Goal: Transaction & Acquisition: Purchase product/service

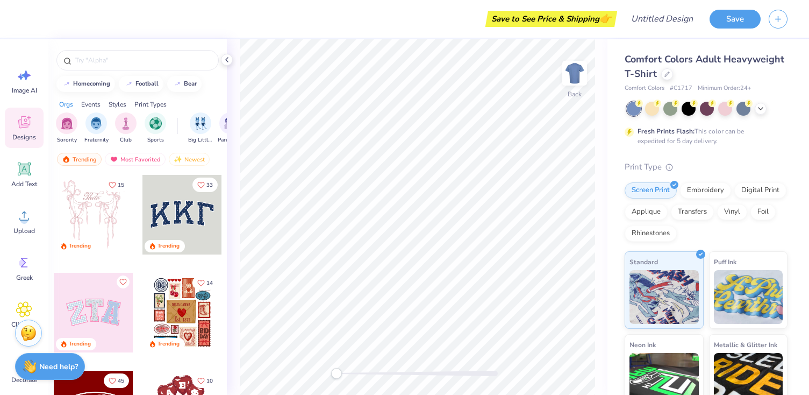
scroll to position [20, 0]
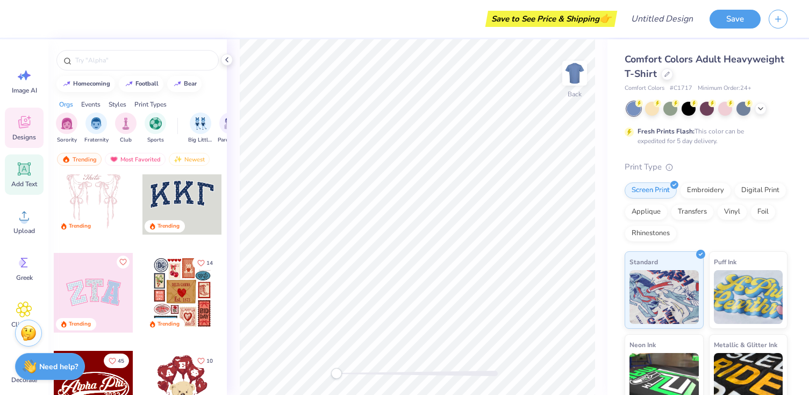
click at [29, 175] on icon at bounding box center [24, 168] width 13 height 13
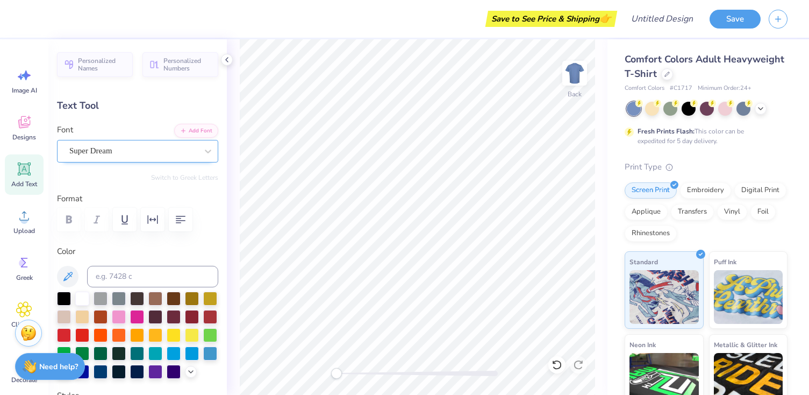
click at [119, 151] on div "Super Dream" at bounding box center [133, 150] width 130 height 17
paste input "ΧΩΛ"
type input "ΧΩΛ"
drag, startPoint x: 159, startPoint y: 147, endPoint x: 78, endPoint y: 145, distance: 80.7
click at [78, 145] on div "Super Dream" at bounding box center [133, 150] width 130 height 17
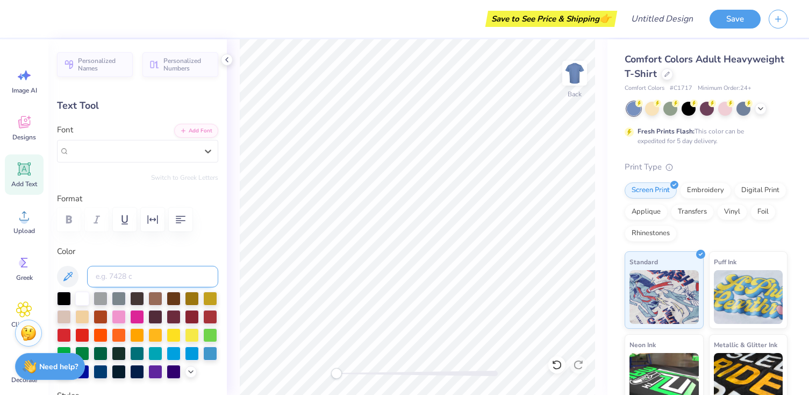
click at [133, 280] on input at bounding box center [152, 277] width 131 height 22
click at [141, 151] on div "Super Dream" at bounding box center [133, 150] width 130 height 17
click at [133, 116] on div "Personalized Names Personalized Numbers Text Tool Add Font Font Super Dream Swi…" at bounding box center [137, 216] width 178 height 355
click at [110, 105] on div "Text Tool" at bounding box center [137, 105] width 161 height 15
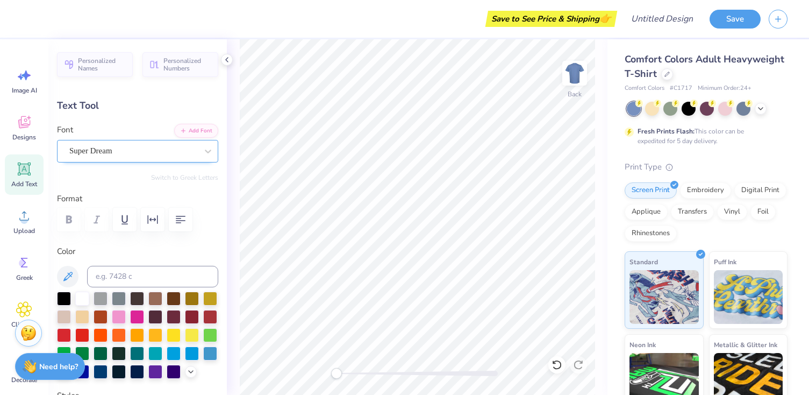
click at [133, 149] on div "Super Dream" at bounding box center [133, 150] width 130 height 17
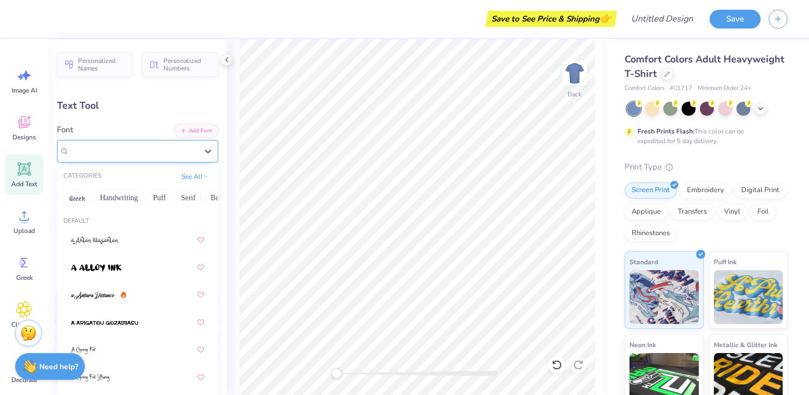
click at [106, 149] on span "Super Dream" at bounding box center [90, 151] width 43 height 12
click at [153, 148] on div "Super Dream" at bounding box center [133, 151] width 128 height 12
click at [102, 119] on div "Personalized Names Personalized Numbers Text Tool Add Font Font option Super Dr…" at bounding box center [137, 216] width 178 height 355
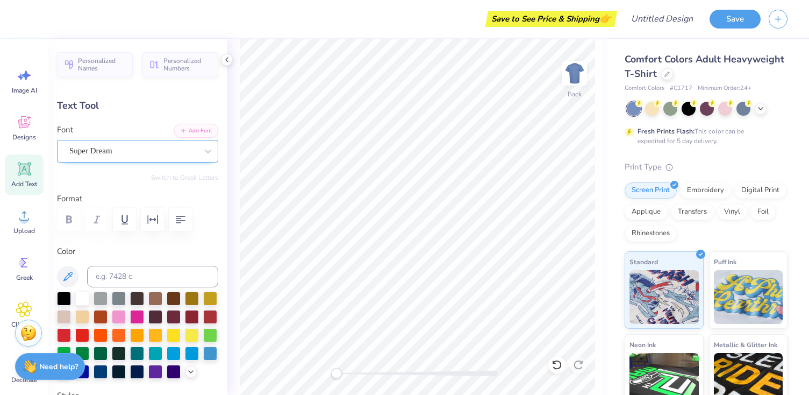
click at [106, 151] on div "Super Dream" at bounding box center [133, 150] width 130 height 17
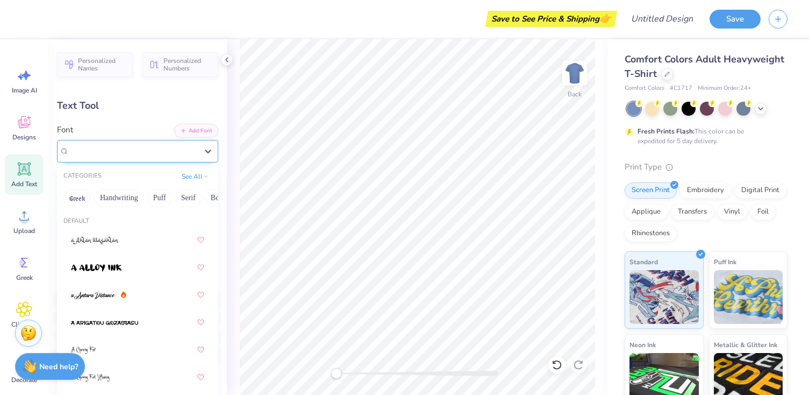
click at [106, 151] on span "Super Dream" at bounding box center [90, 151] width 43 height 12
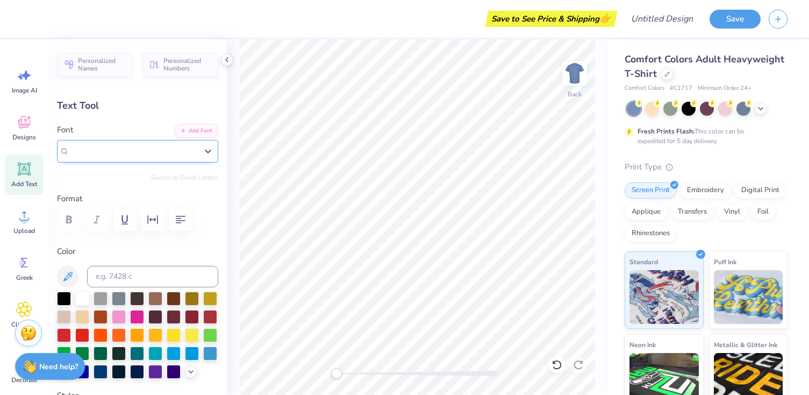
click at [106, 151] on span "Super Dream" at bounding box center [90, 151] width 43 height 12
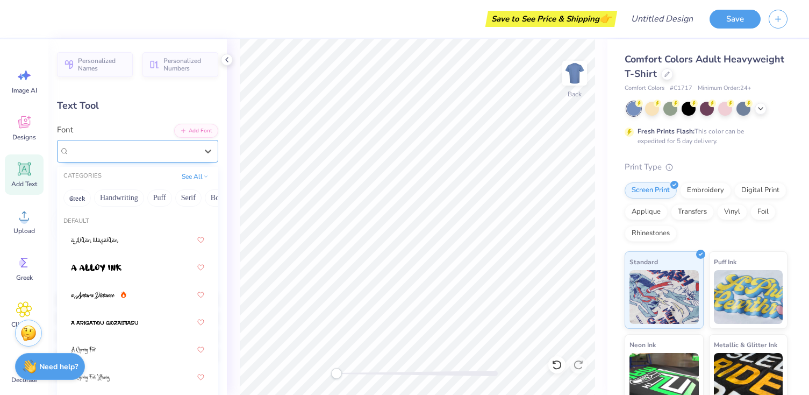
click at [106, 151] on span "Super Dream" at bounding box center [90, 151] width 43 height 12
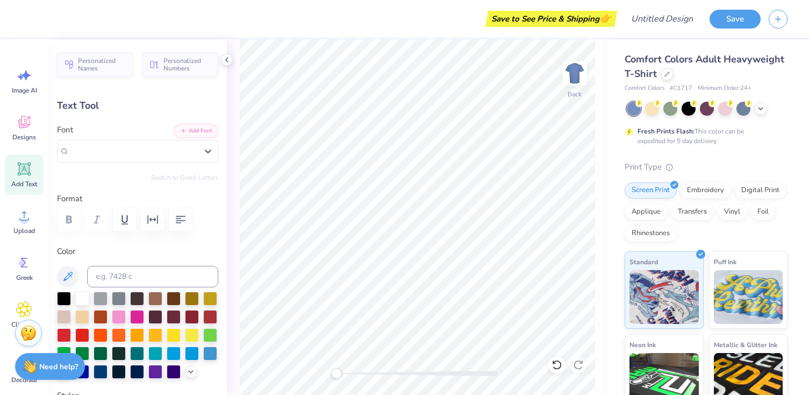
click at [66, 221] on div at bounding box center [137, 219] width 161 height 24
click at [96, 219] on div at bounding box center [137, 219] width 161 height 24
click at [27, 182] on span "Add Text" at bounding box center [24, 184] width 26 height 9
type textarea "T"
paste textarea
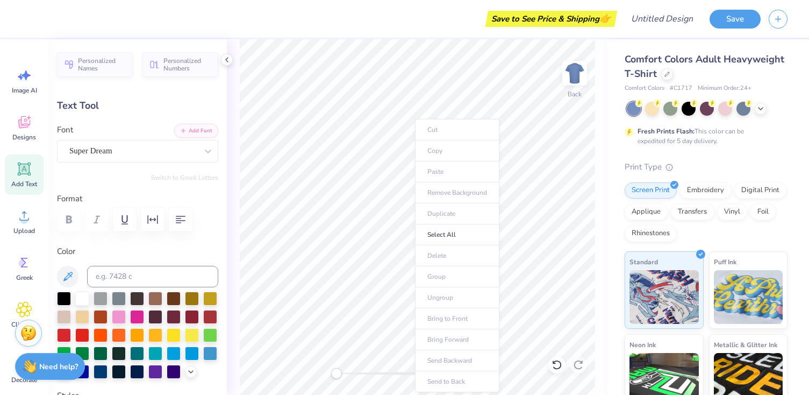
click at [437, 169] on ul "Cut Copy Paste Remove Background Duplicate Select All Delete Group Ungroup Brin…" at bounding box center [457, 255] width 84 height 273
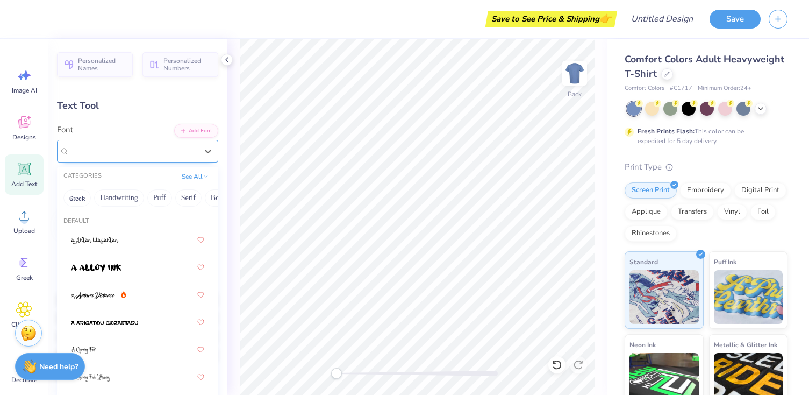
click at [123, 157] on div at bounding box center [133, 151] width 128 height 15
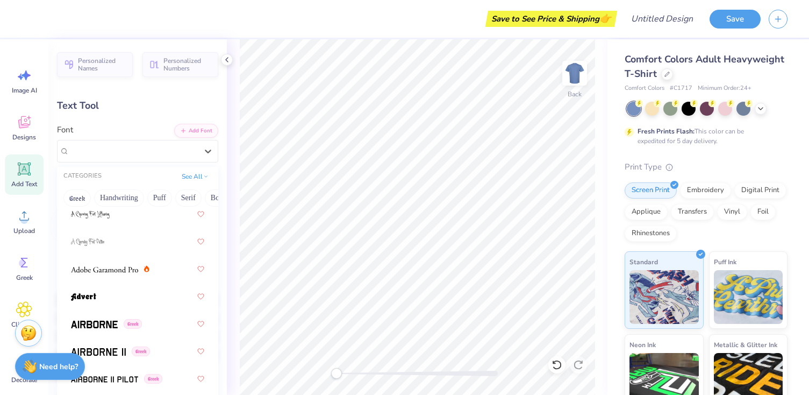
scroll to position [167, 0]
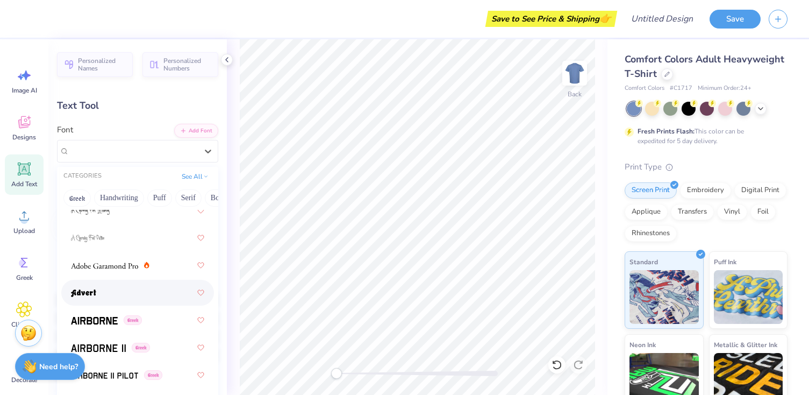
click at [120, 289] on div at bounding box center [137, 292] width 133 height 19
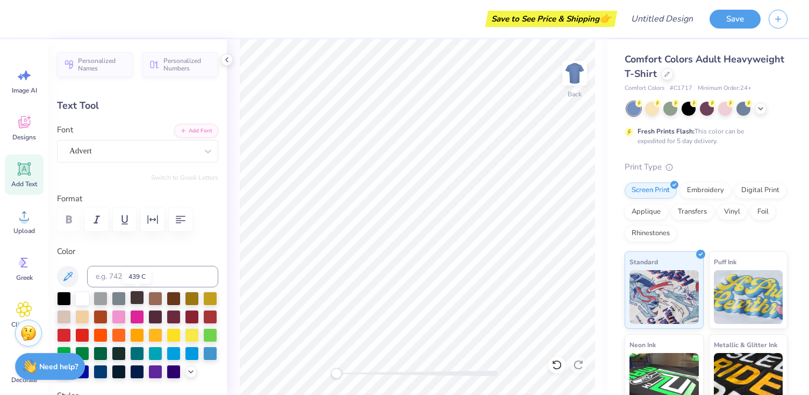
click at [139, 295] on div at bounding box center [137, 297] width 14 height 14
click at [112, 293] on div at bounding box center [119, 297] width 14 height 14
click at [96, 288] on div "Color" at bounding box center [137, 311] width 161 height 133
click at [105, 225] on button "button" at bounding box center [97, 219] width 24 height 24
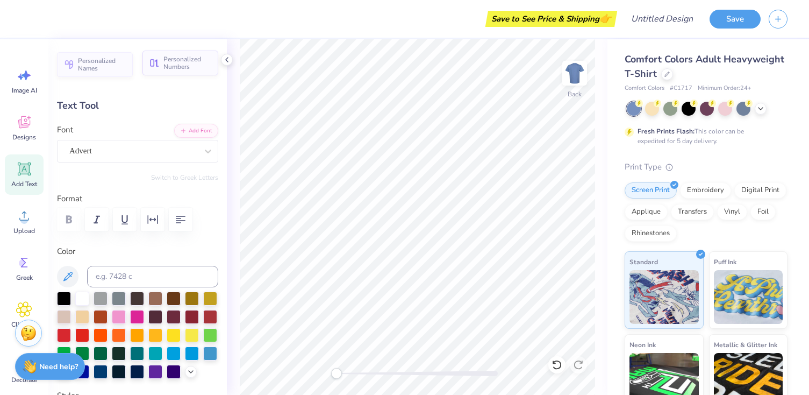
click at [159, 59] on icon "button" at bounding box center [154, 63] width 11 height 11
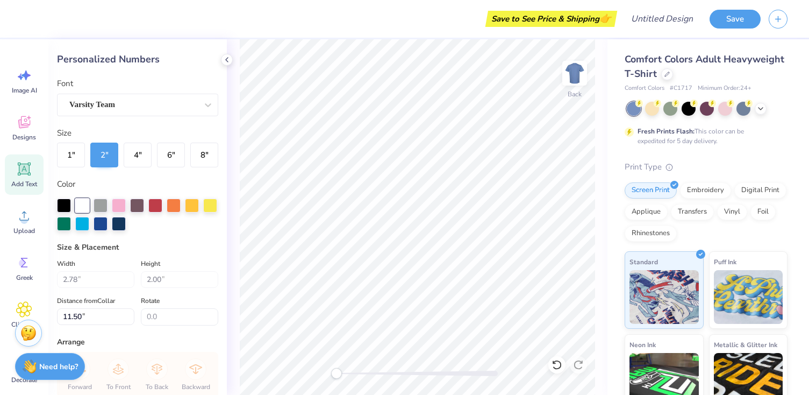
click at [20, 169] on icon at bounding box center [24, 169] width 10 height 10
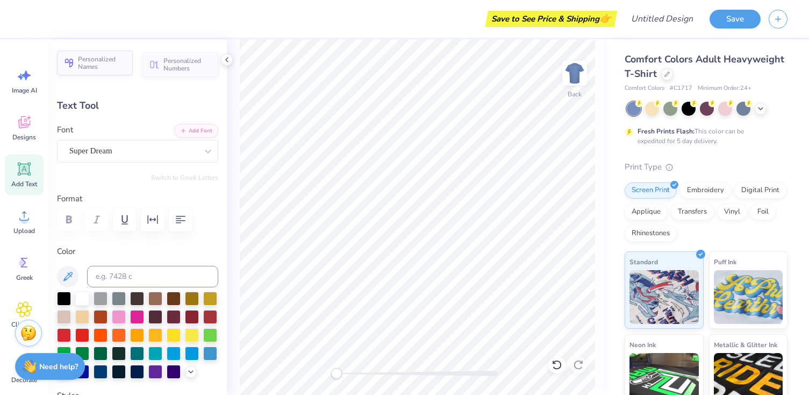
click at [94, 63] on span "Personalized Names" at bounding box center [102, 62] width 48 height 15
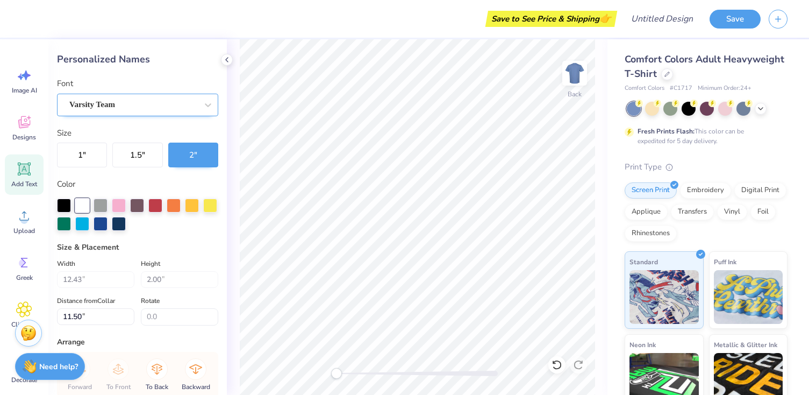
click at [128, 97] on div at bounding box center [133, 104] width 128 height 15
click at [135, 63] on div "Personalized Names" at bounding box center [137, 59] width 161 height 15
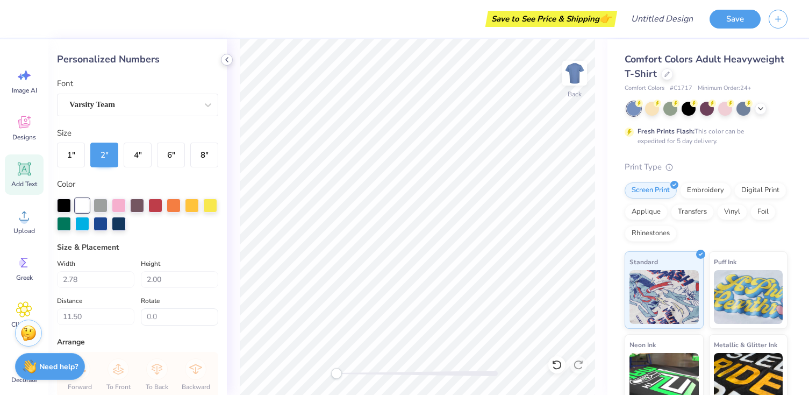
click at [230, 59] on icon at bounding box center [227, 59] width 9 height 9
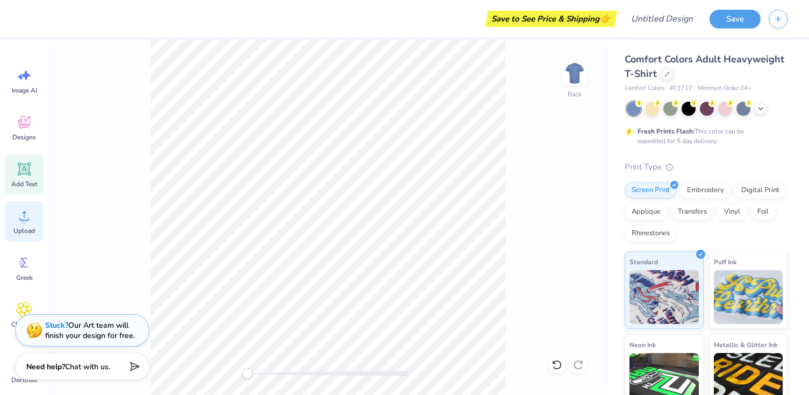
click at [32, 218] on div "Upload" at bounding box center [24, 221] width 39 height 40
click at [25, 263] on circle at bounding box center [23, 263] width 8 height 8
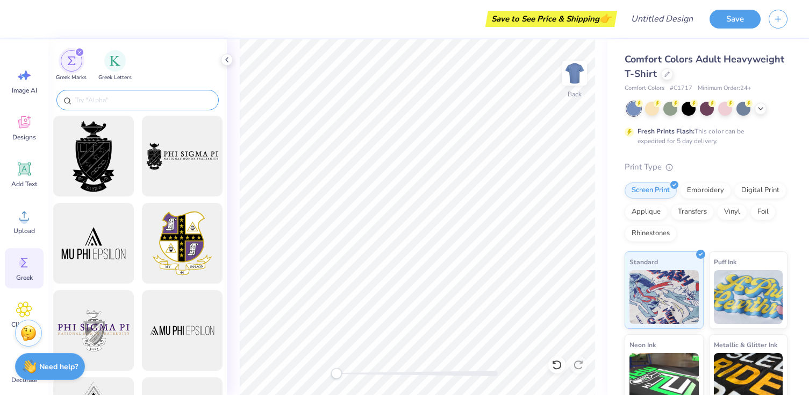
click at [106, 98] on input "text" at bounding box center [143, 100] width 138 height 11
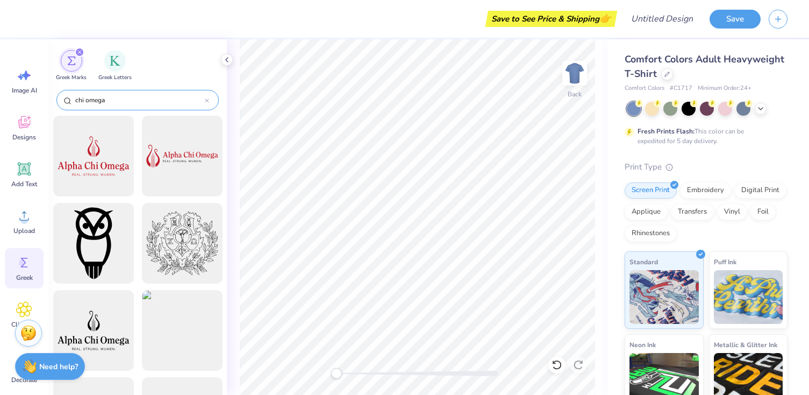
click at [157, 94] on div "chi omega" at bounding box center [137, 100] width 162 height 20
click at [157, 97] on input "chi omega" at bounding box center [139, 100] width 131 height 11
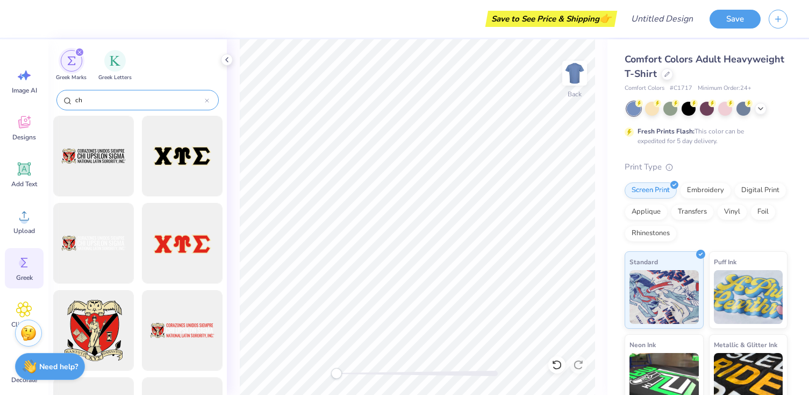
type input "c"
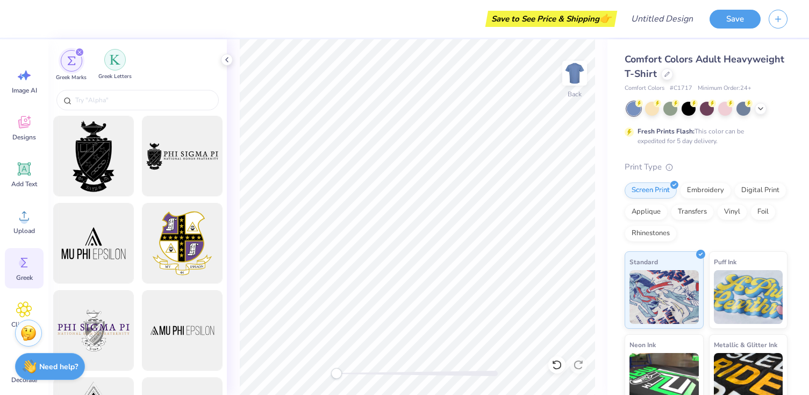
click at [117, 60] on img "filter for Greek Letters" at bounding box center [115, 59] width 11 height 11
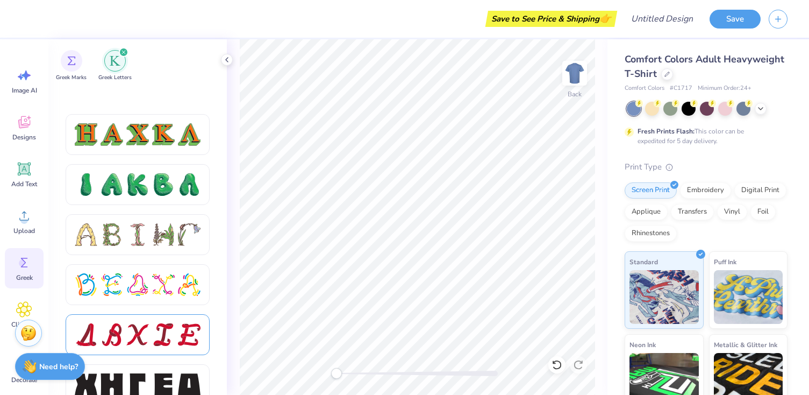
scroll to position [1312, 0]
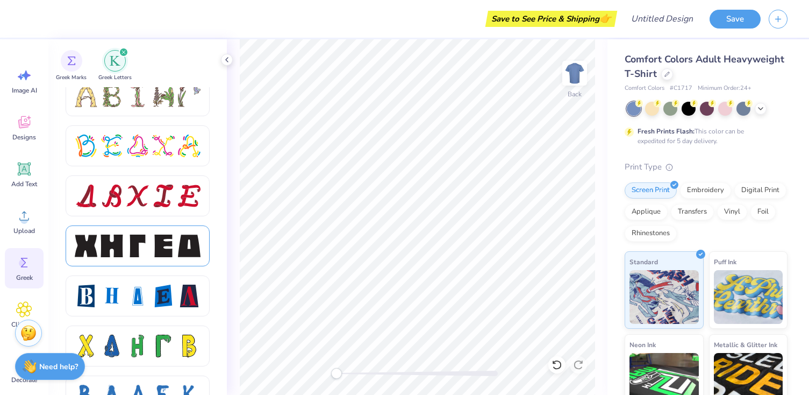
click at [87, 245] on div at bounding box center [86, 245] width 23 height 23
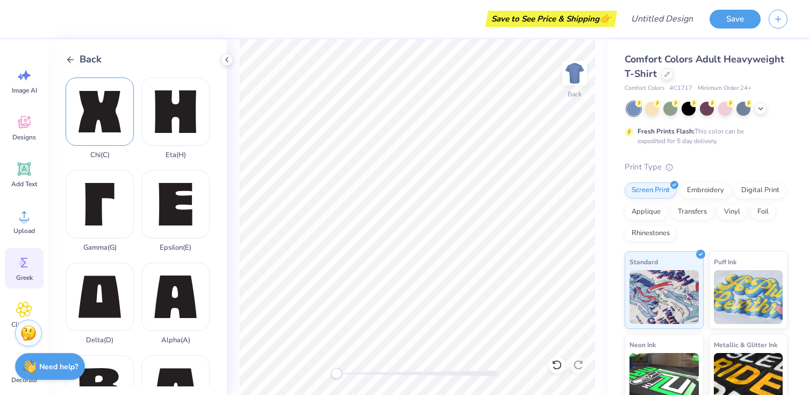
click at [107, 126] on div "Chi ( C )" at bounding box center [100, 118] width 68 height 82
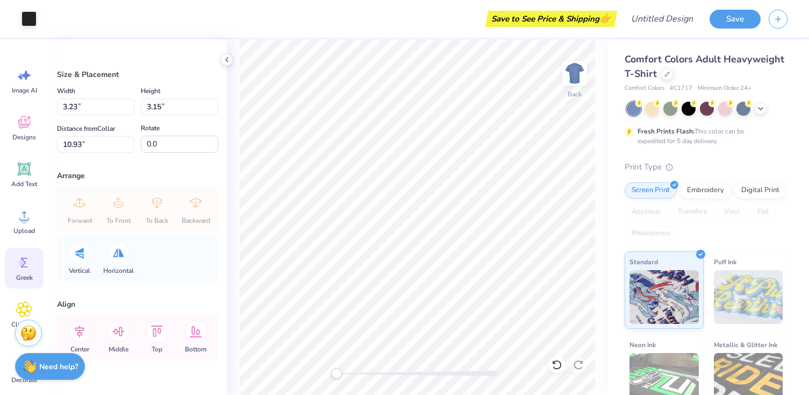
click at [26, 274] on span "Greek" at bounding box center [24, 277] width 17 height 9
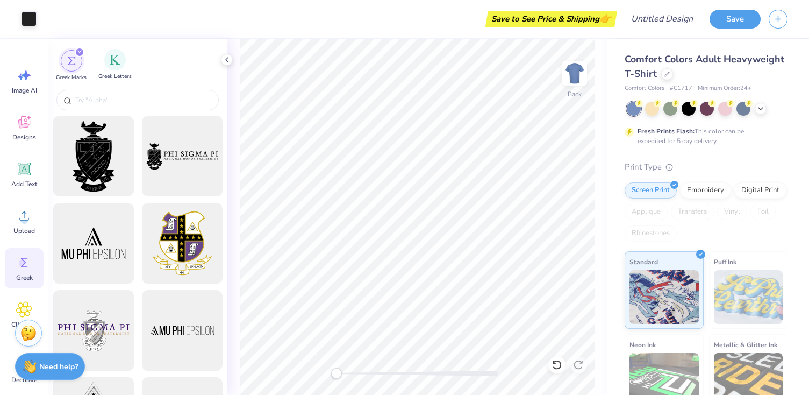
click at [124, 51] on div "Greek Letters" at bounding box center [114, 65] width 33 height 32
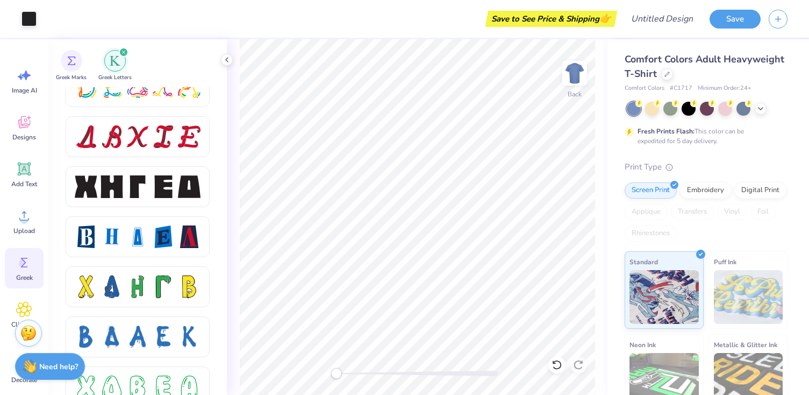
scroll to position [1375, 0]
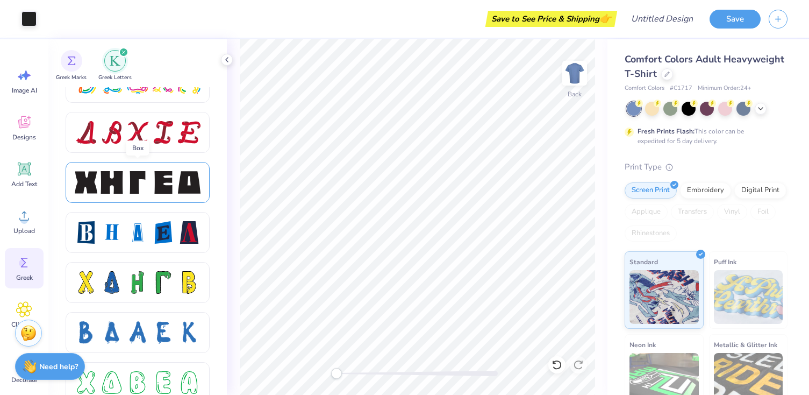
click at [168, 182] on div at bounding box center [163, 182] width 23 height 23
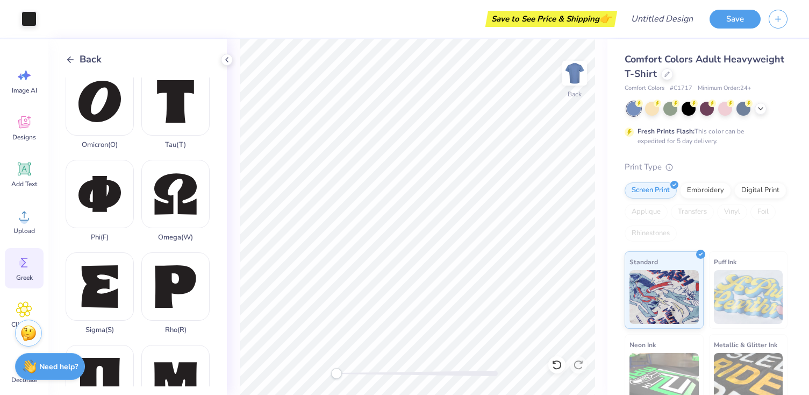
scroll to position [568, 0]
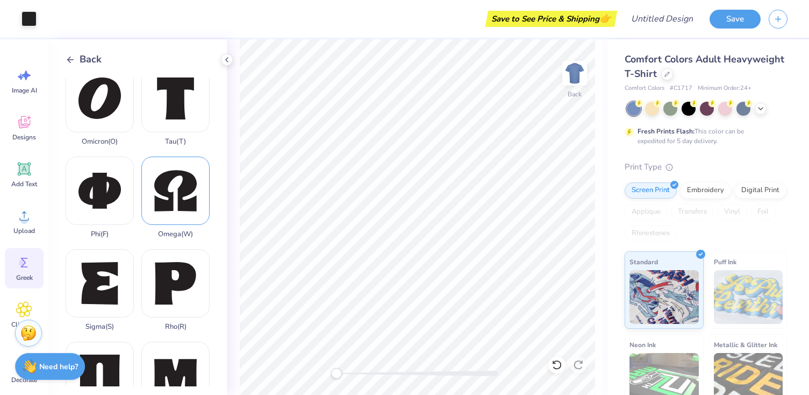
click at [177, 211] on div "Omega ( W )" at bounding box center [175, 197] width 68 height 82
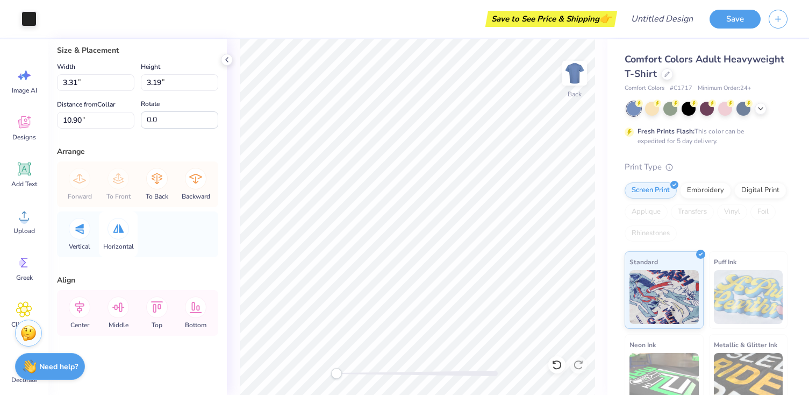
scroll to position [0, 0]
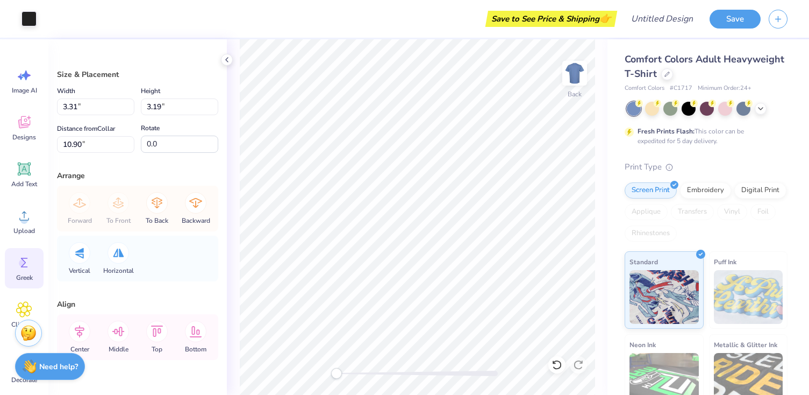
click at [25, 268] on icon at bounding box center [24, 262] width 16 height 16
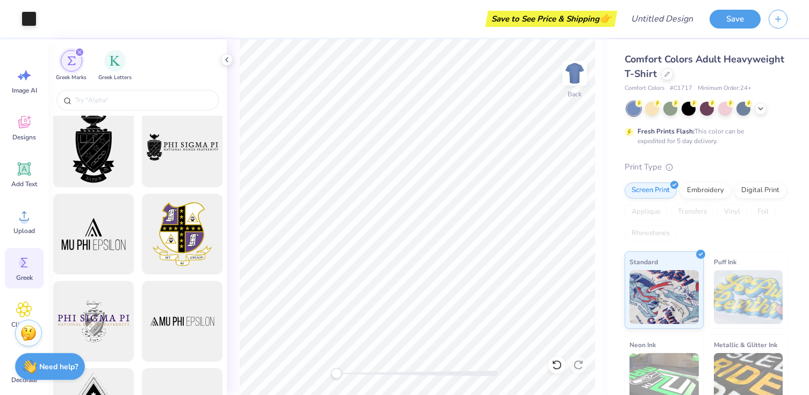
scroll to position [13, 0]
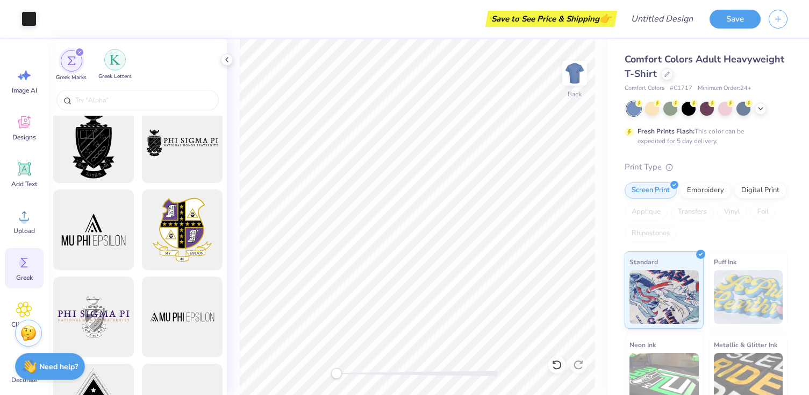
click at [104, 63] on div "filter for Greek Letters" at bounding box center [115, 60] width 22 height 22
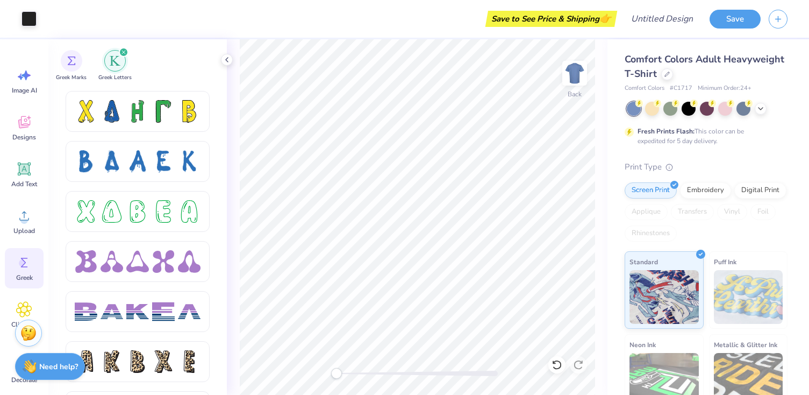
scroll to position [1545, 0]
click at [137, 269] on div at bounding box center [137, 262] width 23 height 23
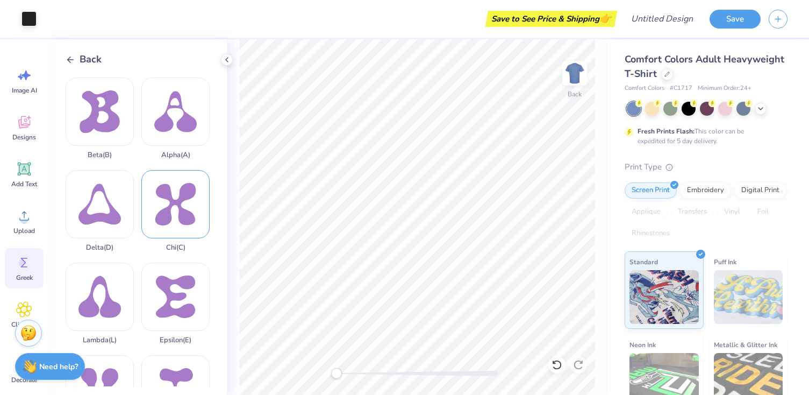
click at [163, 206] on div "Chi ( C )" at bounding box center [175, 211] width 68 height 82
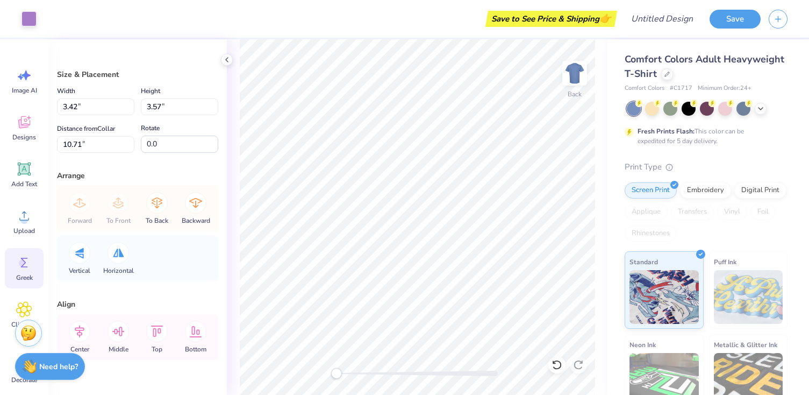
click at [16, 267] on icon at bounding box center [24, 262] width 16 height 16
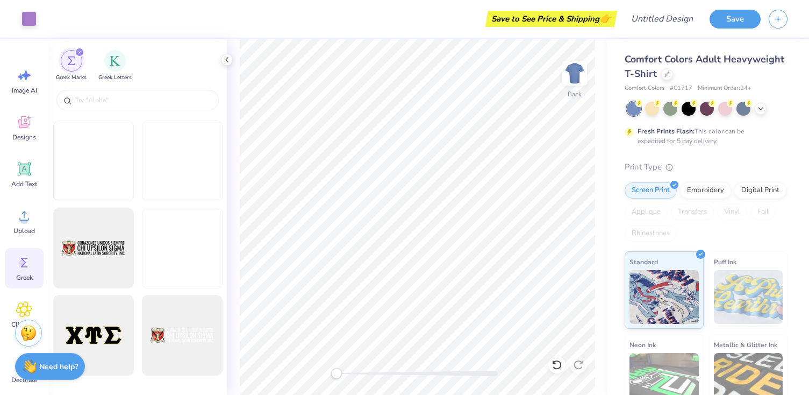
scroll to position [781, 0]
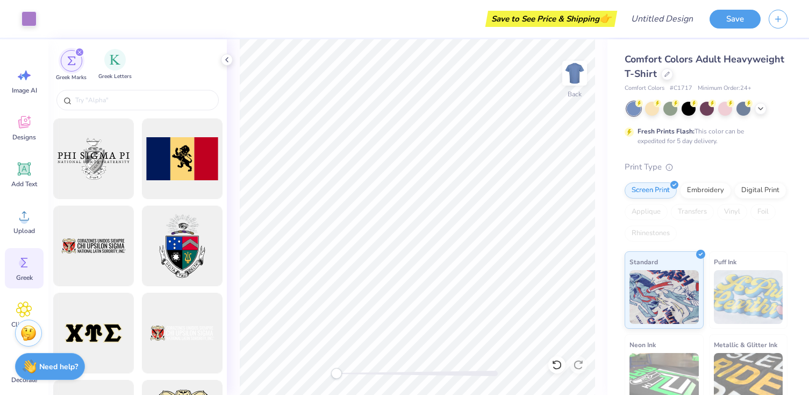
click at [108, 77] on span "Greek Letters" at bounding box center [114, 77] width 33 height 8
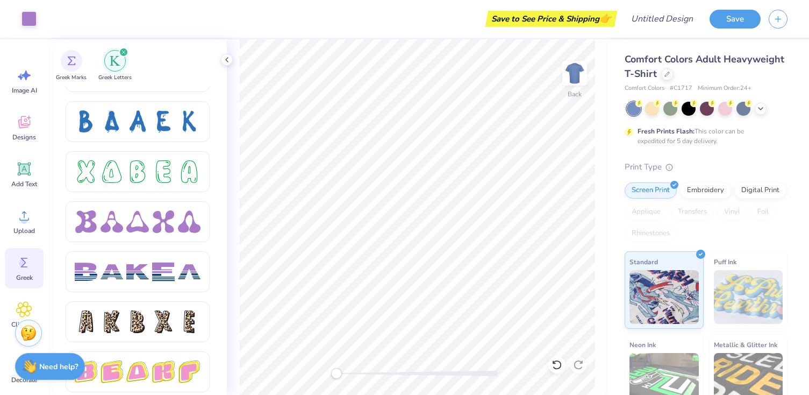
scroll to position [1562, 0]
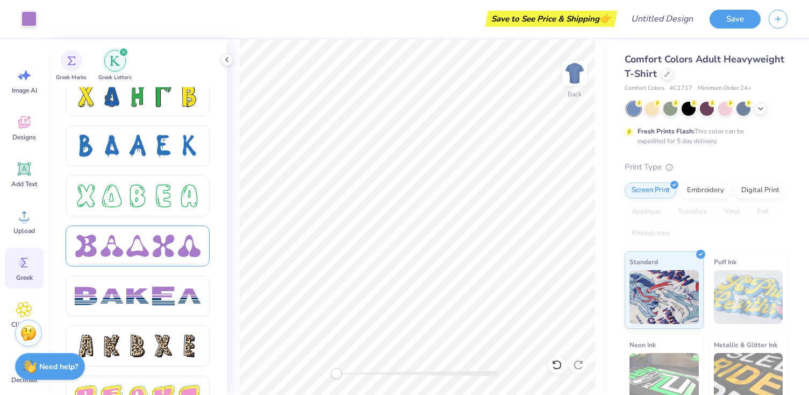
click at [179, 248] on div at bounding box center [189, 245] width 23 height 23
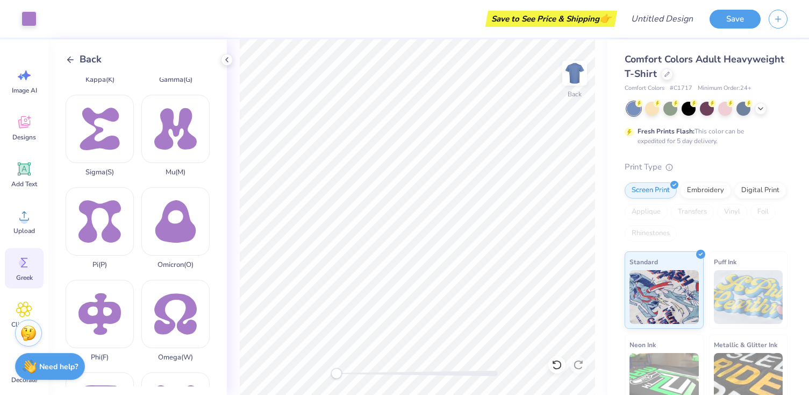
scroll to position [463, 0]
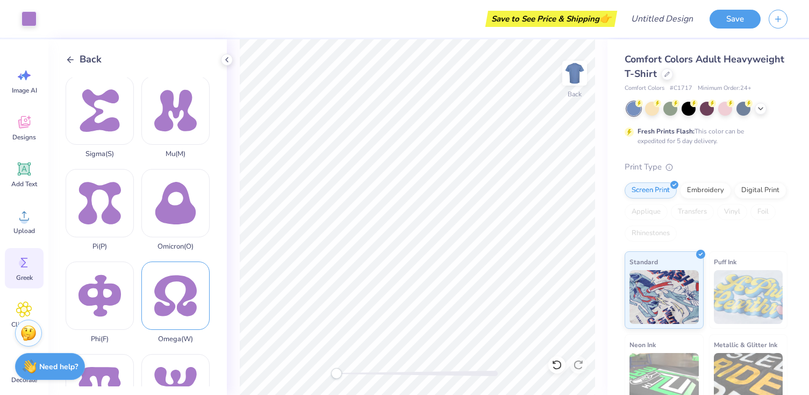
click at [178, 297] on div "Omega ( W )" at bounding box center [175, 302] width 68 height 82
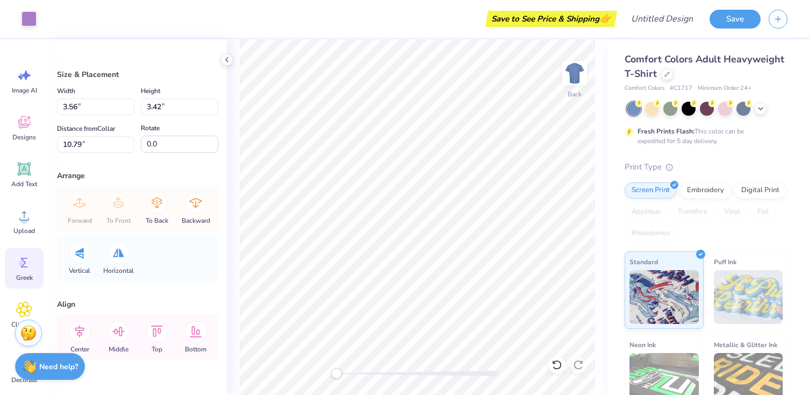
click at [27, 273] on span "Greek" at bounding box center [24, 277] width 17 height 9
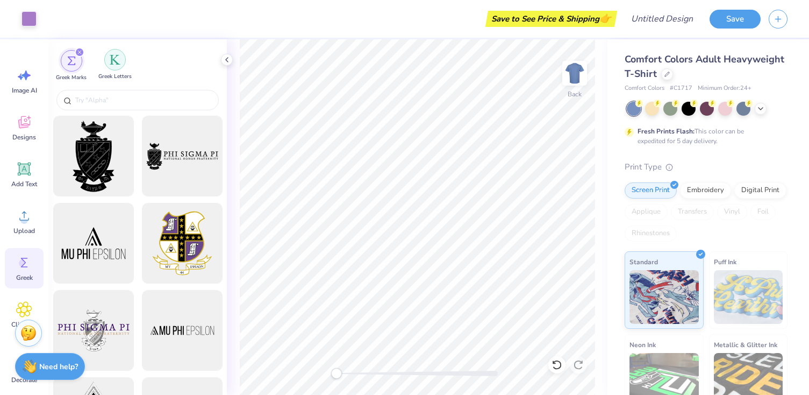
click at [111, 62] on img "filter for Greek Letters" at bounding box center [115, 59] width 11 height 11
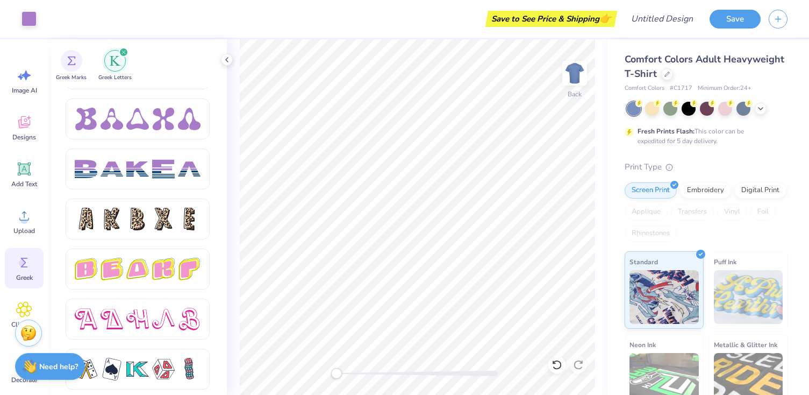
scroll to position [1681, 0]
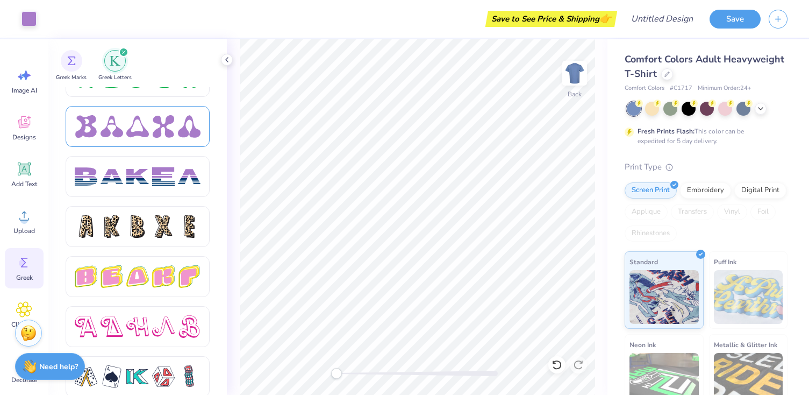
click at [184, 135] on div at bounding box center [189, 126] width 23 height 23
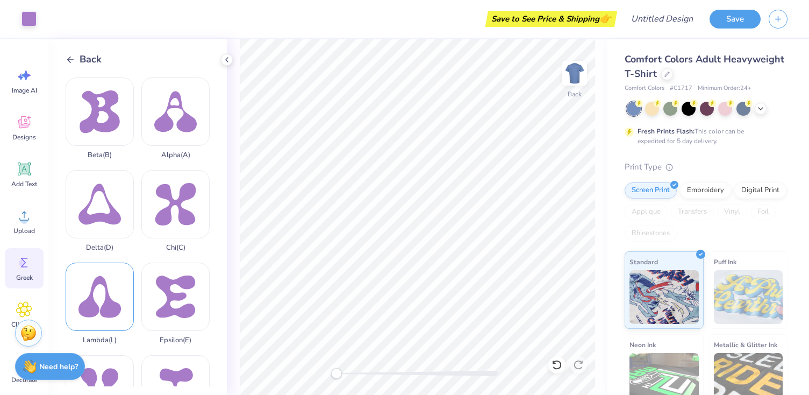
click at [110, 307] on div "Lambda ( L )" at bounding box center [100, 303] width 68 height 82
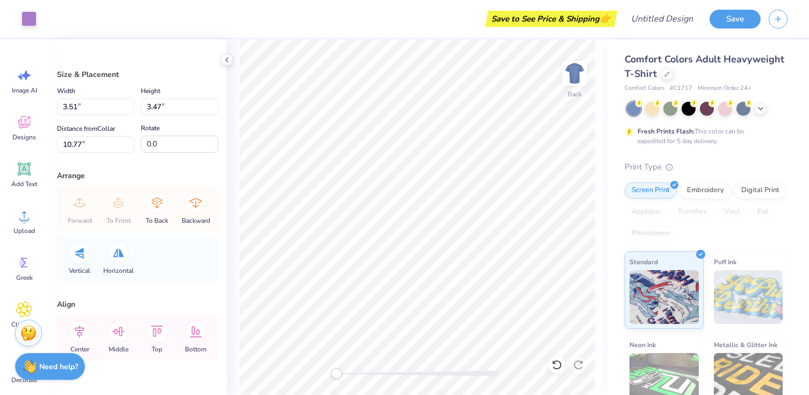
type input "3.23"
type input "3.15"
type input "10.93"
type input "3.31"
type input "3.19"
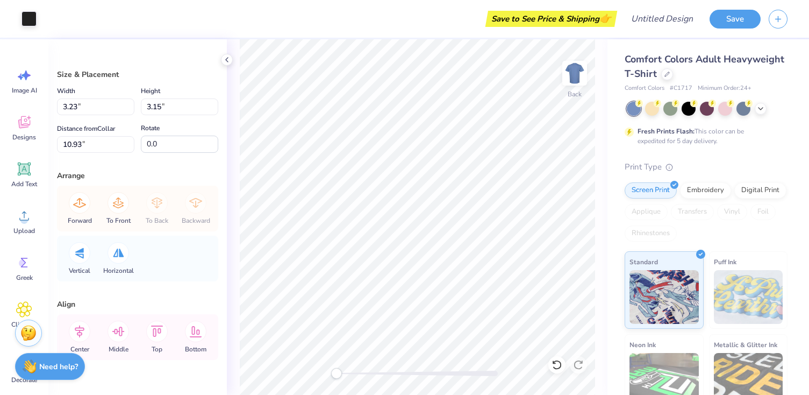
type input "10.90"
click at [20, 274] on span "Greek" at bounding box center [24, 277] width 17 height 9
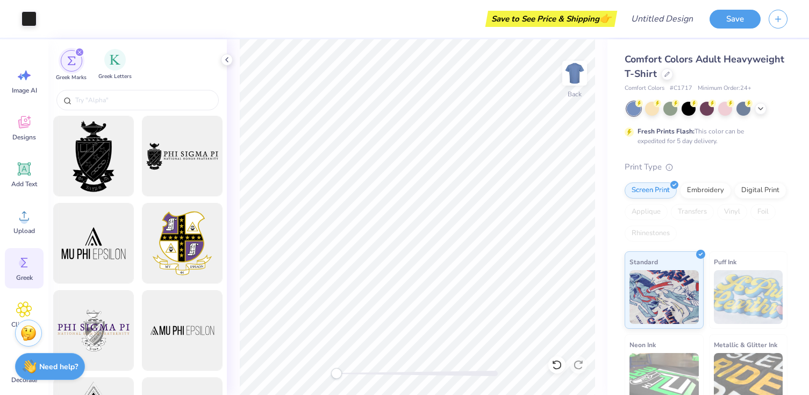
click at [118, 73] on div "Greek Letters" at bounding box center [114, 65] width 33 height 32
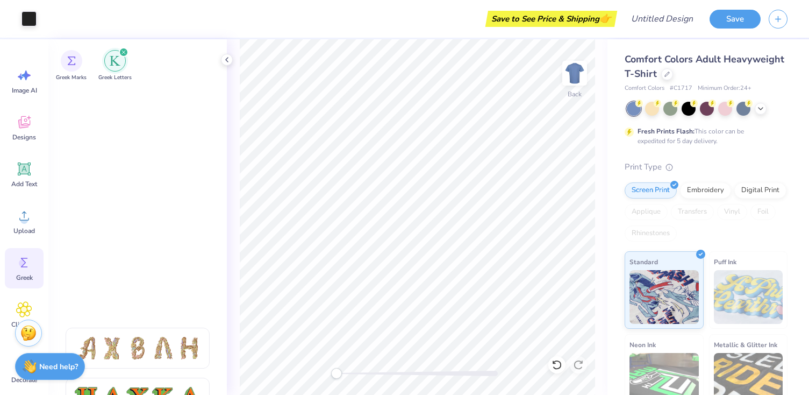
scroll to position [1223, 0]
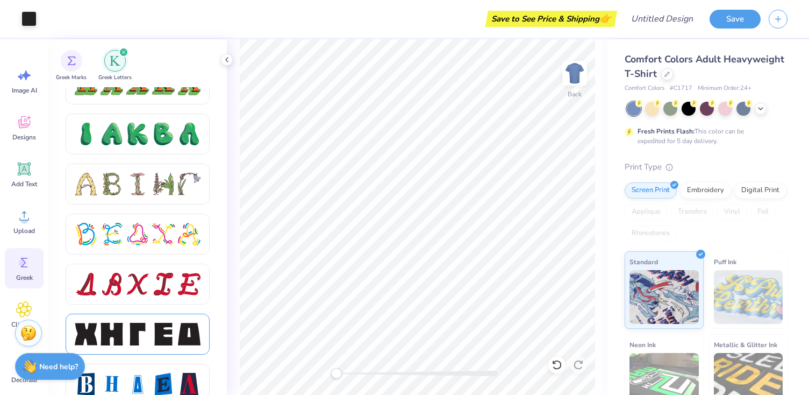
click at [146, 329] on div at bounding box center [137, 334] width 23 height 23
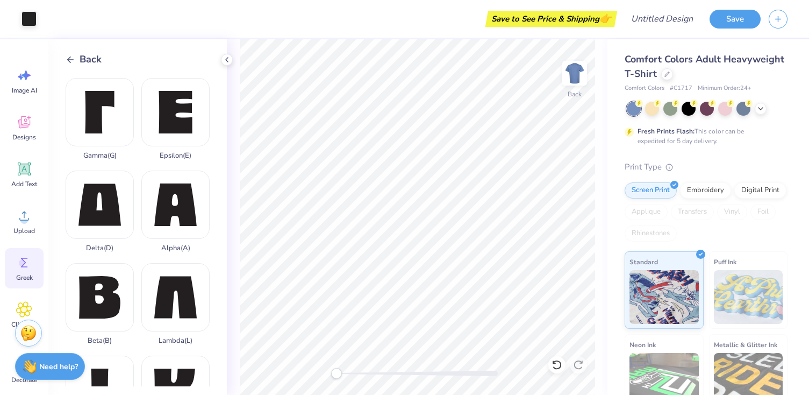
scroll to position [96, 0]
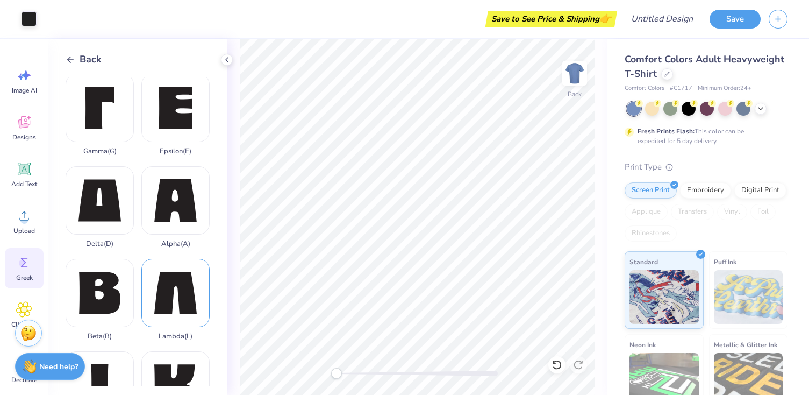
click at [174, 293] on div "Lambda ( L )" at bounding box center [175, 300] width 68 height 82
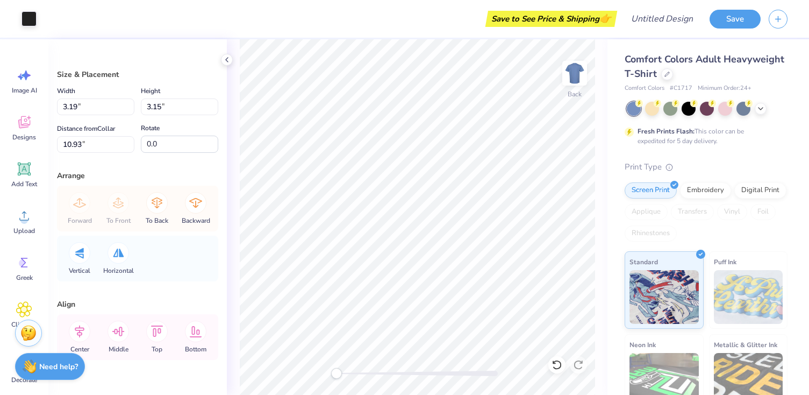
type input "3.51"
type input "3.47"
type input "4.48"
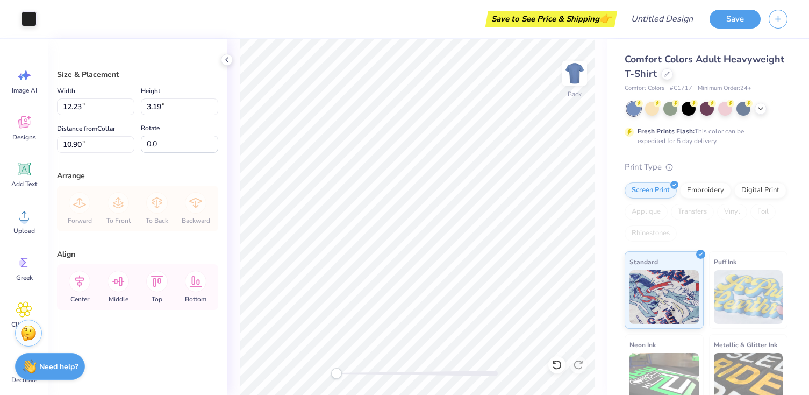
type input "8.28"
type input "2.16"
type input "3.98"
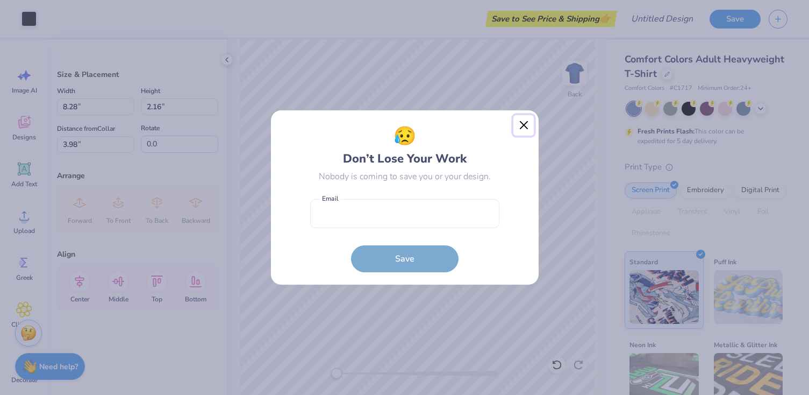
click at [524, 126] on button "Close" at bounding box center [523, 125] width 20 height 20
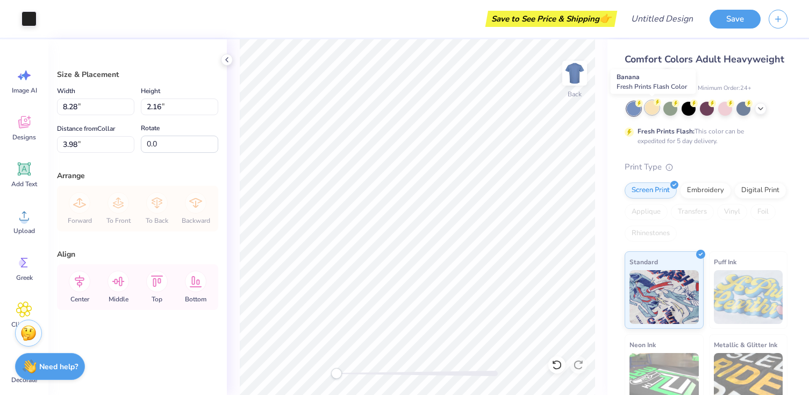
click at [653, 109] on div at bounding box center [652, 108] width 14 height 14
click at [664, 75] on icon at bounding box center [666, 72] width 5 height 5
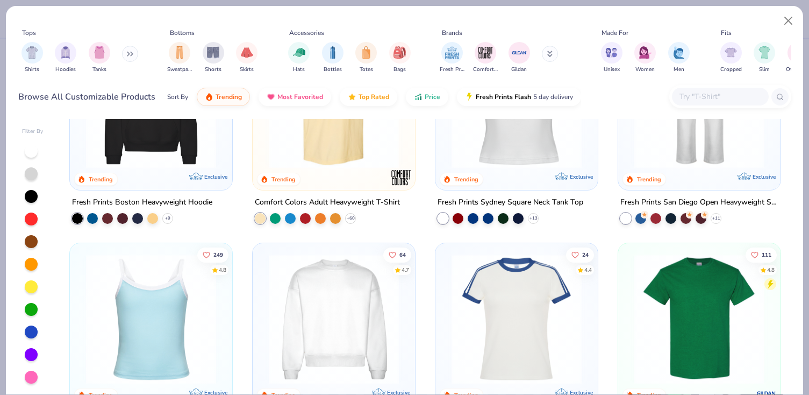
scroll to position [302, 0]
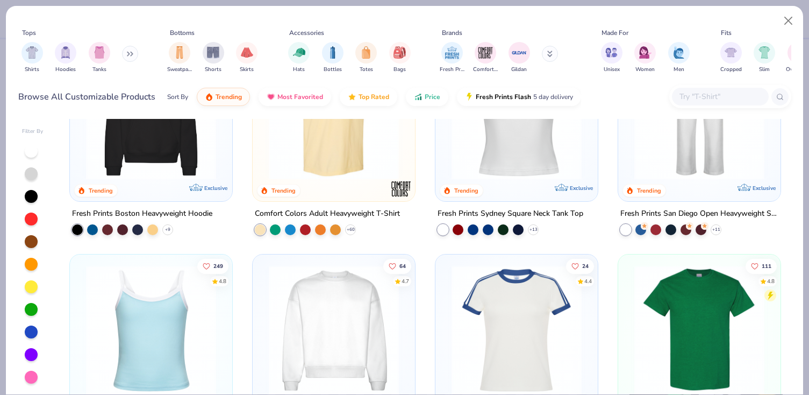
click at [140, 167] on img at bounding box center [151, 114] width 141 height 130
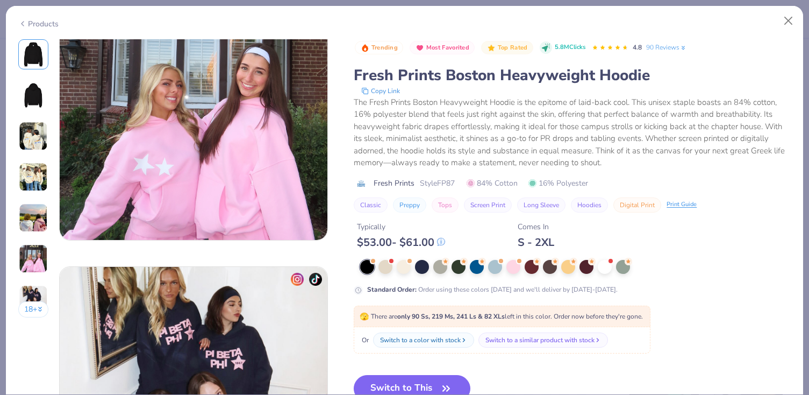
scroll to position [1540, 0]
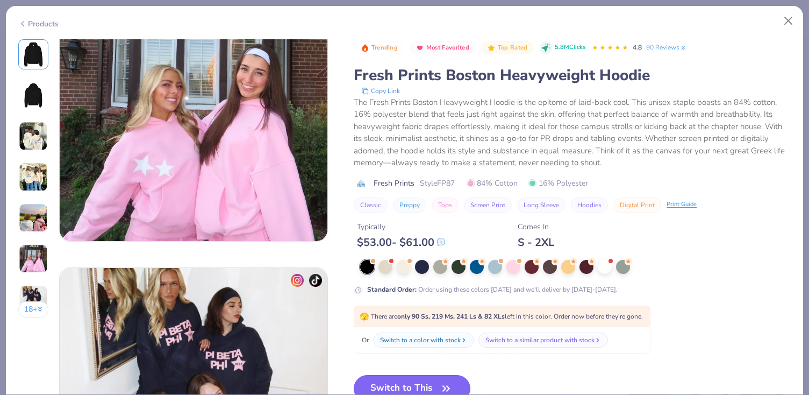
click at [385, 385] on button "Switch to This" at bounding box center [412, 388] width 117 height 27
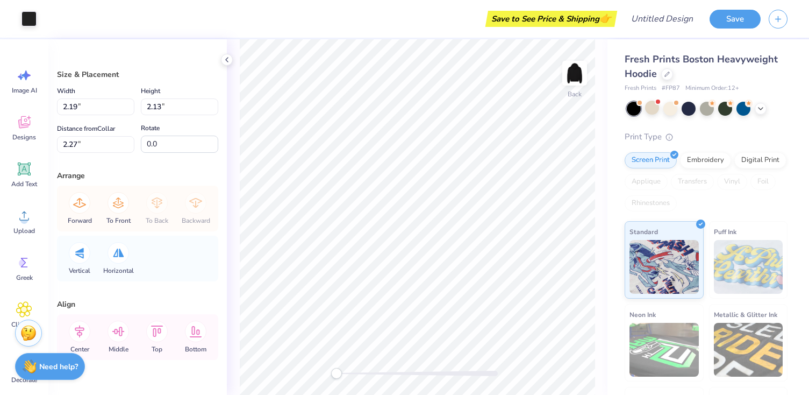
type input "5.37"
type input "2.16"
type input "2.25"
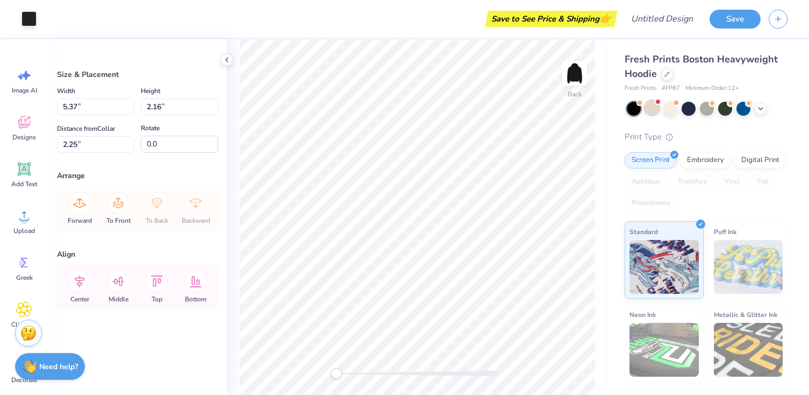
click at [650, 108] on div at bounding box center [652, 108] width 14 height 14
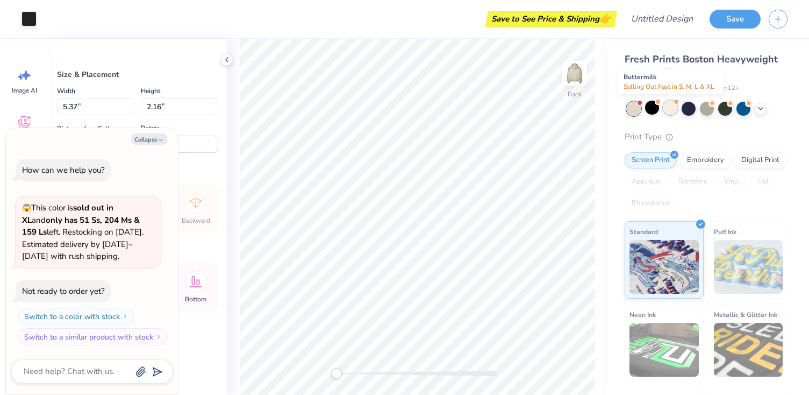
click at [667, 109] on div at bounding box center [670, 108] width 14 height 14
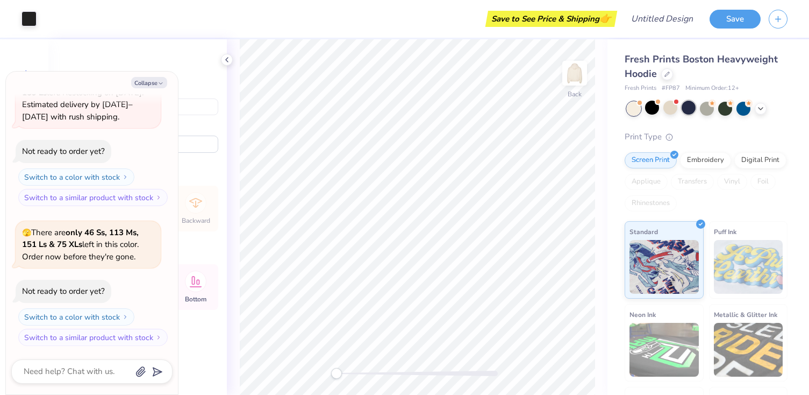
click at [691, 109] on div at bounding box center [689, 108] width 14 height 14
click at [707, 107] on div at bounding box center [707, 108] width 14 height 14
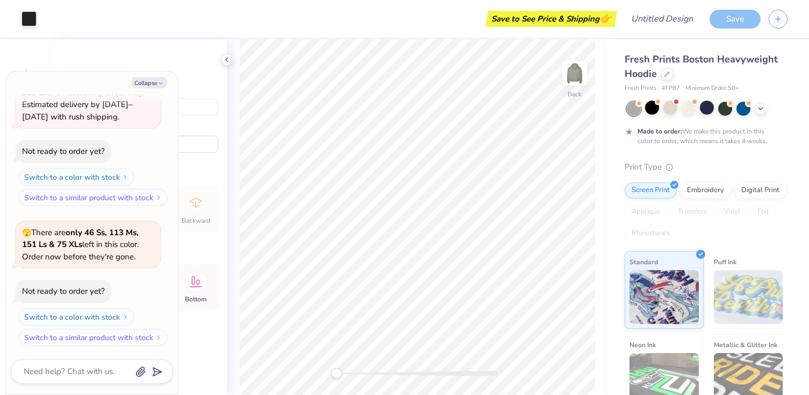
scroll to position [173, 0]
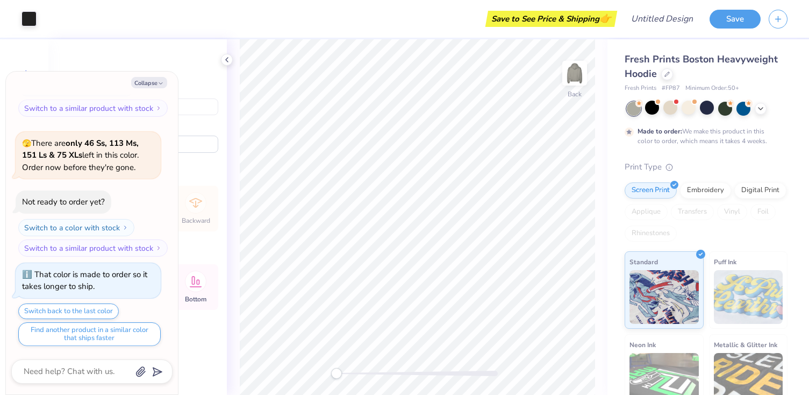
click at [768, 105] on div at bounding box center [707, 109] width 161 height 14
click at [763, 106] on icon at bounding box center [760, 107] width 9 height 9
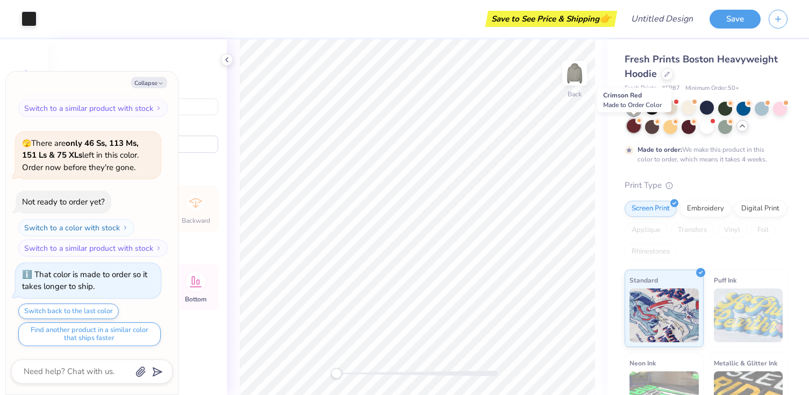
click at [631, 128] on div at bounding box center [634, 126] width 14 height 14
click at [653, 128] on div at bounding box center [652, 126] width 14 height 14
click at [672, 124] on div at bounding box center [670, 126] width 14 height 14
click at [650, 126] on div at bounding box center [652, 126] width 14 height 14
click at [780, 112] on div at bounding box center [780, 108] width 14 height 14
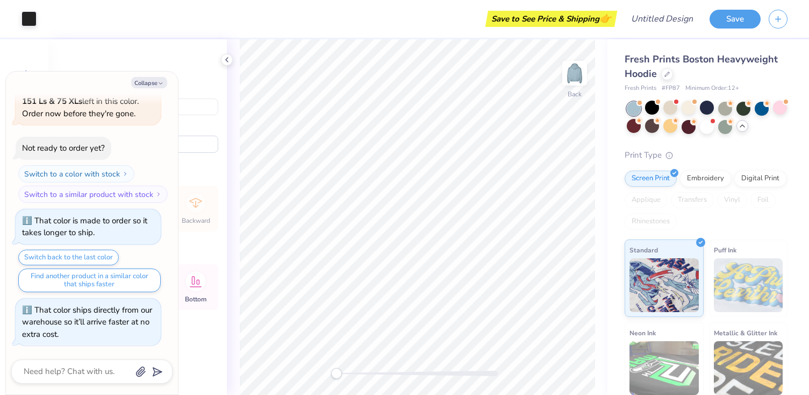
scroll to position [366, 0]
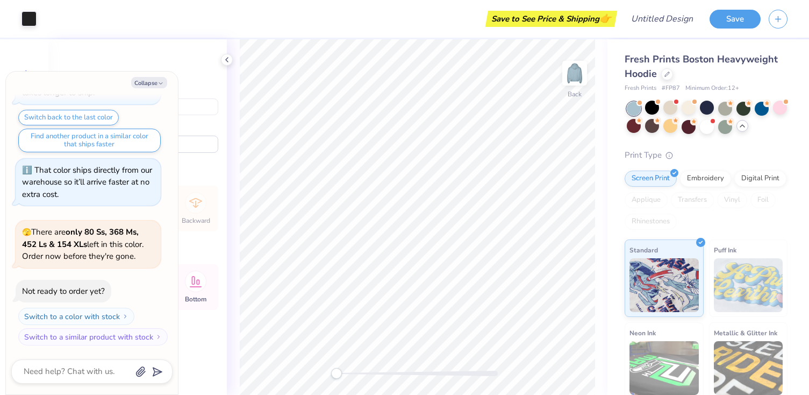
click at [757, 115] on div at bounding box center [707, 118] width 161 height 32
click at [760, 109] on div at bounding box center [762, 108] width 14 height 14
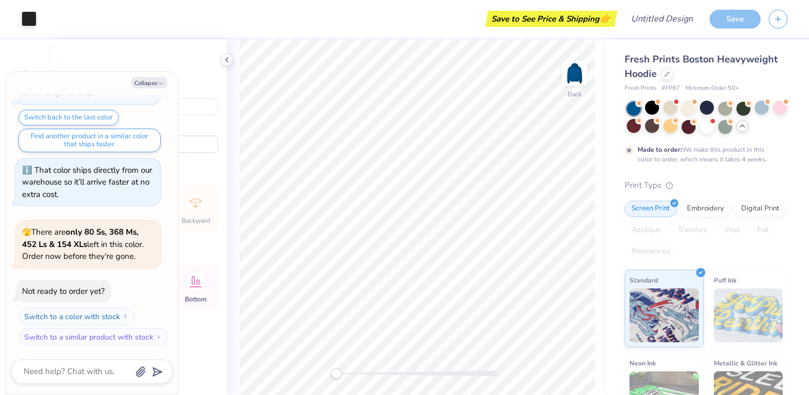
scroll to position [455, 0]
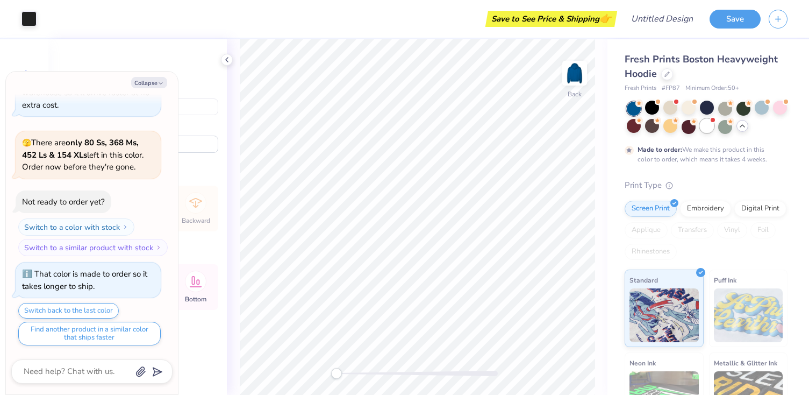
click at [708, 126] on div at bounding box center [707, 126] width 14 height 14
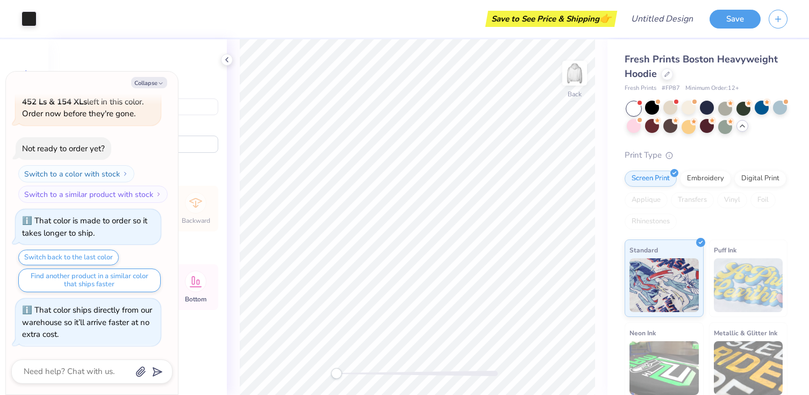
scroll to position [672, 0]
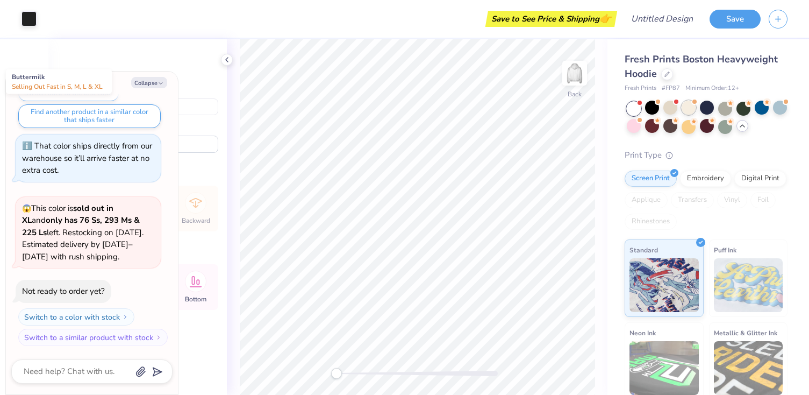
click at [686, 111] on div at bounding box center [689, 108] width 14 height 14
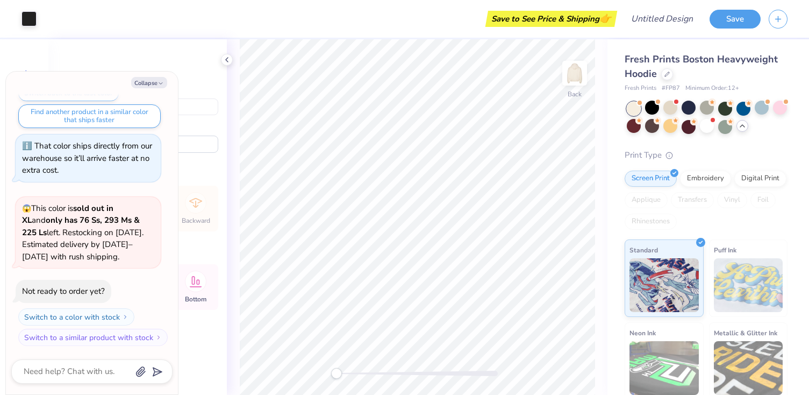
scroll to position [812, 0]
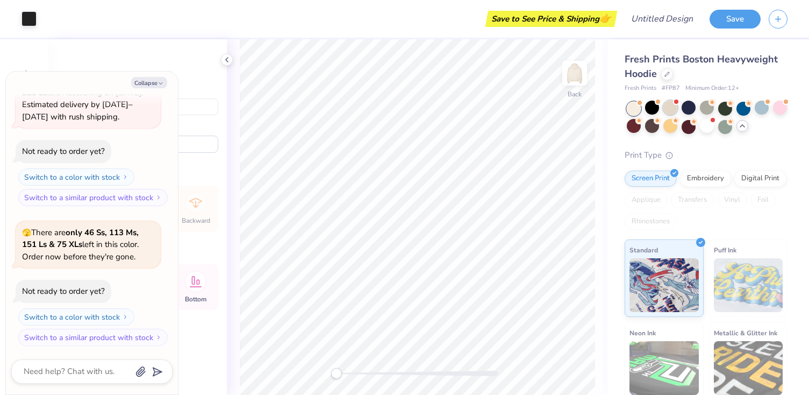
click at [672, 110] on div at bounding box center [670, 108] width 14 height 14
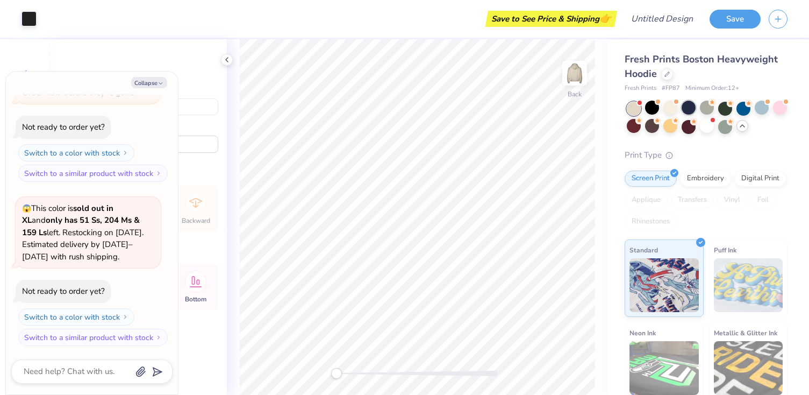
click at [690, 110] on div at bounding box center [689, 108] width 14 height 14
click at [731, 110] on div at bounding box center [725, 108] width 14 height 14
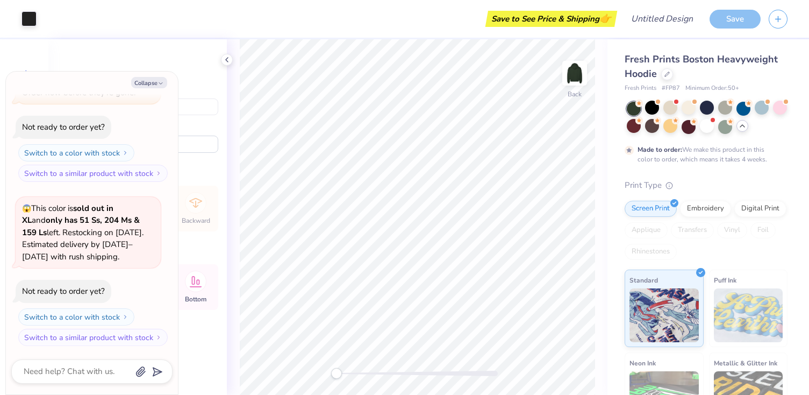
scroll to position [1065, 0]
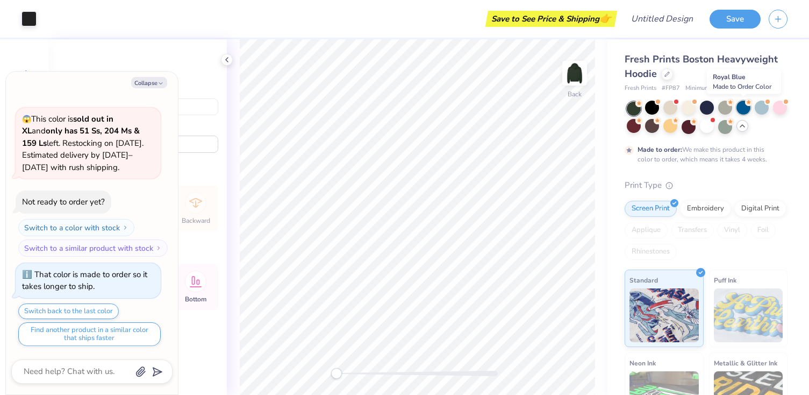
click at [742, 110] on div at bounding box center [743, 108] width 14 height 14
click at [757, 111] on div at bounding box center [762, 108] width 14 height 14
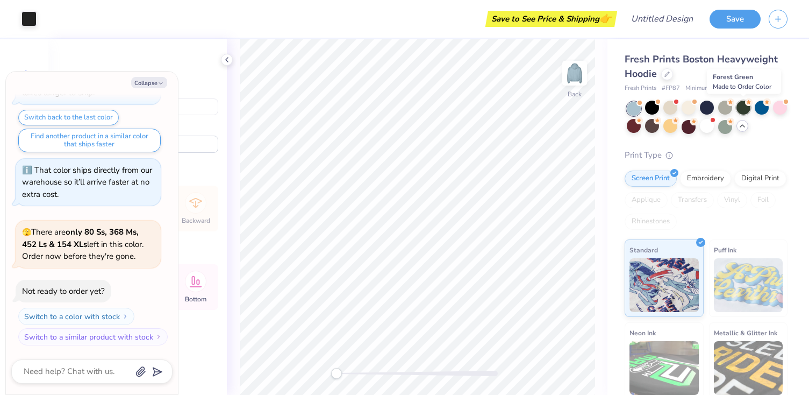
click at [739, 109] on div at bounding box center [743, 108] width 14 height 14
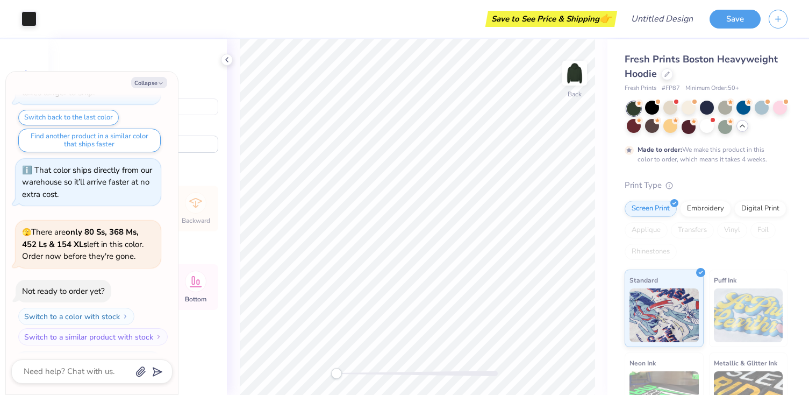
scroll to position [1348, 0]
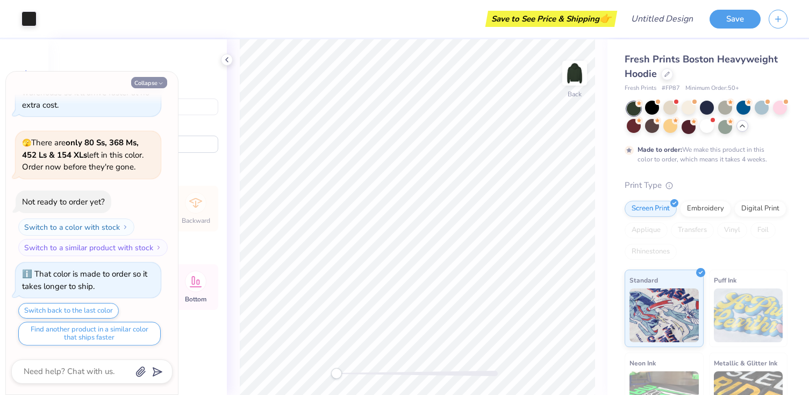
click at [162, 77] on button "Collapse" at bounding box center [149, 82] width 36 height 11
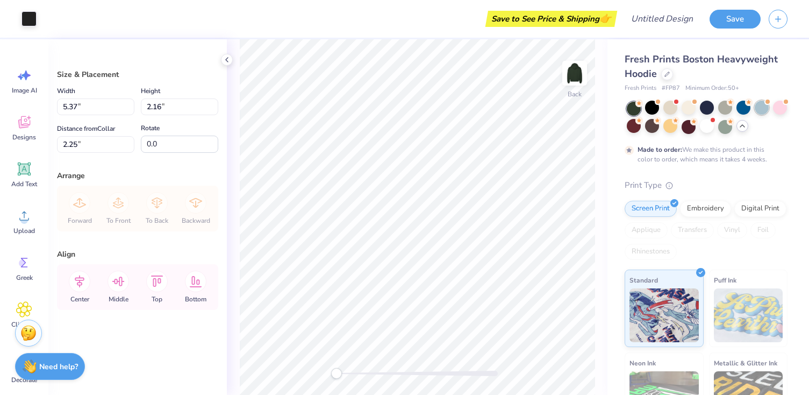
click at [763, 108] on div at bounding box center [762, 108] width 14 height 14
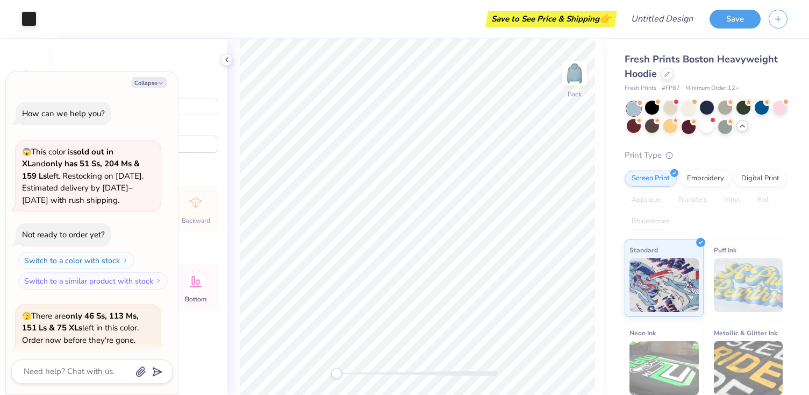
scroll to position [1541, 0]
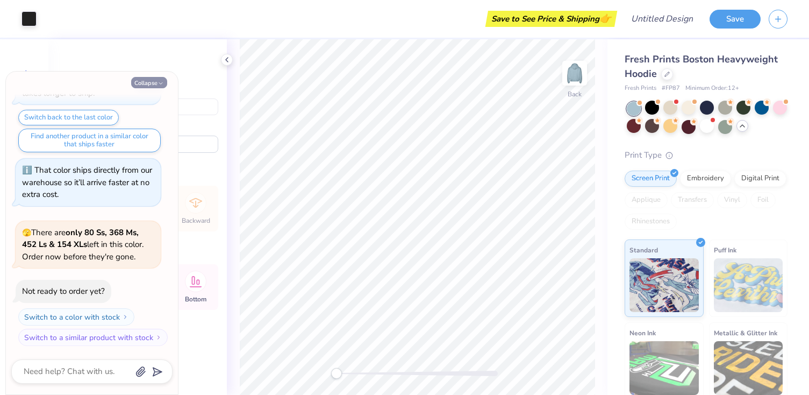
click at [158, 85] on icon "button" at bounding box center [160, 83] width 6 height 6
type textarea "x"
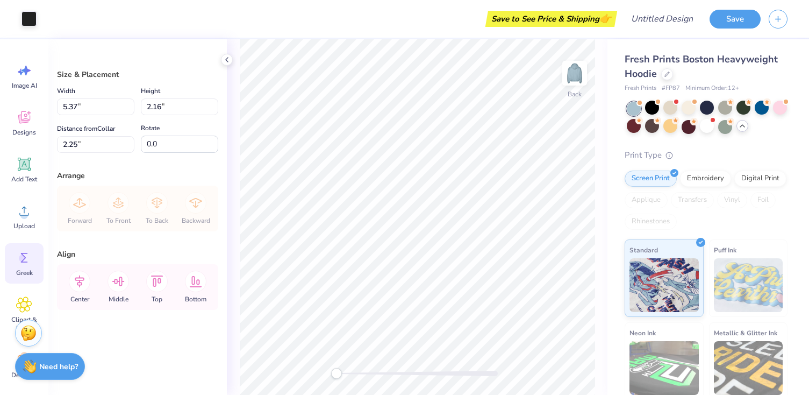
scroll to position [0, 0]
click at [20, 128] on icon at bounding box center [24, 122] width 16 height 16
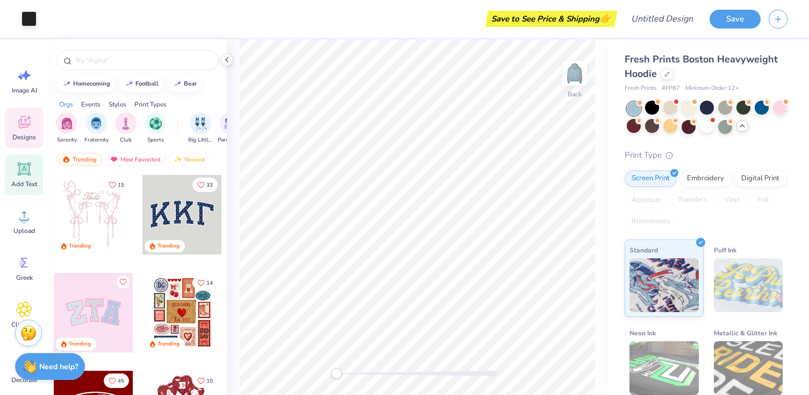
click at [10, 171] on div "Add Text" at bounding box center [24, 174] width 39 height 40
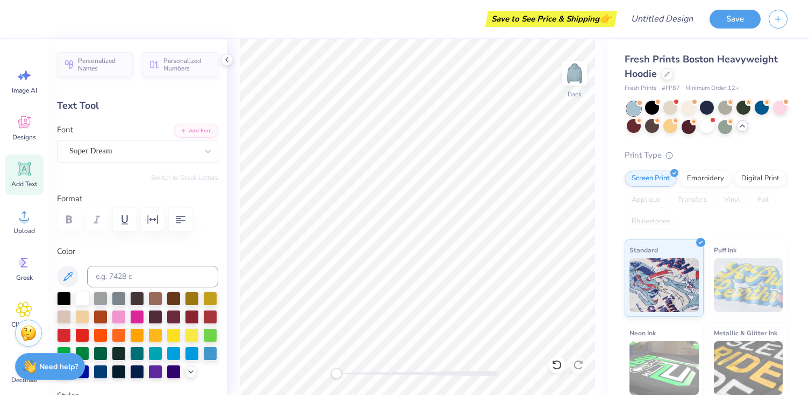
click at [15, 199] on div "Image AI Designs Add Text Upload Greek Clipart & logos Decorate" at bounding box center [24, 226] width 39 height 330
click at [26, 224] on div "Upload" at bounding box center [24, 221] width 39 height 40
click at [26, 231] on span "Upload" at bounding box center [24, 230] width 22 height 9
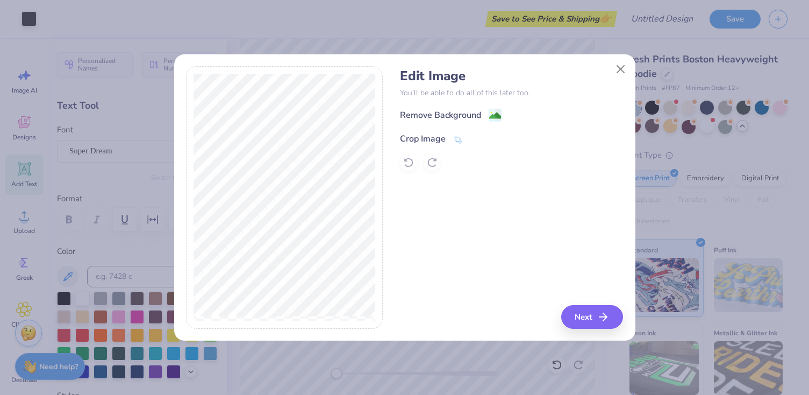
click at [412, 142] on div "Crop Image" at bounding box center [423, 138] width 46 height 13
click at [397, 232] on div "Edit Image You’ll be able to do all of this later too. Remove Background Crop I…" at bounding box center [404, 197] width 437 height 262
click at [475, 138] on icon at bounding box center [475, 137] width 6 height 6
click at [599, 316] on button "Next" at bounding box center [594, 317] width 62 height 24
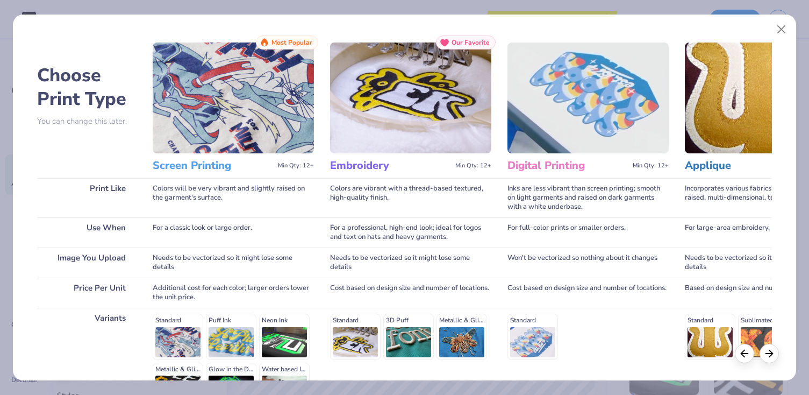
scroll to position [11, 0]
click at [266, 91] on img at bounding box center [233, 98] width 161 height 111
click at [266, 93] on img at bounding box center [233, 98] width 161 height 111
click at [181, 166] on h3 "Screen Printing" at bounding box center [213, 166] width 121 height 14
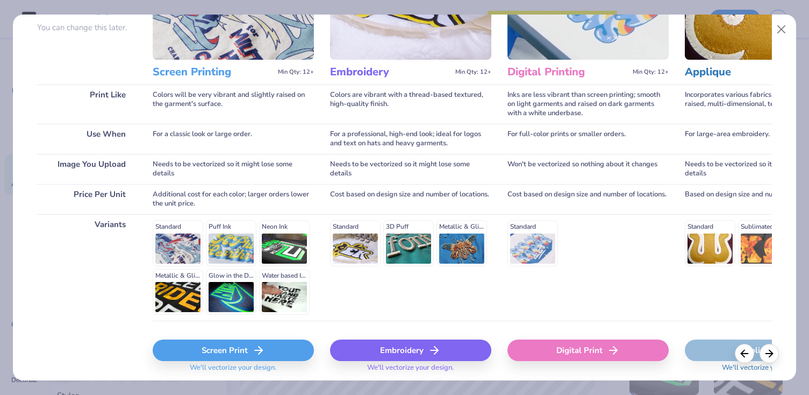
scroll to position [141, 0]
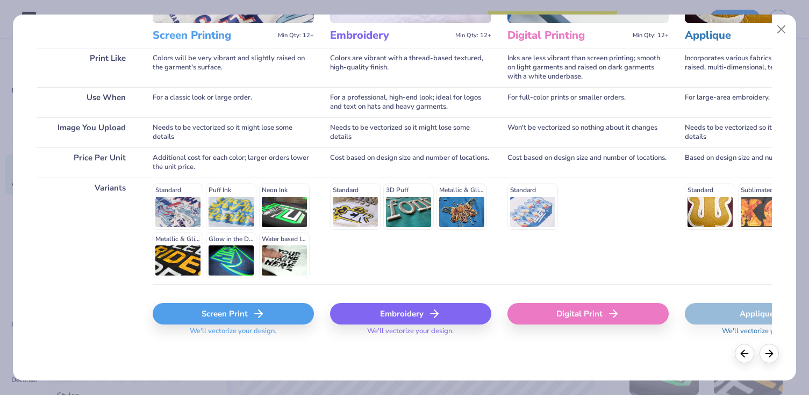
click at [219, 316] on div "Screen Print" at bounding box center [233, 314] width 161 height 22
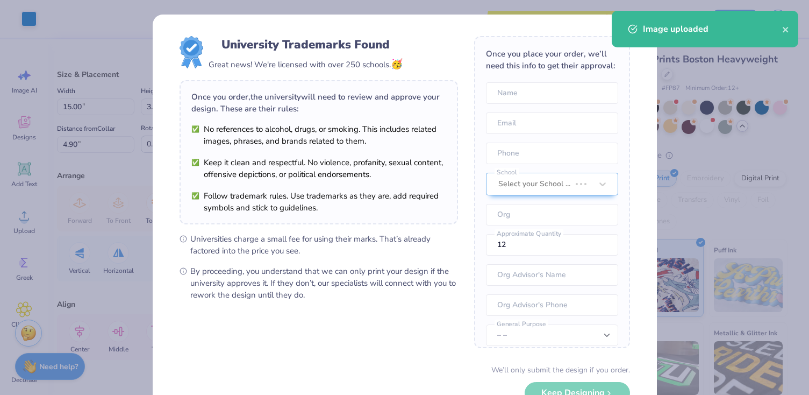
click at [417, 176] on body "Art colors Save to See Price & Shipping 👉 Design Title Save Image AI Designs Ad…" at bounding box center [404, 197] width 809 height 395
type input "7.98"
type input "1.97"
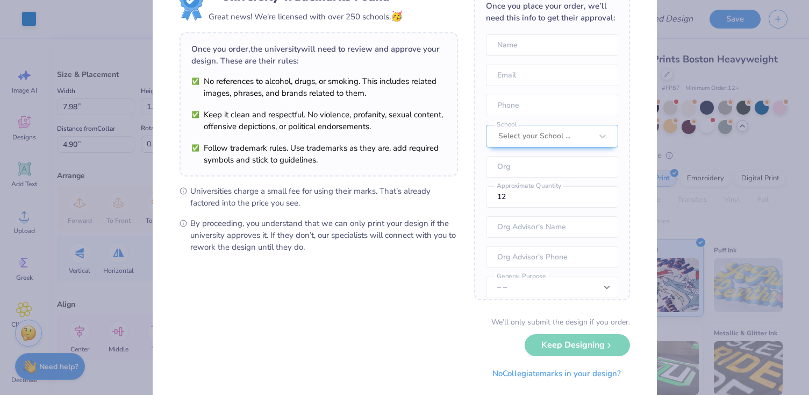
scroll to position [12, 0]
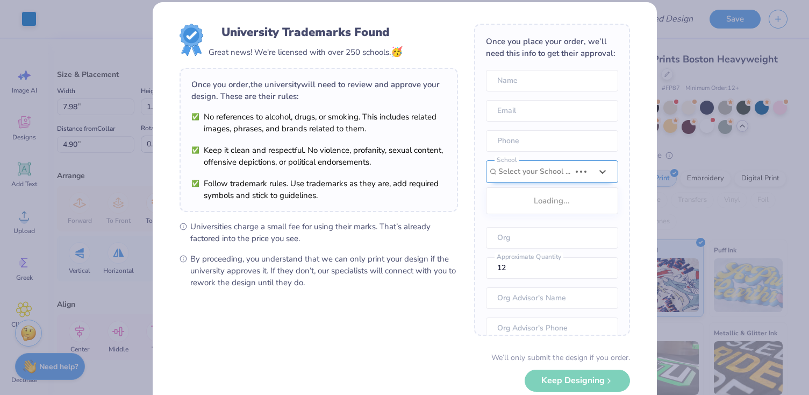
click at [545, 169] on div "Once you place your order, we’ll need this info to get their approval: Name Ema…" at bounding box center [552, 180] width 156 height 312
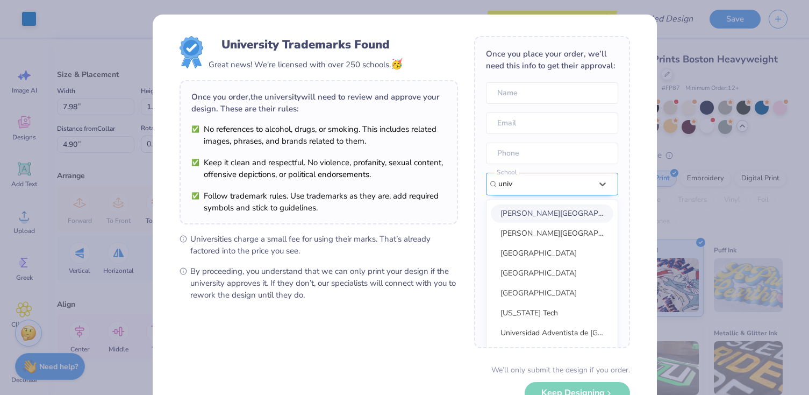
scroll to position [15, 0]
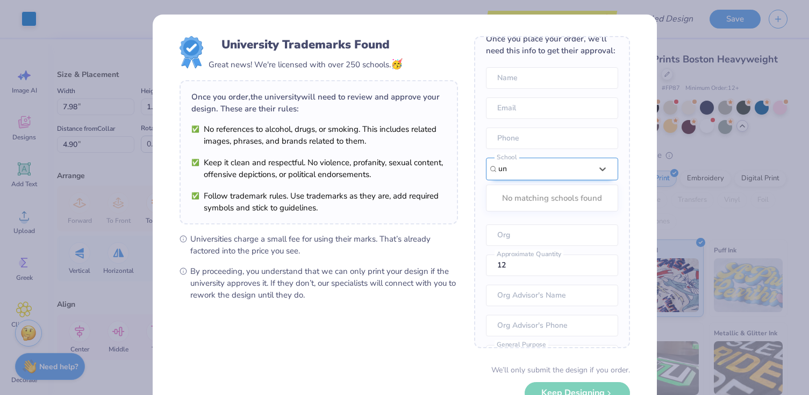
type input "u"
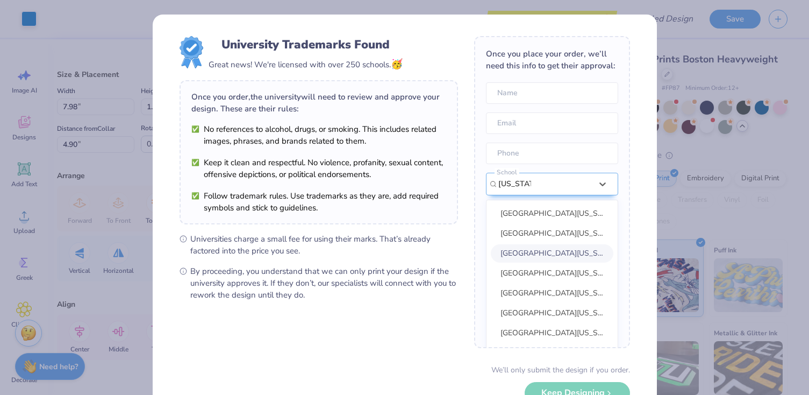
scroll to position [65, 0]
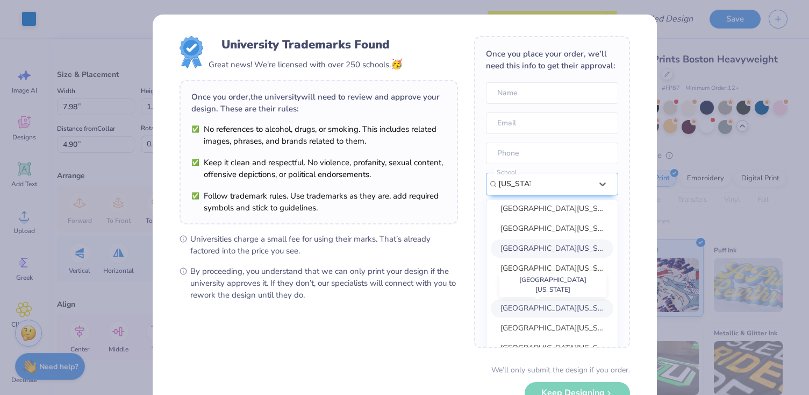
click at [545, 308] on span "[GEOGRAPHIC_DATA][US_STATE]" at bounding box center [558, 308] width 117 height 10
type input "[US_STATE]"
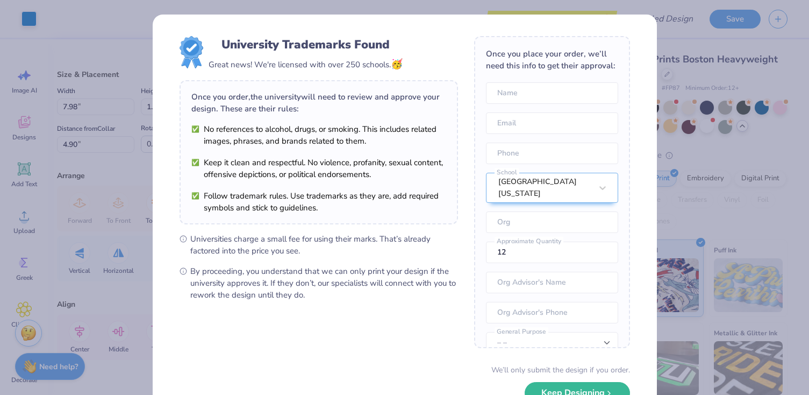
scroll to position [40, 0]
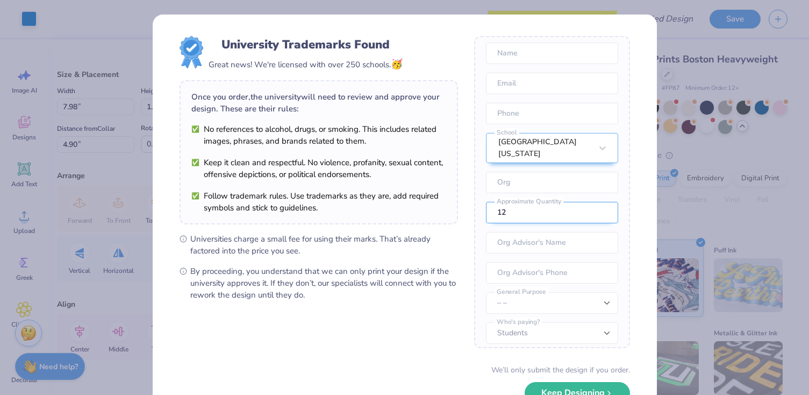
click at [551, 210] on input "12" at bounding box center [552, 213] width 132 height 22
type input "1"
type input "40"
click at [583, 389] on button "Keep Designing" at bounding box center [577, 390] width 105 height 22
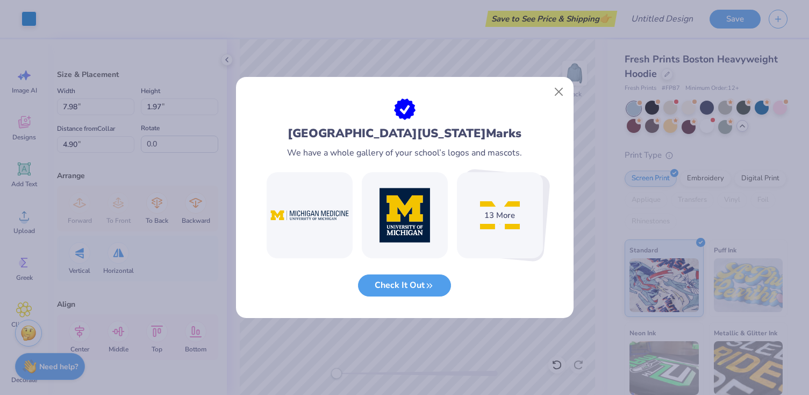
click at [503, 228] on img at bounding box center [500, 215] width 86 height 86
click at [493, 205] on img at bounding box center [500, 215] width 86 height 86
click at [503, 219] on div "13 More" at bounding box center [499, 214] width 47 height 17
click at [501, 234] on img at bounding box center [500, 215] width 86 height 86
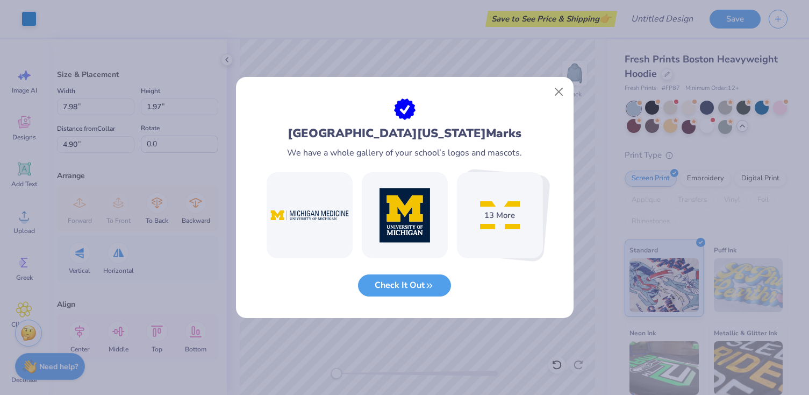
click at [489, 212] on div "13 More" at bounding box center [499, 214] width 47 height 17
click at [427, 284] on icon "button" at bounding box center [430, 283] width 10 height 10
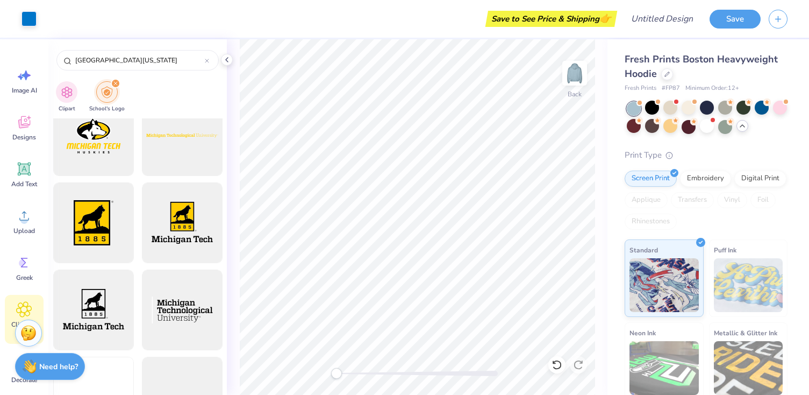
scroll to position [1069, 0]
click at [205, 61] on icon at bounding box center [207, 61] width 4 height 4
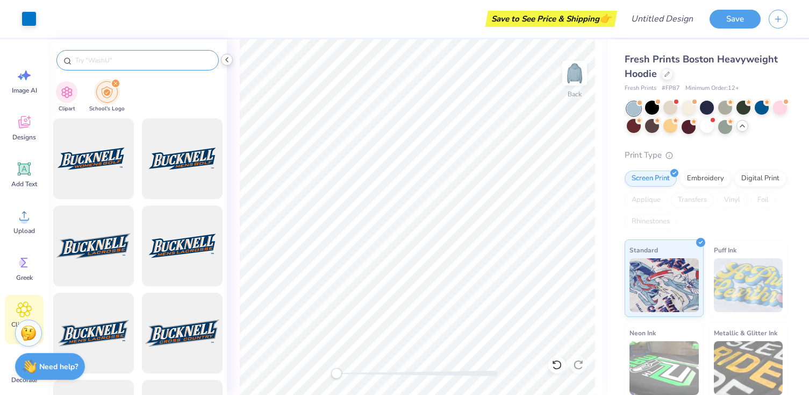
click at [226, 59] on icon at bounding box center [227, 59] width 9 height 9
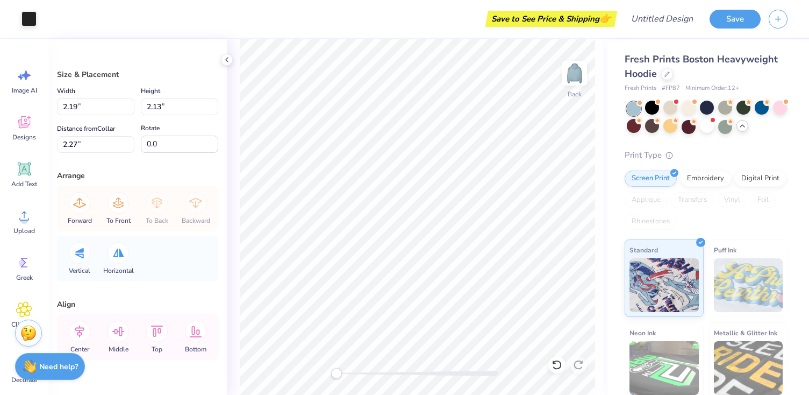
scroll to position [24, 0]
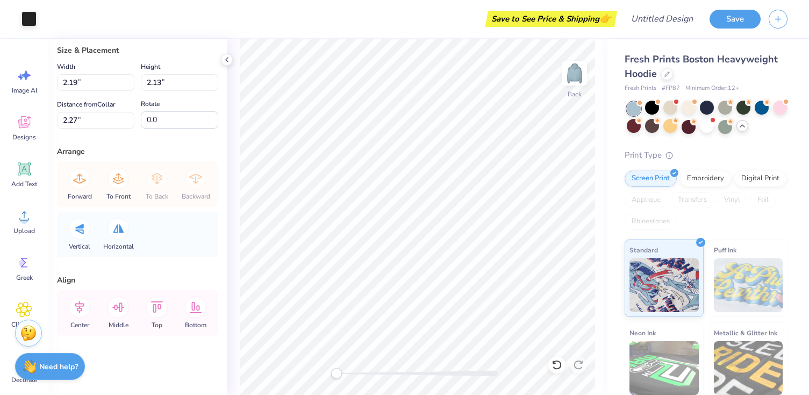
type input "2.24"
type input "2.16"
type input "2.25"
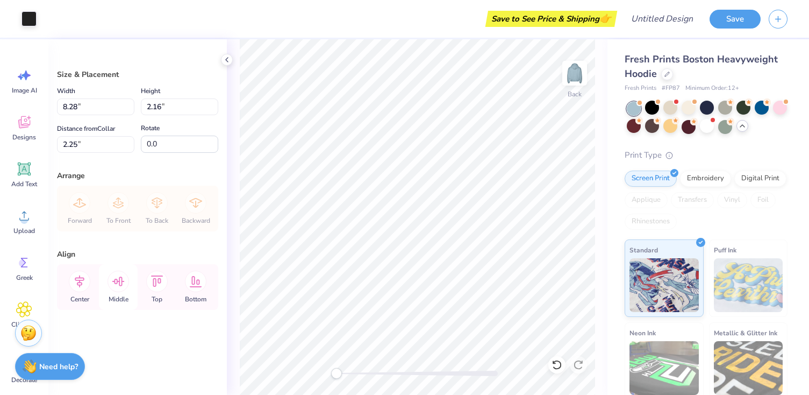
click at [123, 280] on icon at bounding box center [119, 281] width 22 height 22
type input "5.67"
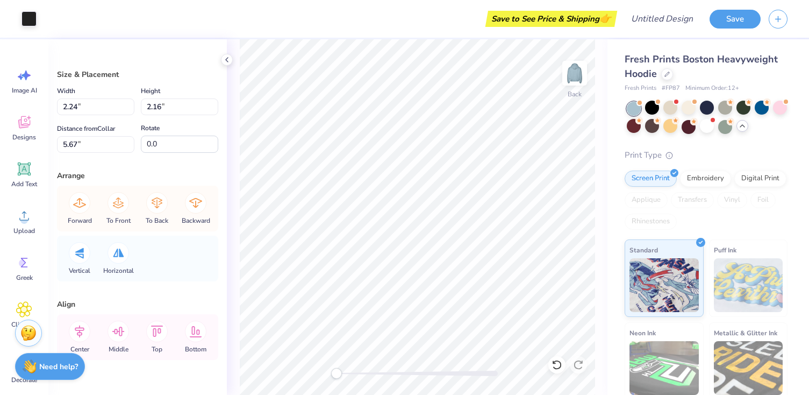
type input "2.19"
type input "2.13"
type input "5.68"
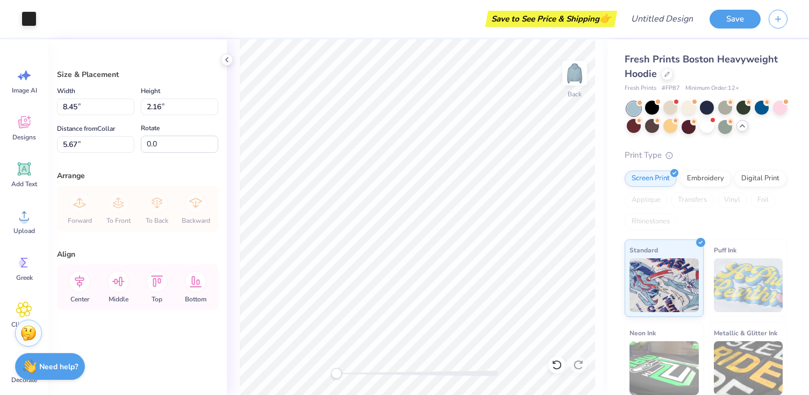
type input "10.26"
type input "2.63"
type input "5.44"
click at [118, 276] on icon at bounding box center [119, 281] width 22 height 22
click at [120, 280] on icon at bounding box center [118, 281] width 12 height 10
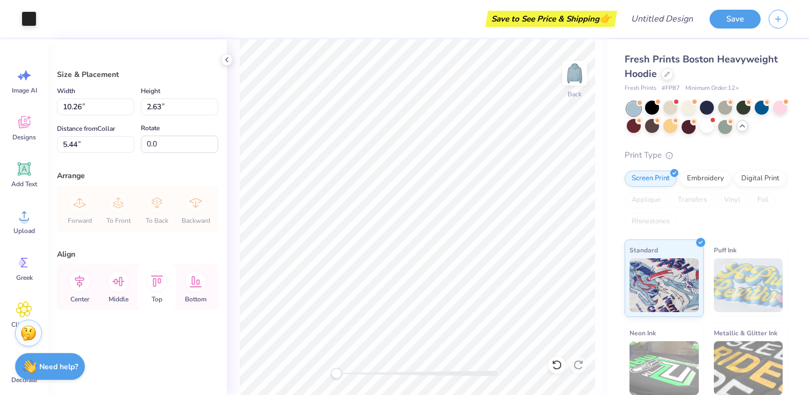
click at [145, 285] on div "Top" at bounding box center [157, 287] width 39 height 46
click at [160, 285] on icon at bounding box center [157, 281] width 22 height 22
click at [111, 285] on icon at bounding box center [119, 281] width 22 height 22
click at [81, 281] on icon at bounding box center [80, 281] width 22 height 22
click at [118, 277] on icon at bounding box center [119, 281] width 22 height 22
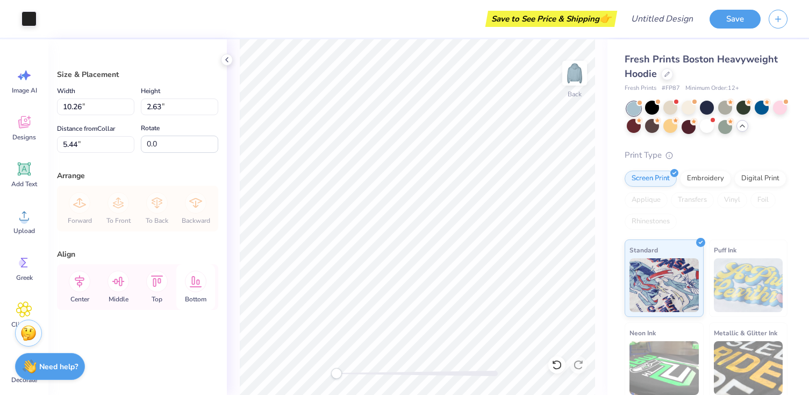
click at [204, 280] on icon at bounding box center [196, 281] width 22 height 22
click at [140, 290] on div "Top" at bounding box center [157, 287] width 39 height 46
click at [157, 290] on icon at bounding box center [157, 281] width 22 height 22
click at [124, 289] on icon at bounding box center [119, 281] width 22 height 22
type input "5.44"
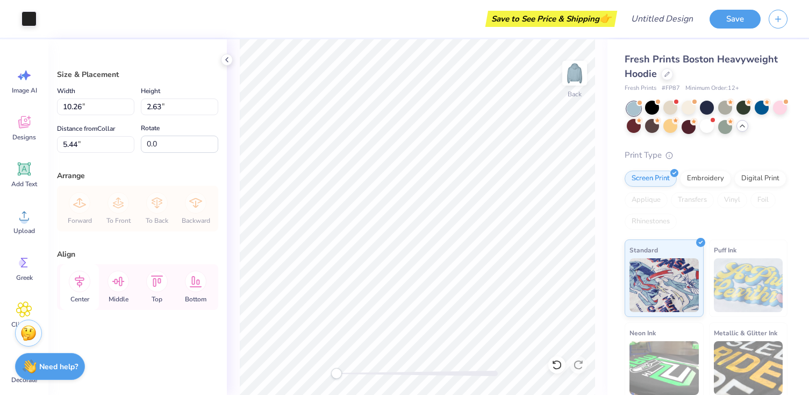
click at [86, 288] on icon at bounding box center [80, 281] width 22 height 22
click at [85, 288] on icon at bounding box center [80, 281] width 22 height 22
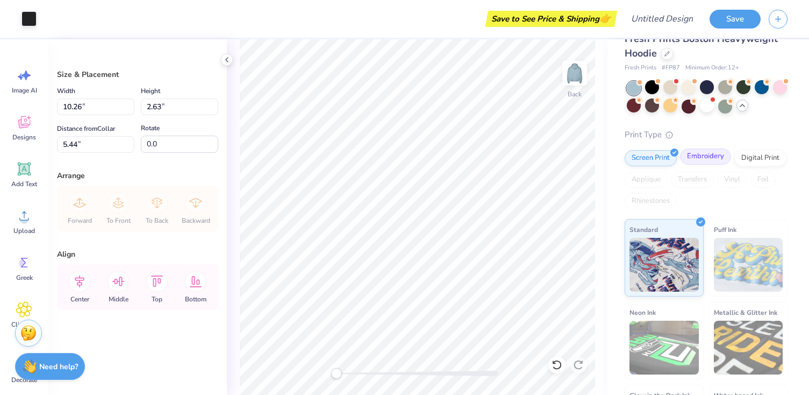
click at [713, 157] on div "Embroidery" at bounding box center [705, 156] width 51 height 16
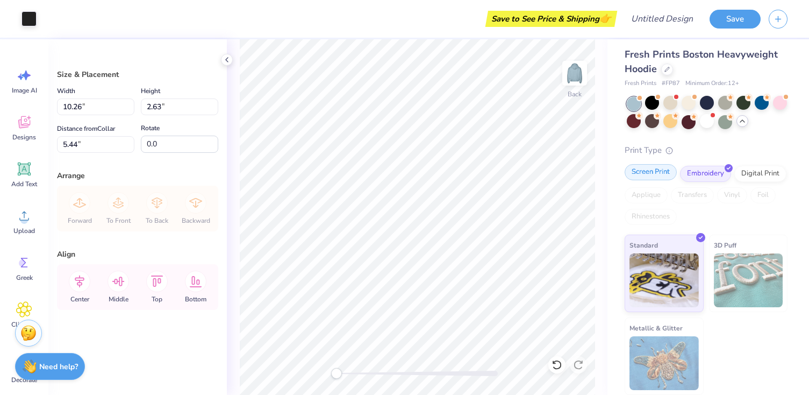
click at [653, 168] on div "Screen Print" at bounding box center [651, 172] width 52 height 16
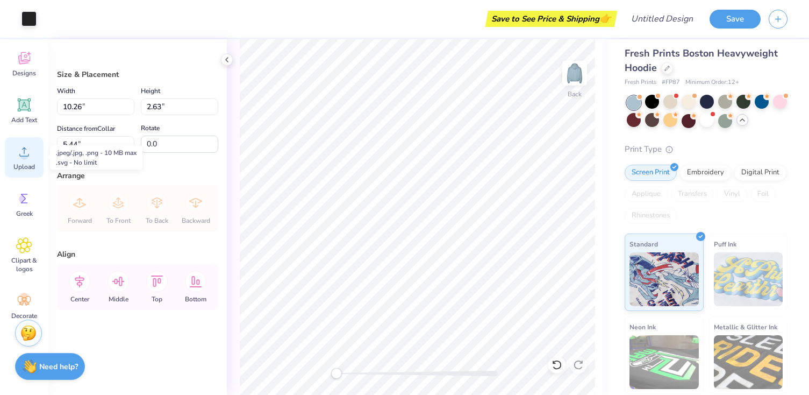
scroll to position [76, 0]
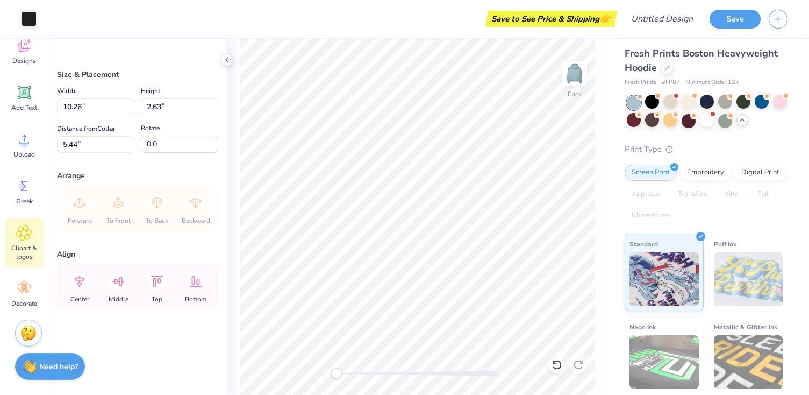
click at [29, 230] on icon at bounding box center [24, 233] width 16 height 16
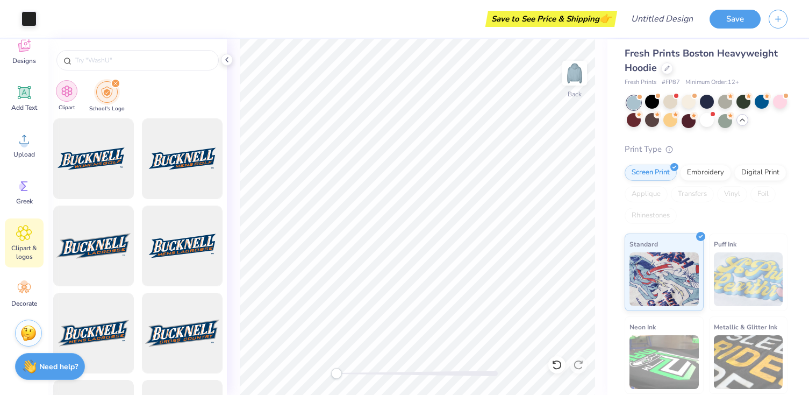
click at [70, 87] on img "filter for Clipart" at bounding box center [67, 91] width 12 height 12
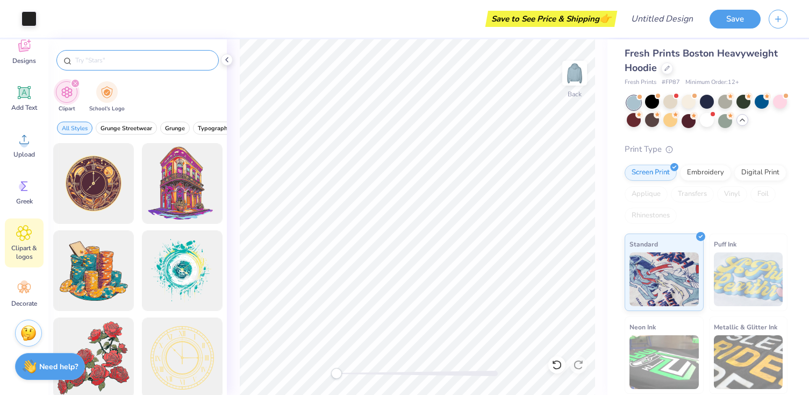
click at [108, 60] on input "text" at bounding box center [143, 60] width 138 height 11
click at [109, 61] on input "text" at bounding box center [143, 60] width 138 height 11
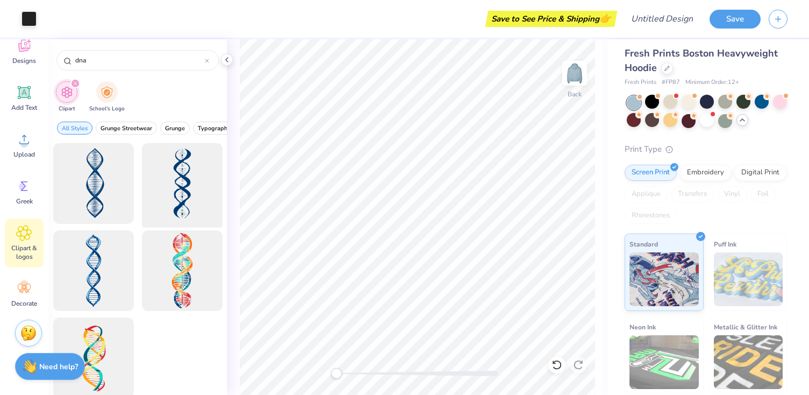
type input "dna"
click at [193, 171] on div at bounding box center [182, 183] width 89 height 89
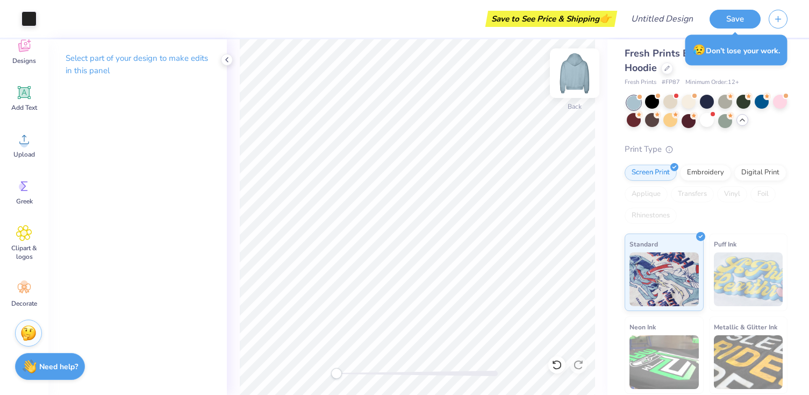
click at [570, 68] on img at bounding box center [574, 73] width 43 height 43
click at [666, 68] on icon at bounding box center [666, 67] width 5 height 5
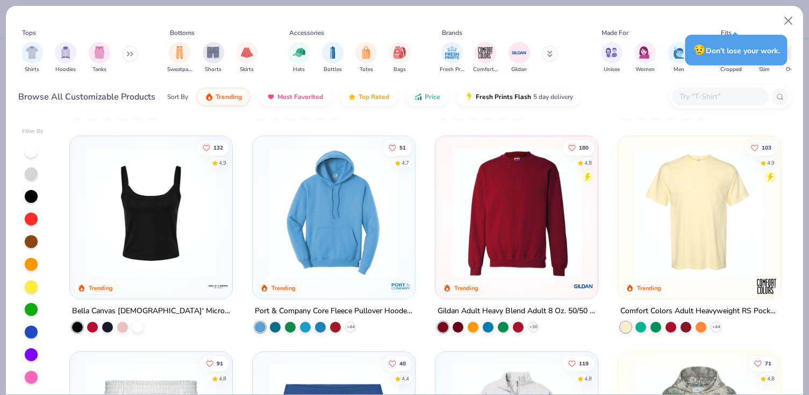
scroll to position [637, 0]
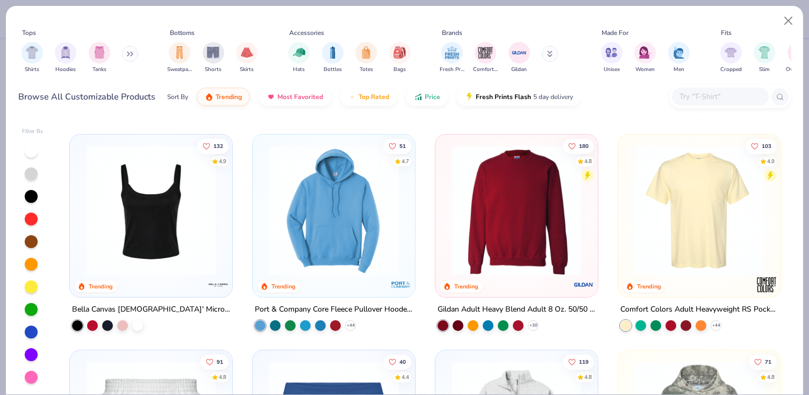
click at [533, 245] on img at bounding box center [516, 210] width 141 height 130
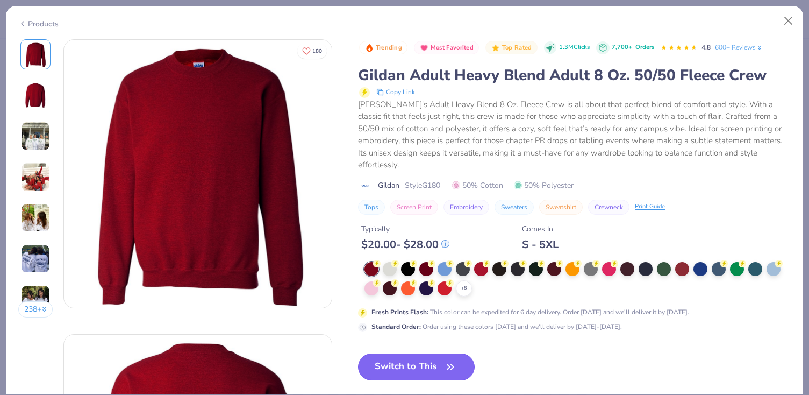
click at [447, 359] on icon "button" at bounding box center [450, 366] width 15 height 15
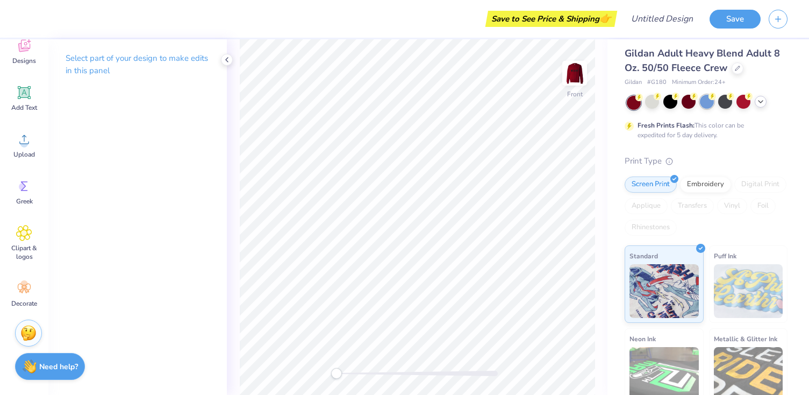
click at [710, 99] on icon at bounding box center [712, 96] width 8 height 8
click at [694, 101] on div at bounding box center [689, 102] width 14 height 14
click at [763, 103] on icon at bounding box center [760, 101] width 9 height 9
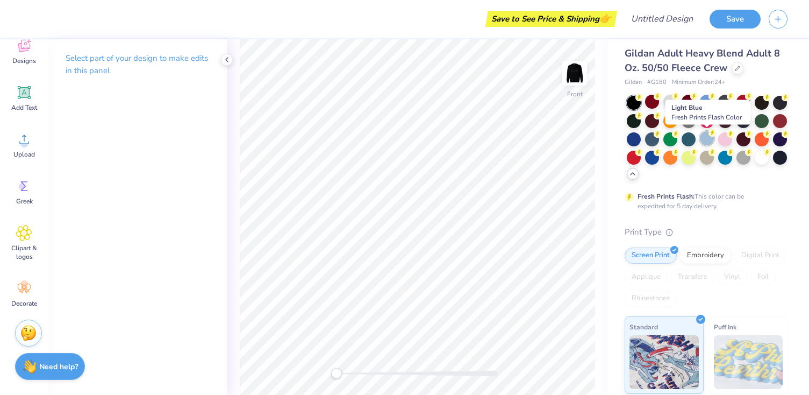
click at [708, 138] on div at bounding box center [707, 138] width 14 height 14
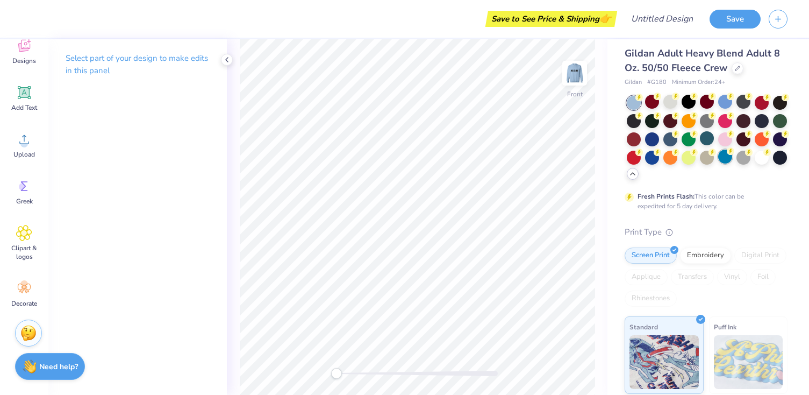
click at [728, 153] on circle at bounding box center [731, 151] width 8 height 8
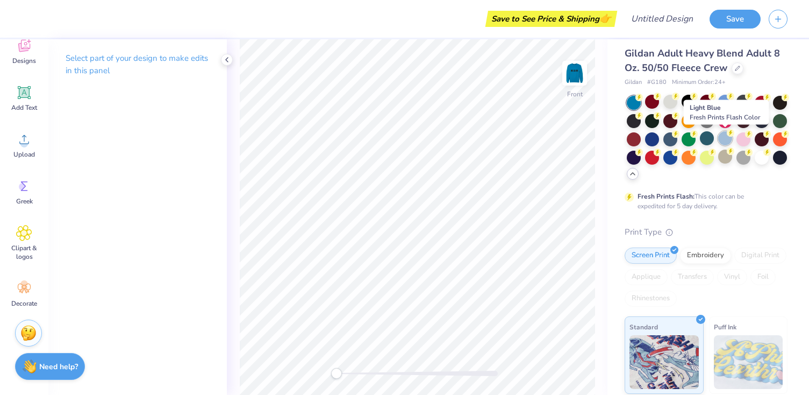
click at [727, 138] on div at bounding box center [725, 138] width 14 height 14
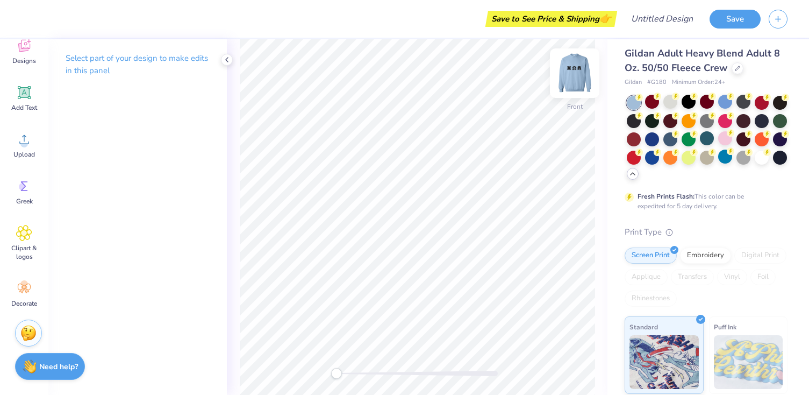
click at [575, 73] on img at bounding box center [574, 73] width 43 height 43
click at [575, 73] on img at bounding box center [575, 73] width 22 height 22
click at [575, 73] on img at bounding box center [574, 73] width 43 height 43
click at [26, 190] on icon at bounding box center [24, 186] width 16 height 16
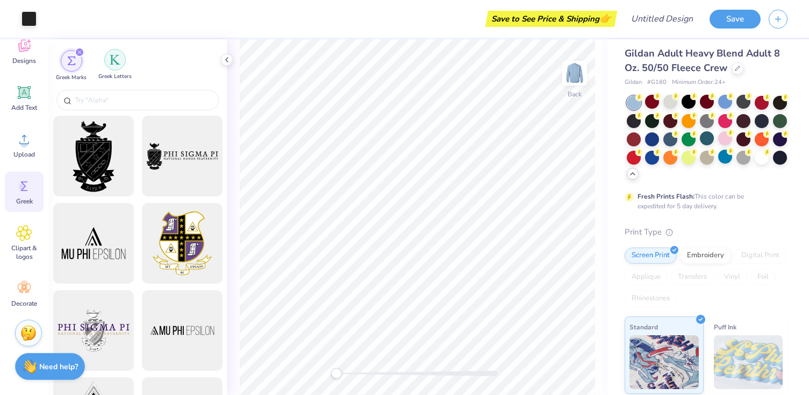
click at [117, 65] on div "filter for Greek Letters" at bounding box center [115, 60] width 22 height 22
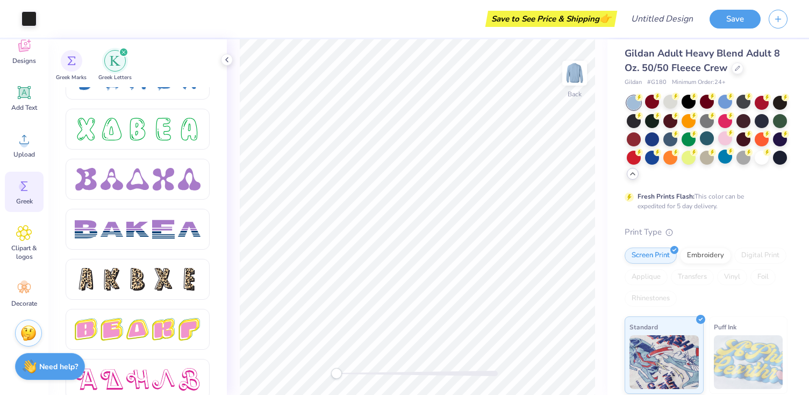
scroll to position [1630, 0]
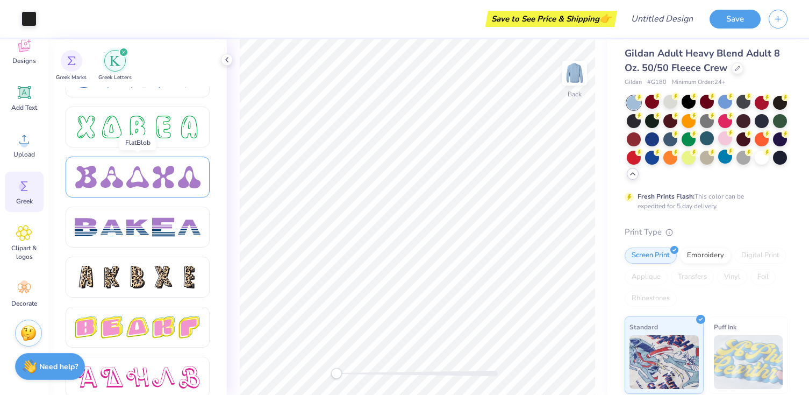
click at [162, 191] on div at bounding box center [138, 176] width 144 height 41
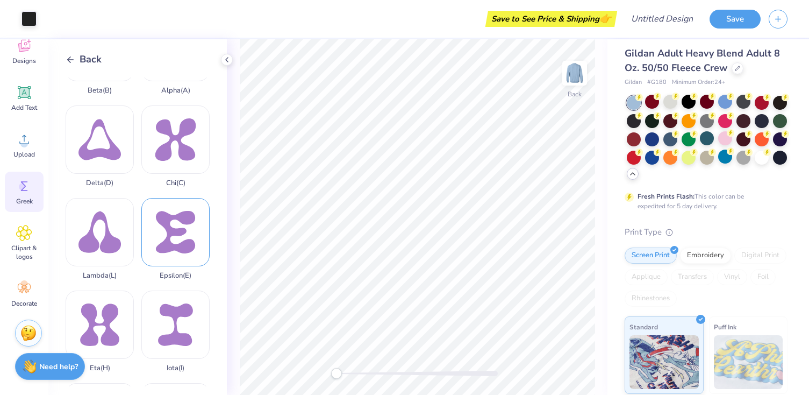
scroll to position [78, 0]
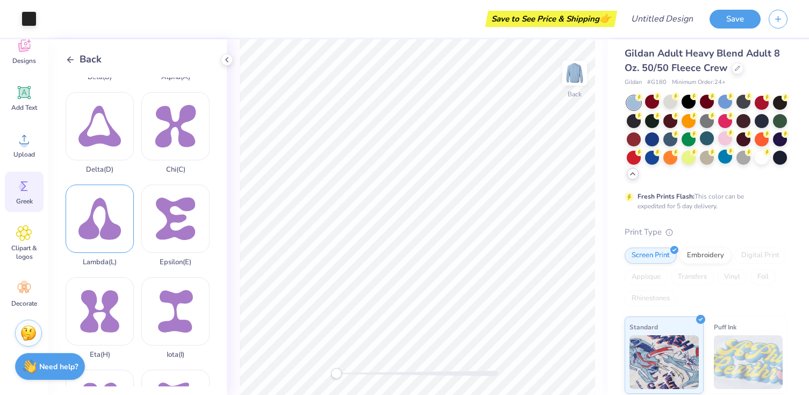
click at [114, 263] on div "Lambda ( L )" at bounding box center [100, 262] width 34 height 8
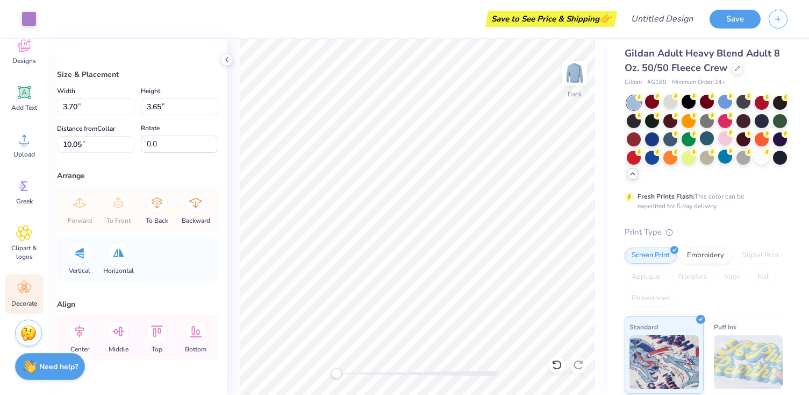
click at [28, 279] on div "Decorate" at bounding box center [24, 294] width 39 height 40
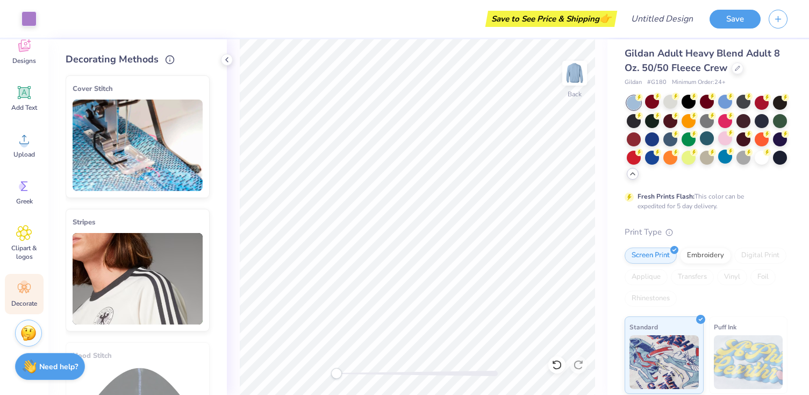
click at [28, 279] on div "Decorate" at bounding box center [24, 294] width 39 height 40
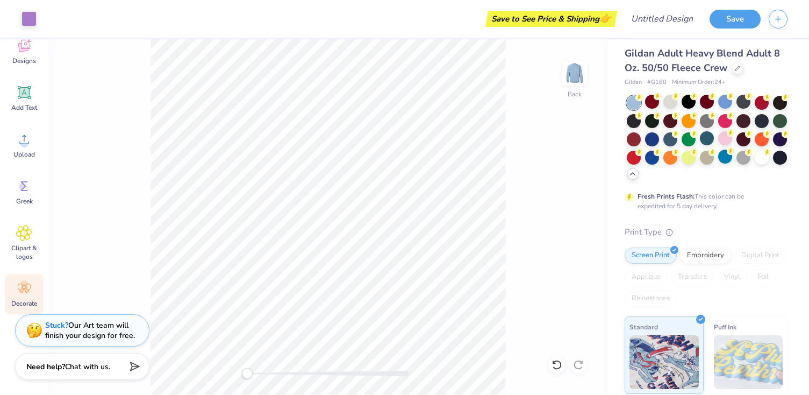
click at [27, 284] on circle at bounding box center [24, 284] width 8 height 8
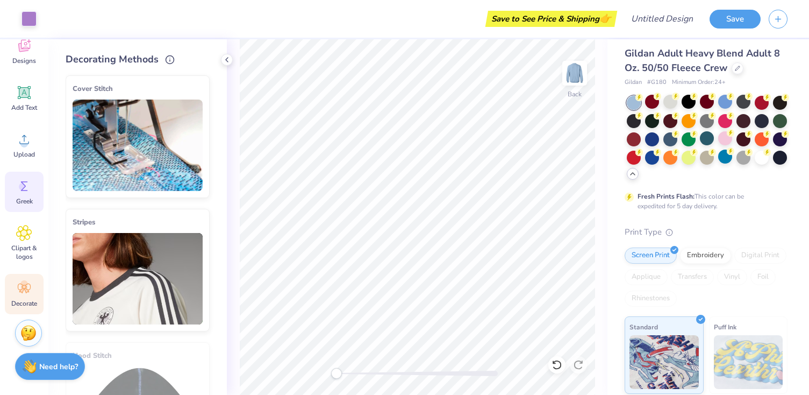
click at [30, 194] on div "Greek" at bounding box center [24, 191] width 39 height 40
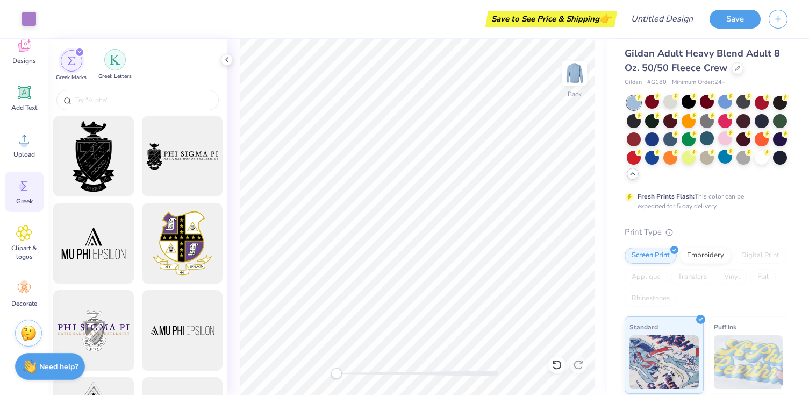
click at [113, 61] on img "filter for Greek Letters" at bounding box center [115, 59] width 11 height 11
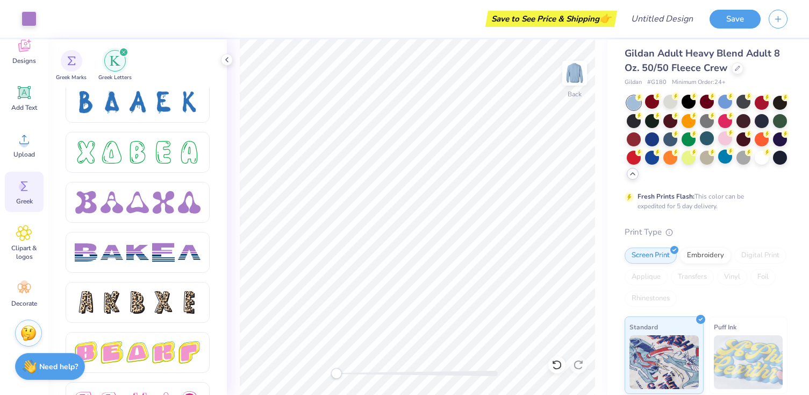
scroll to position [1611, 0]
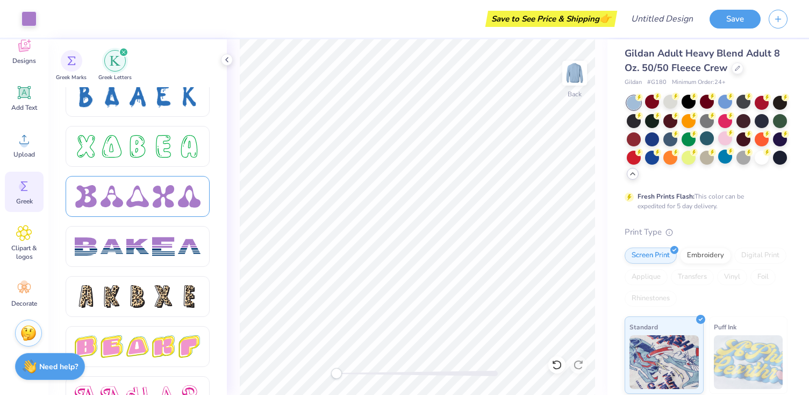
click at [143, 191] on div at bounding box center [137, 196] width 23 height 23
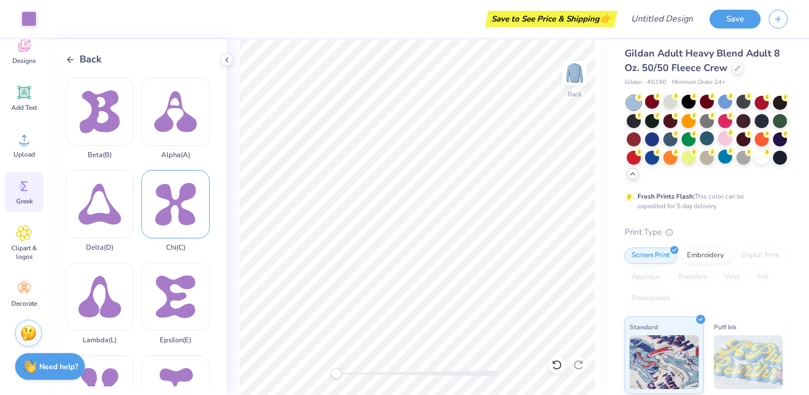
click at [185, 210] on div "Chi ( C )" at bounding box center [175, 211] width 68 height 82
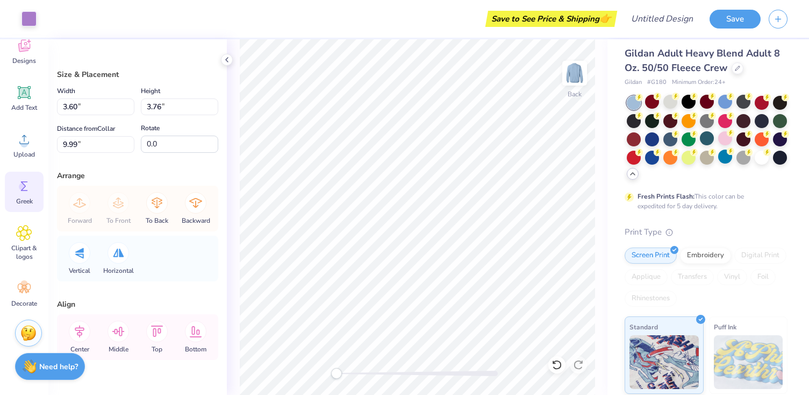
click at [26, 189] on icon at bounding box center [24, 186] width 16 height 16
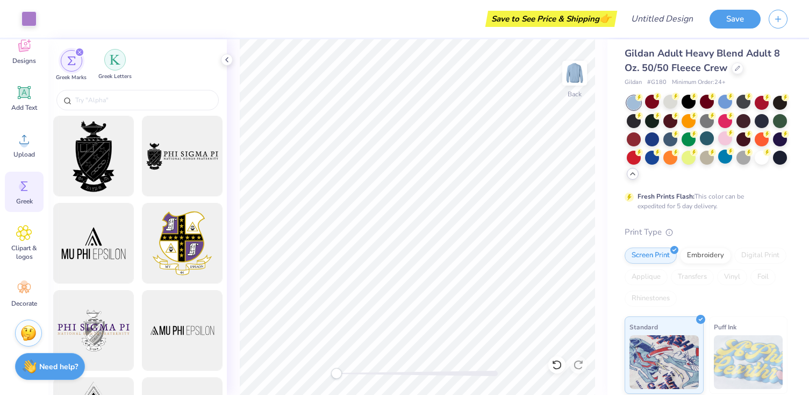
click at [119, 62] on img "filter for Greek Letters" at bounding box center [115, 59] width 11 height 11
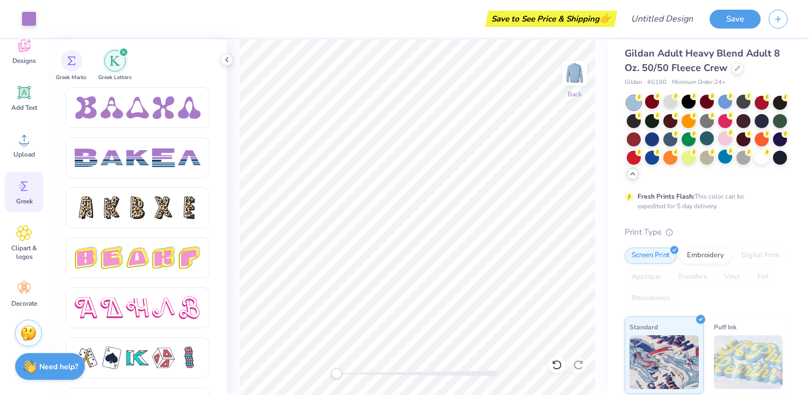
scroll to position [1699, 0]
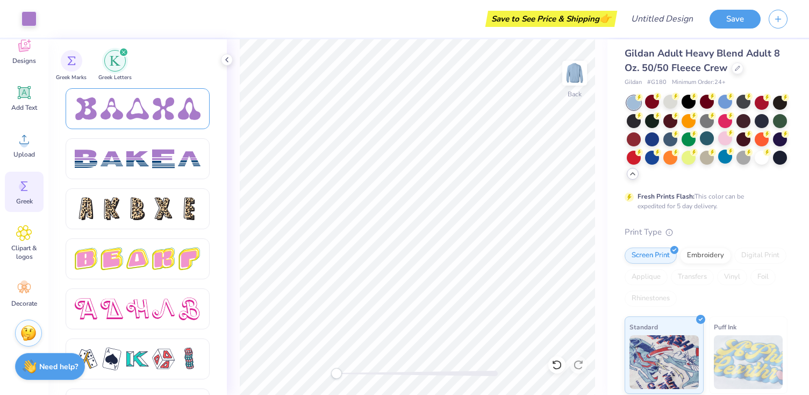
click at [181, 119] on div at bounding box center [189, 108] width 23 height 23
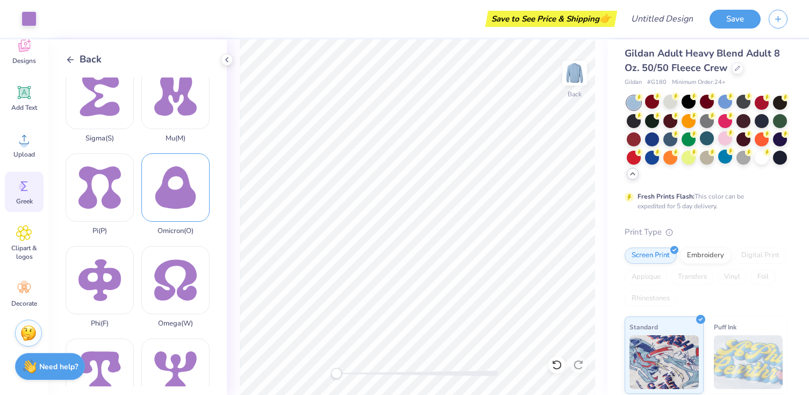
scroll to position [484, 0]
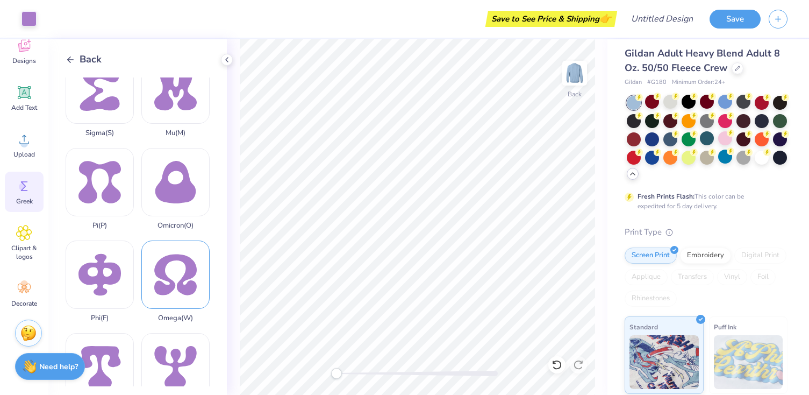
click at [164, 273] on div "Omega ( W )" at bounding box center [175, 281] width 68 height 82
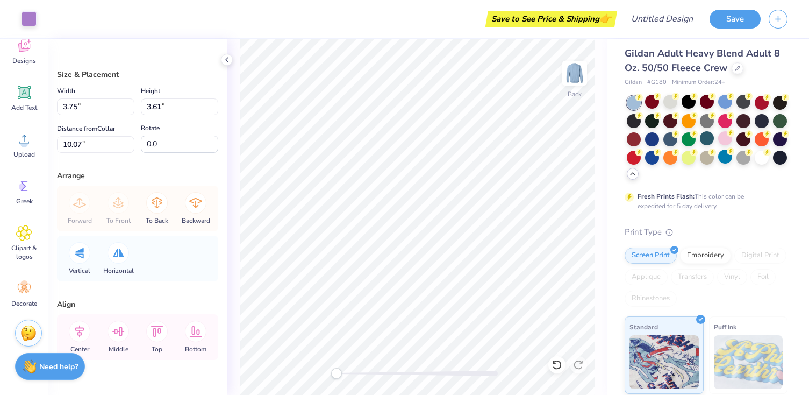
type input "3.60"
type input "3.76"
type input "9.99"
type input "3.70"
type input "3.65"
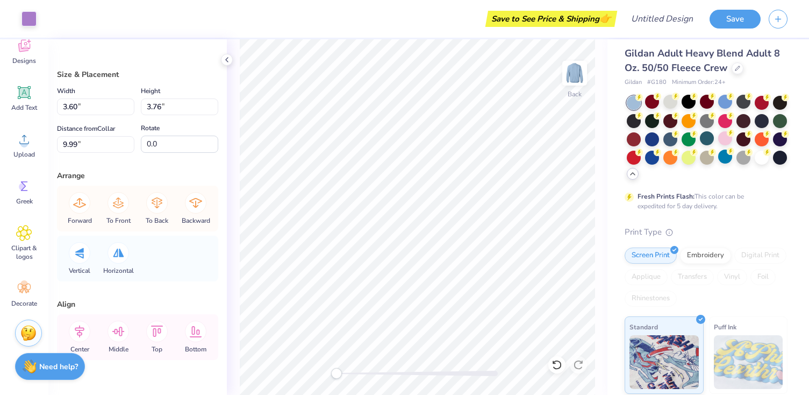
type input "10.05"
type input "3.75"
type input "3.61"
type input "12.89"
type input "3.56"
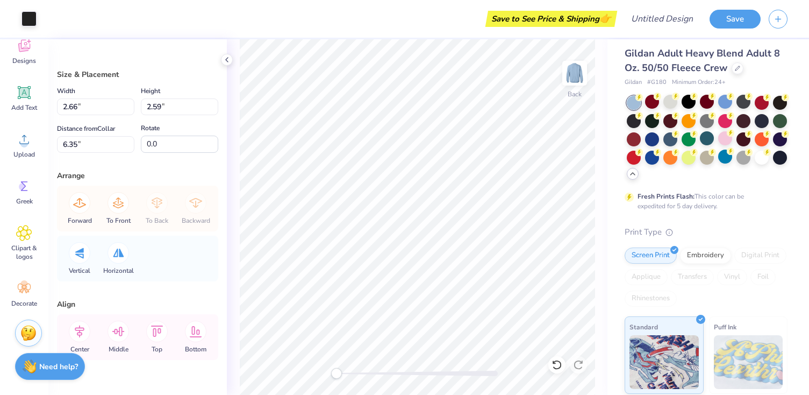
type input "3.47"
type input "5.48"
type input "2.72"
type input "2.63"
type input "6.33"
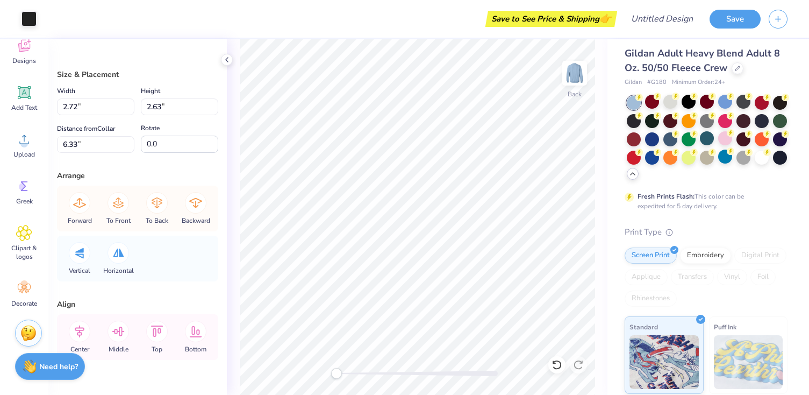
type input "3.70"
type input "3.57"
type input "5.39"
type input "2.63"
type input "2.59"
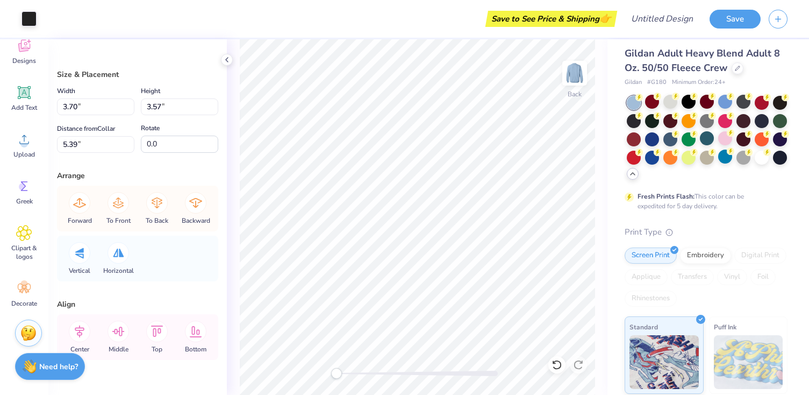
type input "6.35"
type input "3.45"
type input "3.40"
type input "5.55"
type input "3.70"
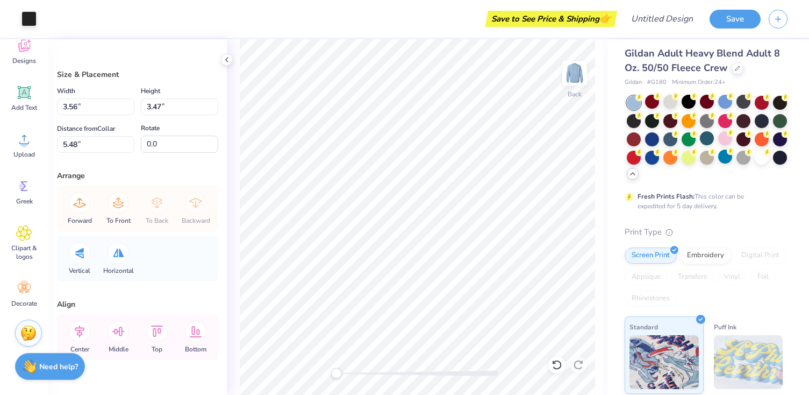
type input "3.57"
type input "5.39"
type input "3.56"
type input "3.47"
type input "5.48"
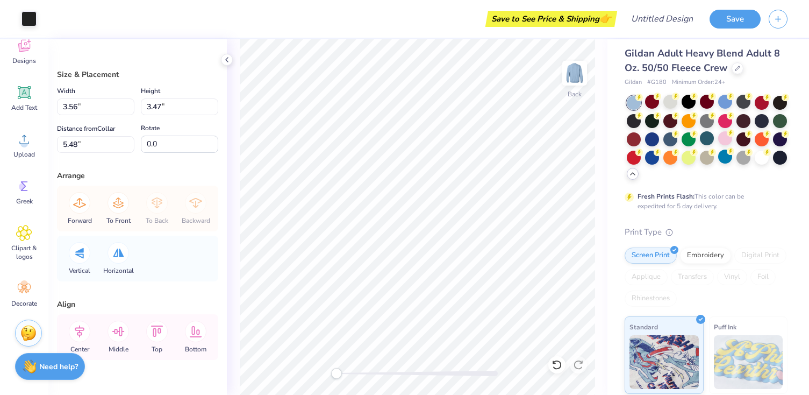
type input "7.63"
type input "3.57"
type input "5.39"
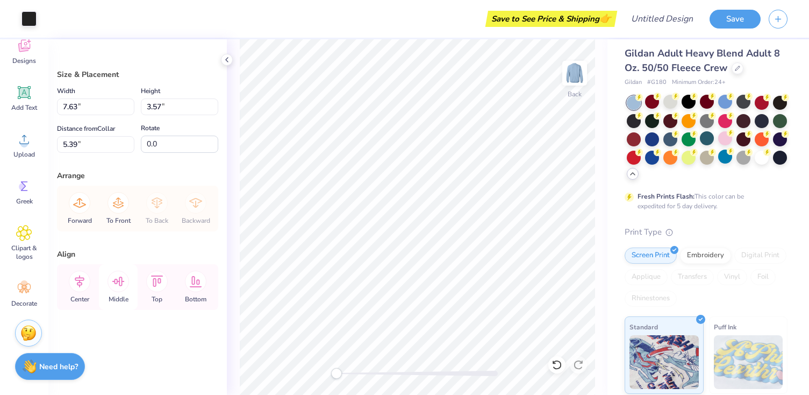
click at [121, 277] on icon at bounding box center [118, 281] width 12 height 10
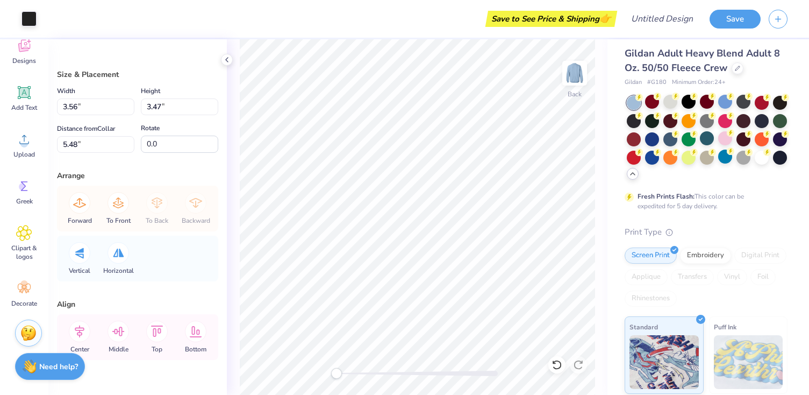
type input "7.59"
type input "3.57"
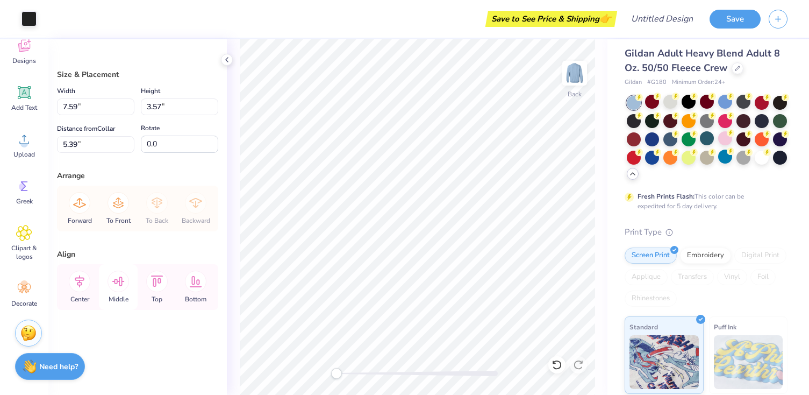
click at [112, 286] on icon at bounding box center [119, 281] width 22 height 22
click at [151, 273] on icon at bounding box center [157, 281] width 22 height 22
click at [121, 276] on icon at bounding box center [118, 281] width 12 height 10
click at [74, 283] on icon at bounding box center [80, 281] width 22 height 22
type input "5.39"
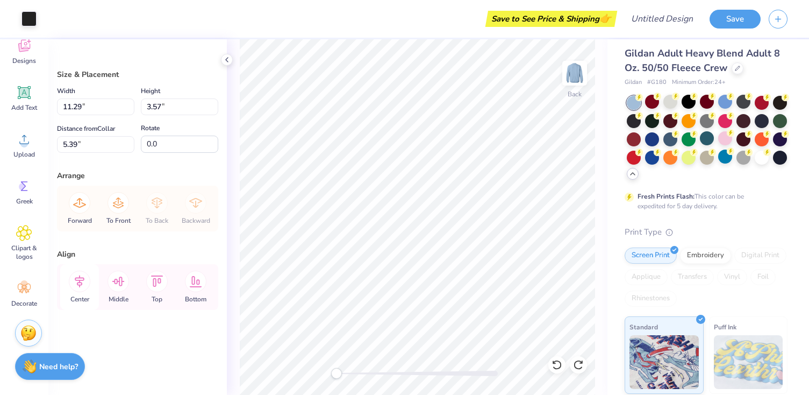
click at [80, 281] on icon at bounding box center [80, 281] width 22 height 22
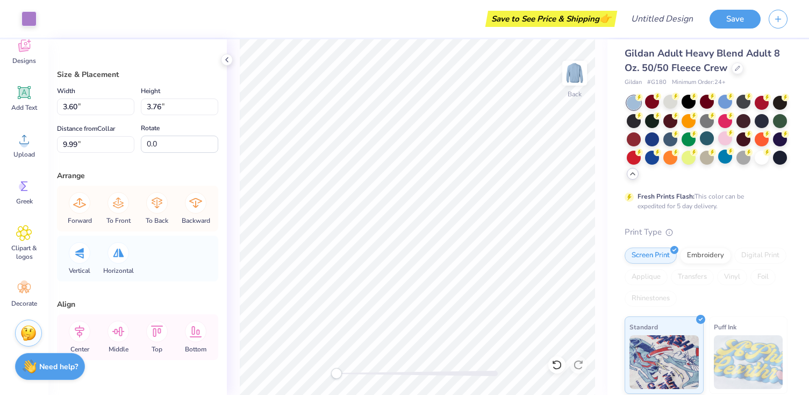
type input "7.35"
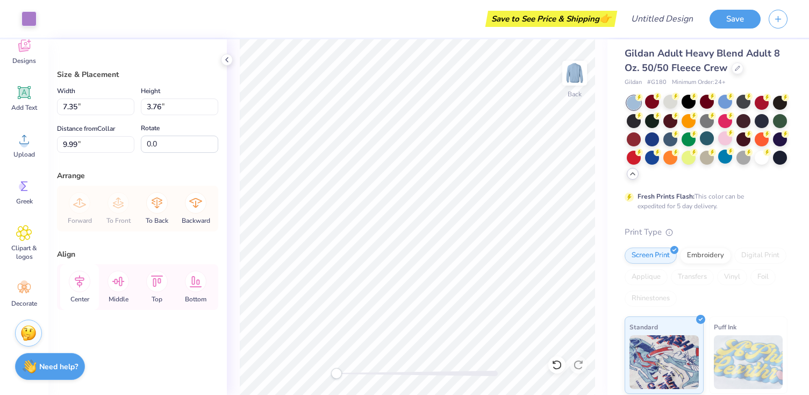
click at [82, 289] on icon at bounding box center [80, 281] width 22 height 22
click at [80, 283] on icon at bounding box center [80, 281] width 22 height 22
click at [119, 285] on icon at bounding box center [118, 281] width 12 height 10
click at [153, 277] on icon at bounding box center [157, 281] width 22 height 22
click at [117, 277] on icon at bounding box center [119, 281] width 22 height 22
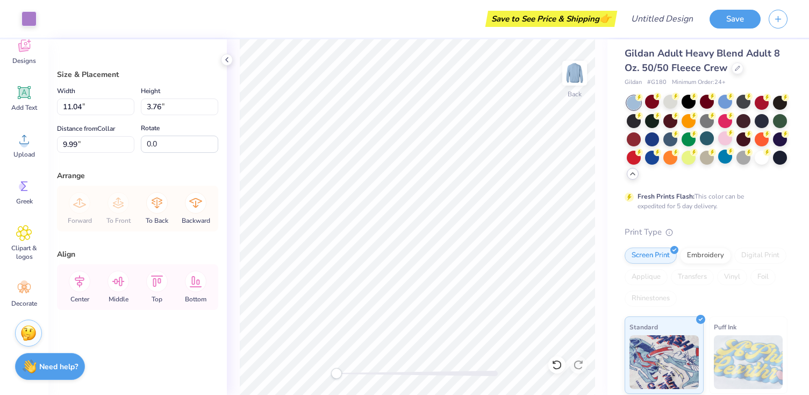
type input "5.20"
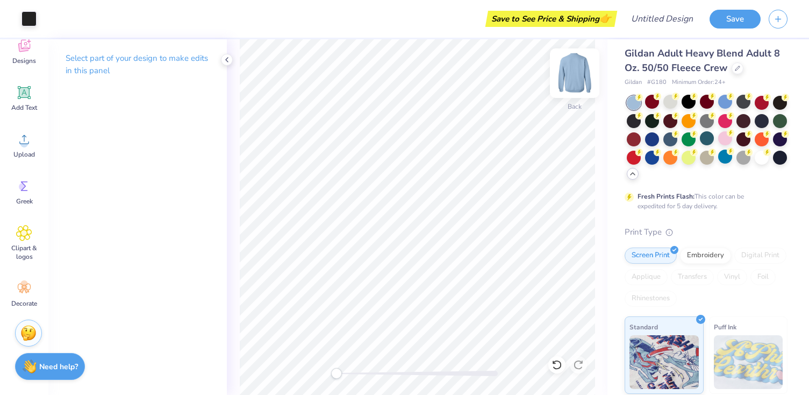
click at [579, 76] on img at bounding box center [574, 73] width 43 height 43
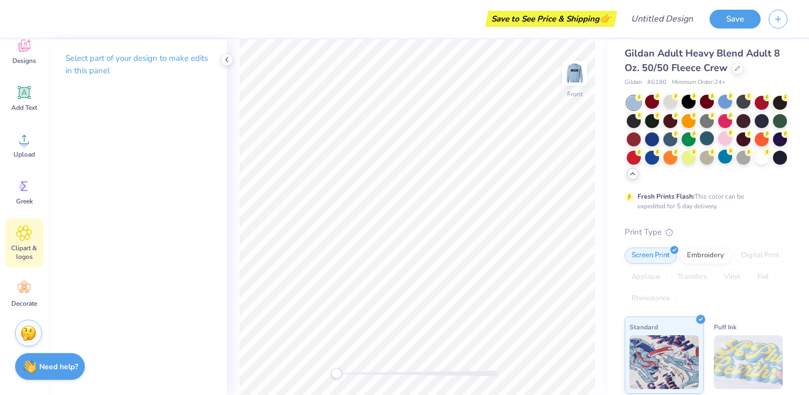
click at [24, 248] on span "Clipart & logos" at bounding box center [23, 252] width 35 height 17
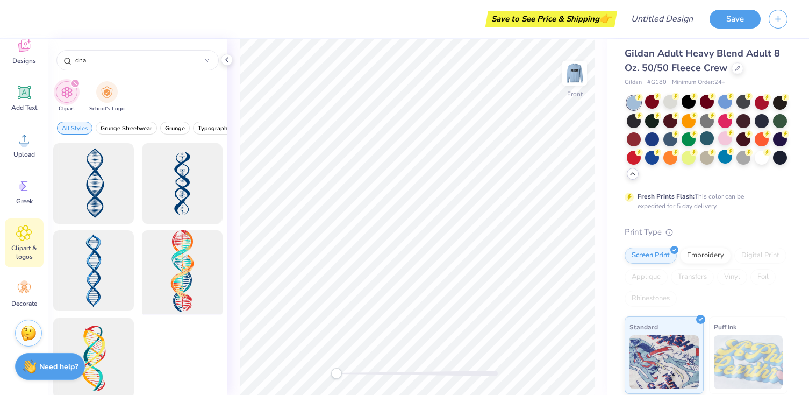
scroll to position [9, 0]
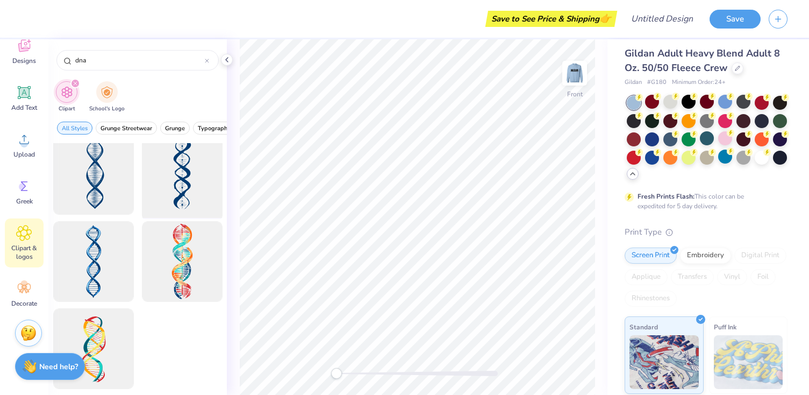
click at [197, 175] on div at bounding box center [182, 174] width 89 height 89
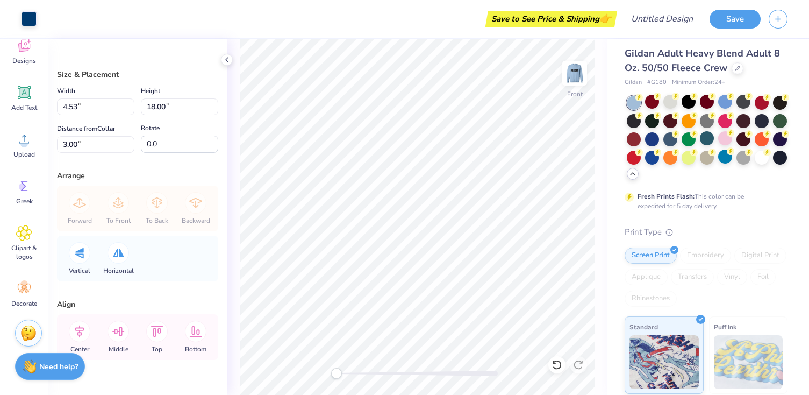
type input "3.28"
type input "13.05"
type input "3.63"
type input "14.45"
click at [84, 254] on div at bounding box center [80, 253] width 22 height 22
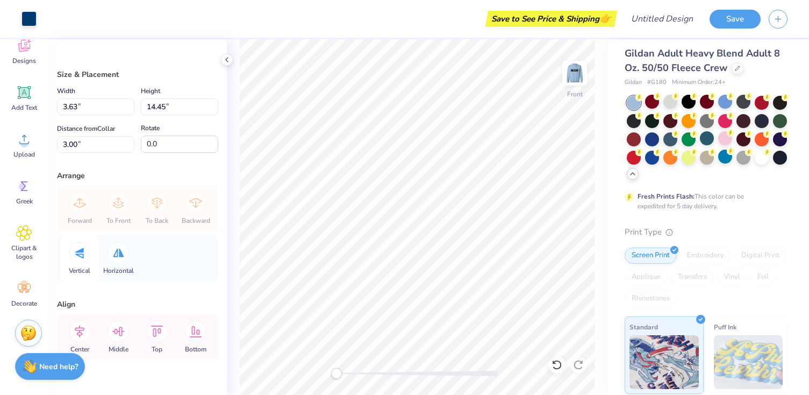
click at [84, 254] on div at bounding box center [80, 253] width 22 height 22
click at [123, 337] on icon at bounding box center [119, 331] width 22 height 22
click at [82, 332] on icon at bounding box center [80, 331] width 22 height 22
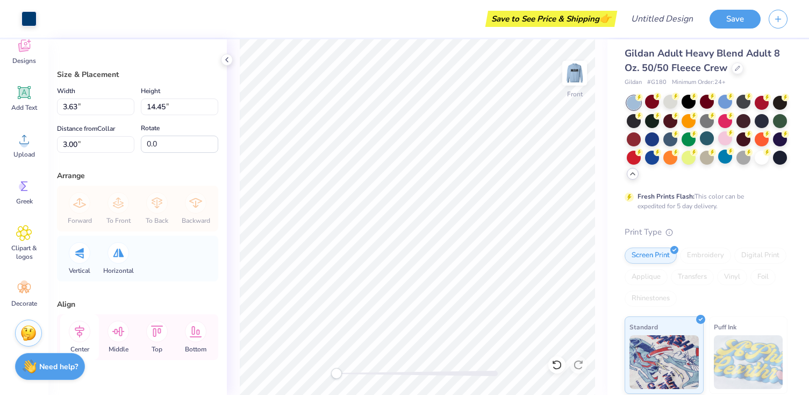
click at [83, 332] on icon at bounding box center [80, 331] width 22 height 22
click at [25, 283] on circle at bounding box center [24, 284] width 8 height 8
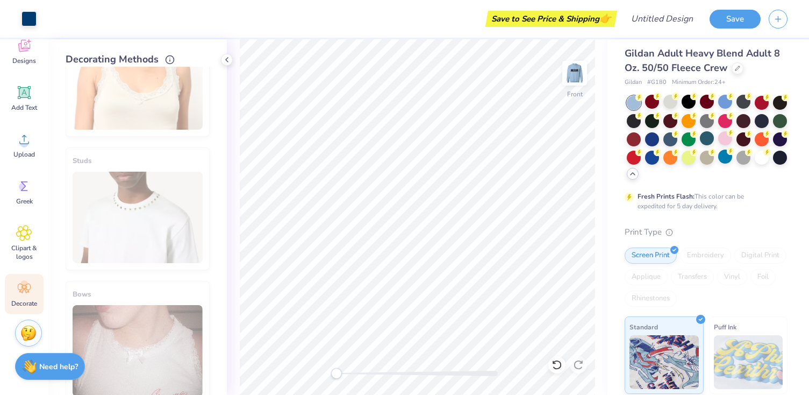
scroll to position [614, 0]
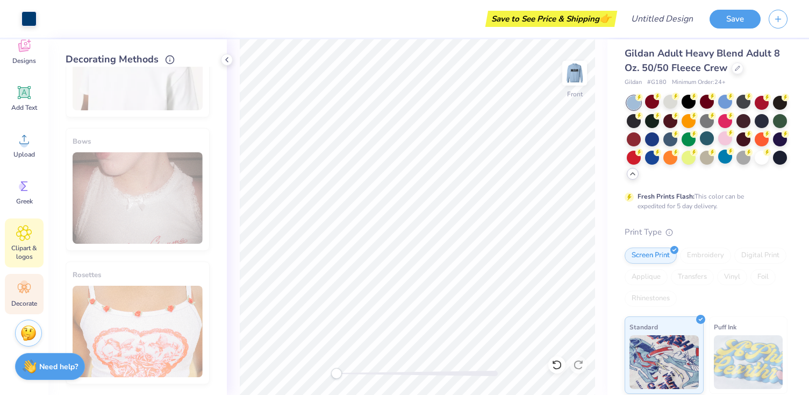
click at [15, 234] on div "Clipart & logos" at bounding box center [24, 242] width 39 height 49
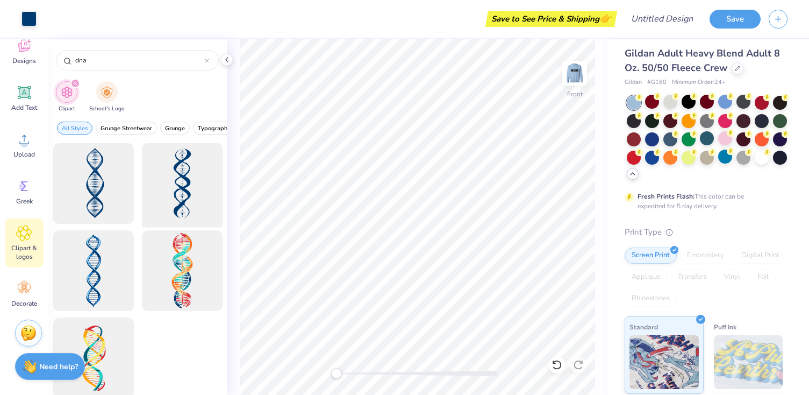
scroll to position [9, 0]
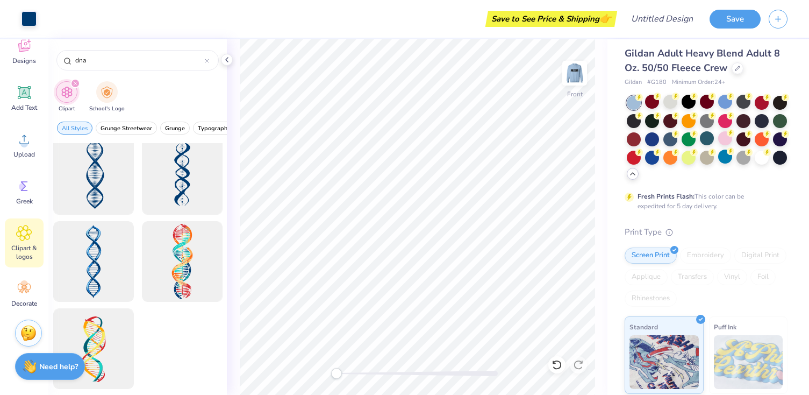
drag, startPoint x: 156, startPoint y: 53, endPoint x: 55, endPoint y: 53, distance: 101.1
click at [54, 53] on div "dna" at bounding box center [137, 57] width 178 height 37
click at [90, 62] on input "dna" at bounding box center [139, 60] width 131 height 11
type input "d"
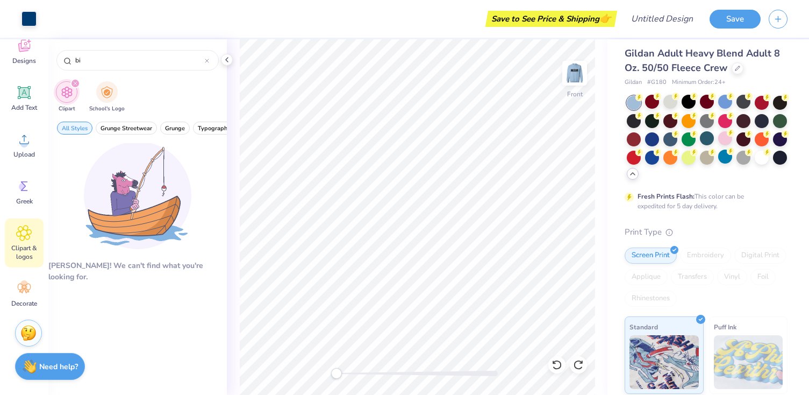
type input "b"
type input "c"
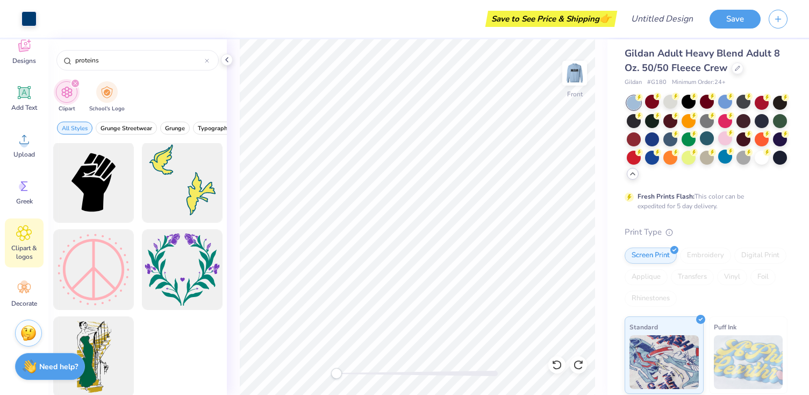
scroll to position [96, 0]
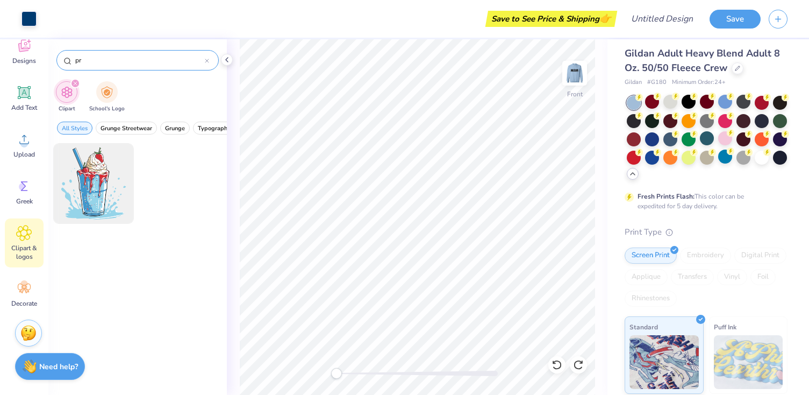
type input "p"
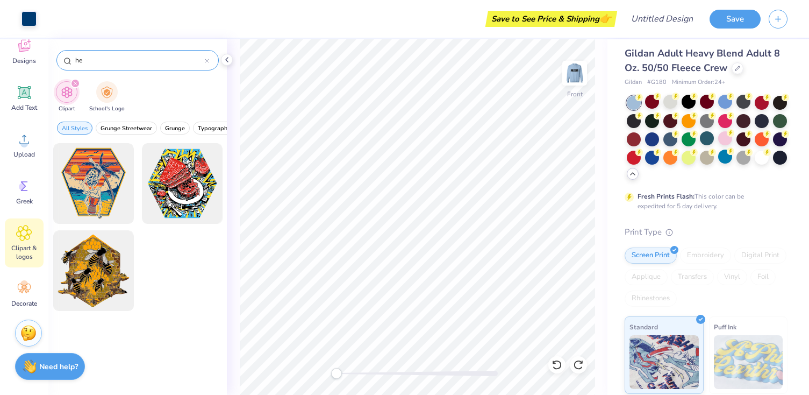
type input "h"
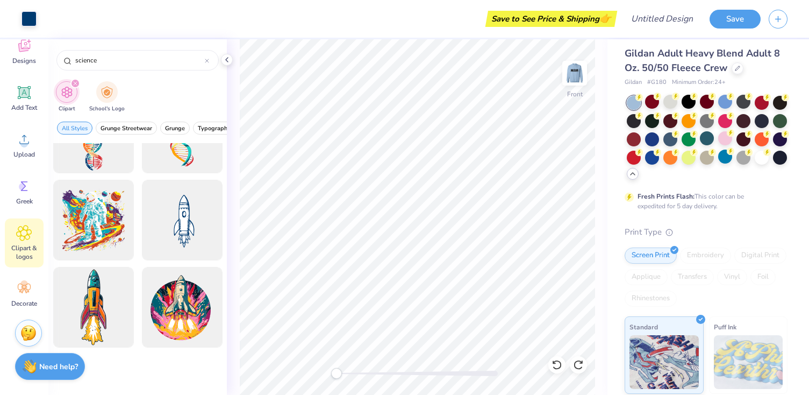
scroll to position [1214, 0]
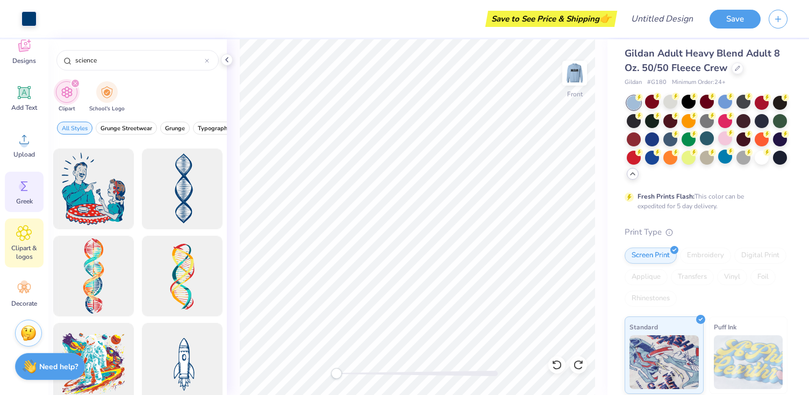
type input "science"
click at [25, 192] on icon at bounding box center [24, 186] width 16 height 16
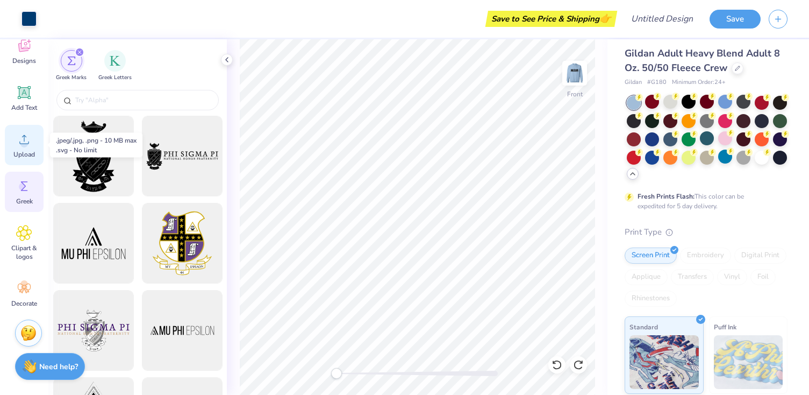
click at [30, 134] on icon at bounding box center [24, 139] width 16 height 16
click at [19, 149] on div "Upload" at bounding box center [24, 145] width 39 height 40
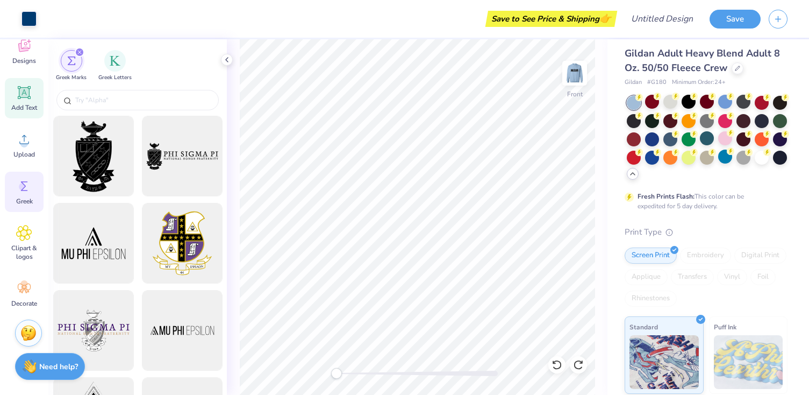
click at [30, 101] on div "Add Text" at bounding box center [24, 98] width 39 height 40
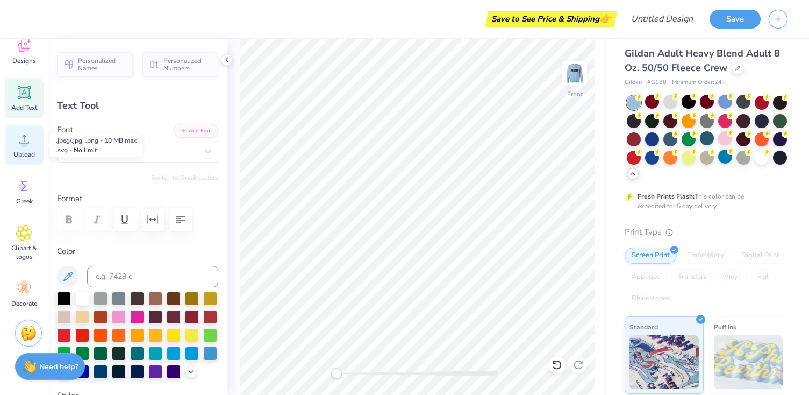
click at [11, 157] on div "Upload" at bounding box center [24, 145] width 39 height 40
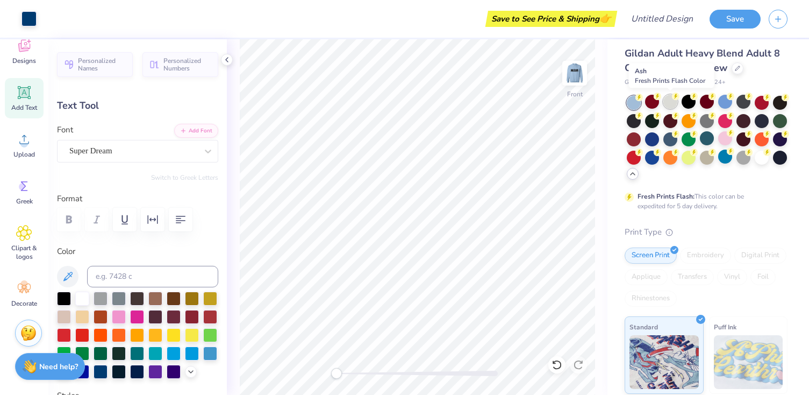
click at [665, 105] on div at bounding box center [670, 102] width 14 height 14
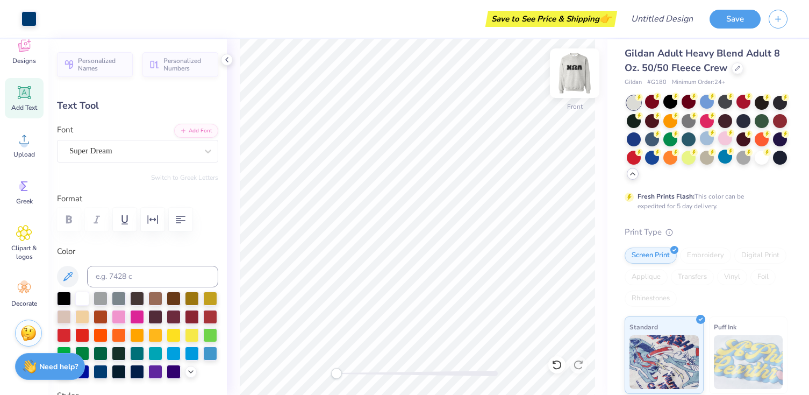
click at [578, 80] on img at bounding box center [574, 73] width 43 height 43
click at [579, 80] on img at bounding box center [574, 73] width 43 height 43
click at [579, 80] on img at bounding box center [575, 73] width 22 height 22
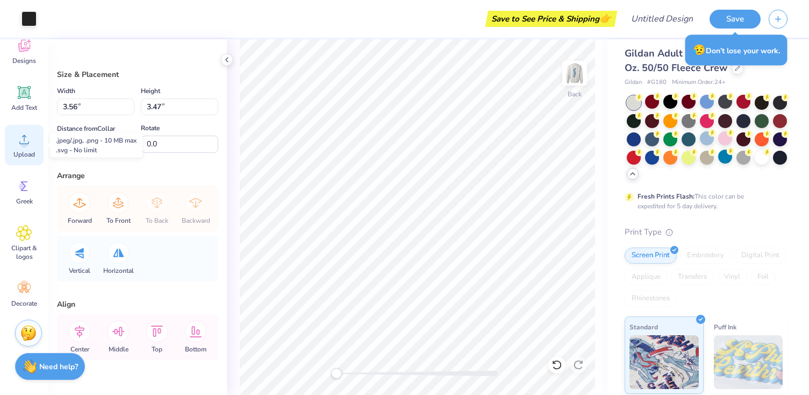
click at [18, 145] on icon at bounding box center [24, 139] width 16 height 16
click at [31, 105] on span "Add Text" at bounding box center [24, 107] width 26 height 9
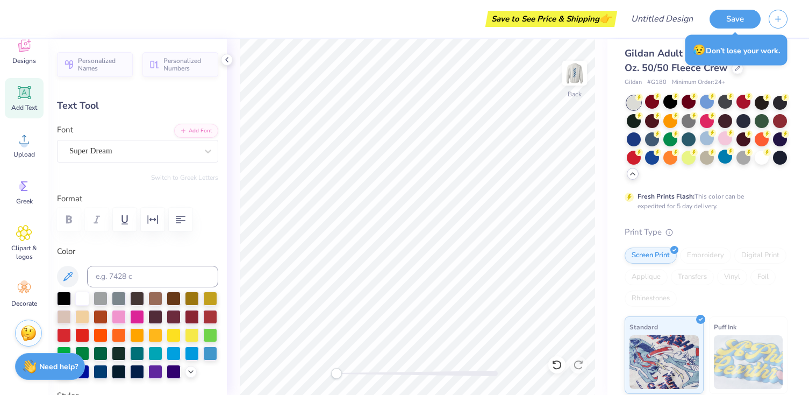
scroll to position [0, 0]
type textarea "c"
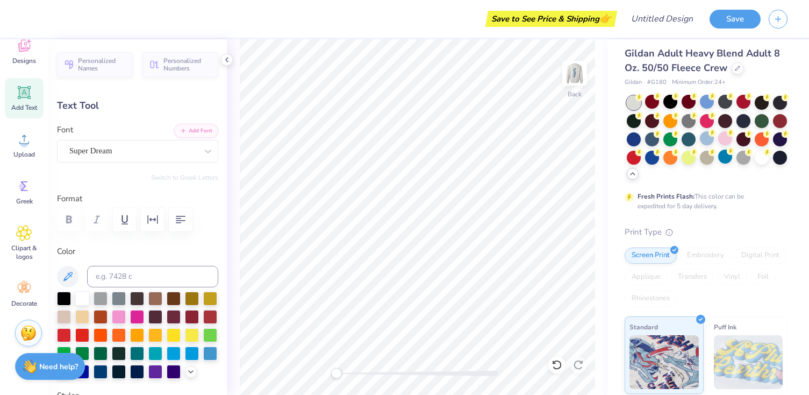
type textarea "ASBMB"
click at [710, 138] on div at bounding box center [707, 138] width 14 height 14
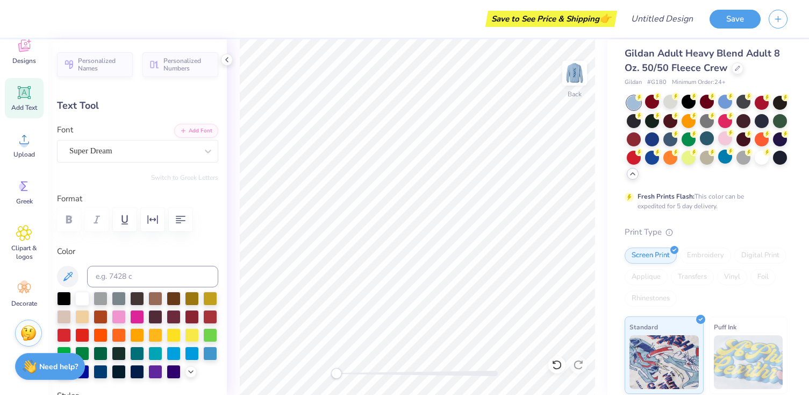
type input "7.94"
type input "1.77"
type input "10.99"
click at [724, 99] on div at bounding box center [725, 102] width 14 height 14
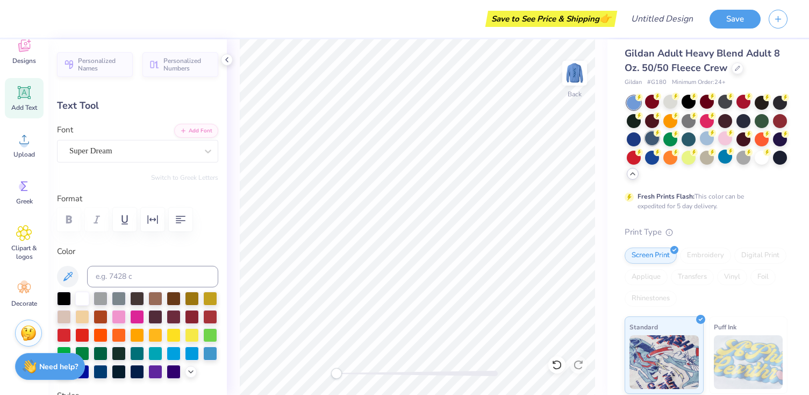
click at [652, 141] on div at bounding box center [652, 138] width 14 height 14
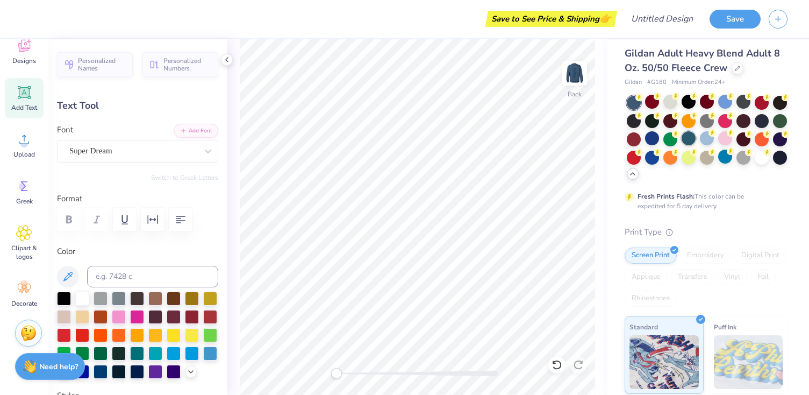
click at [689, 138] on div at bounding box center [689, 138] width 14 height 14
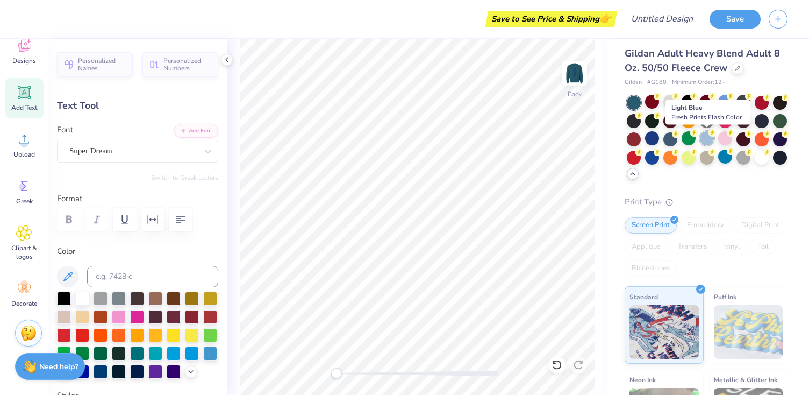
click at [703, 139] on div at bounding box center [707, 138] width 14 height 14
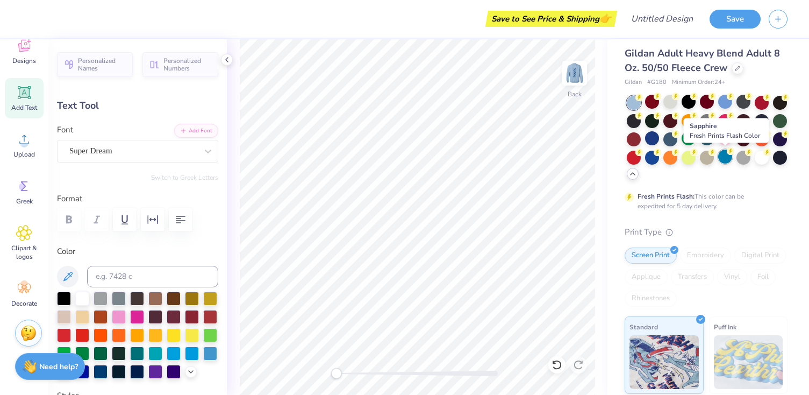
click at [725, 154] on div at bounding box center [725, 156] width 14 height 14
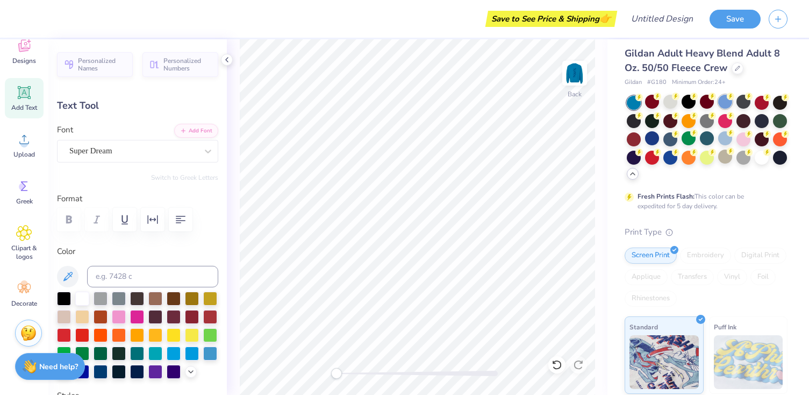
click at [720, 102] on div at bounding box center [725, 102] width 14 height 14
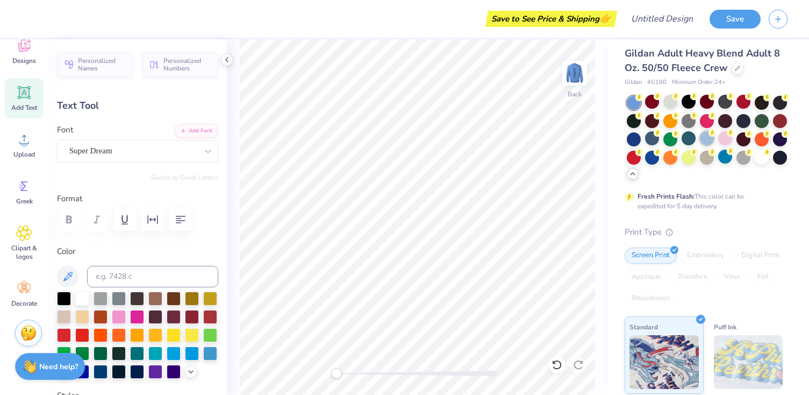
click at [706, 137] on div at bounding box center [707, 138] width 14 height 14
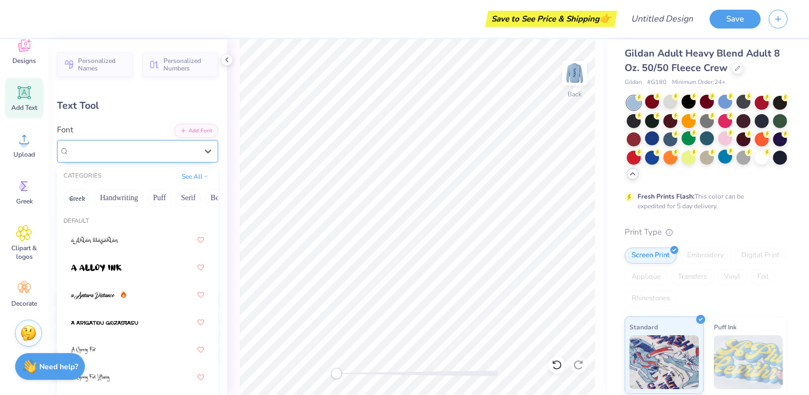
click at [116, 154] on div "Super Dream" at bounding box center [133, 150] width 130 height 17
click at [116, 194] on button "Handwriting" at bounding box center [119, 197] width 50 height 17
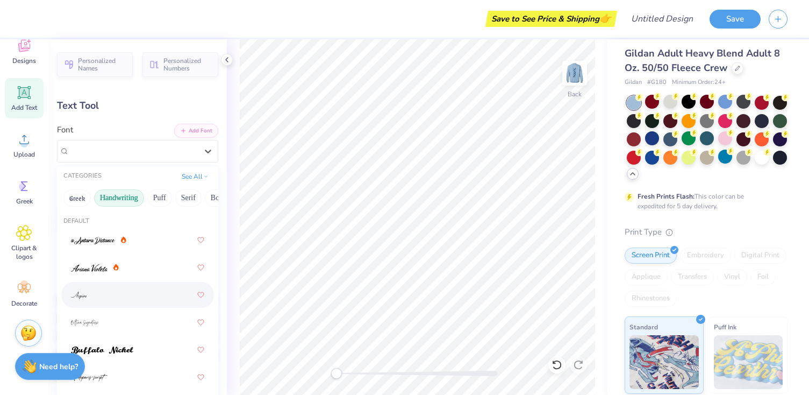
click at [106, 291] on div at bounding box center [137, 294] width 133 height 19
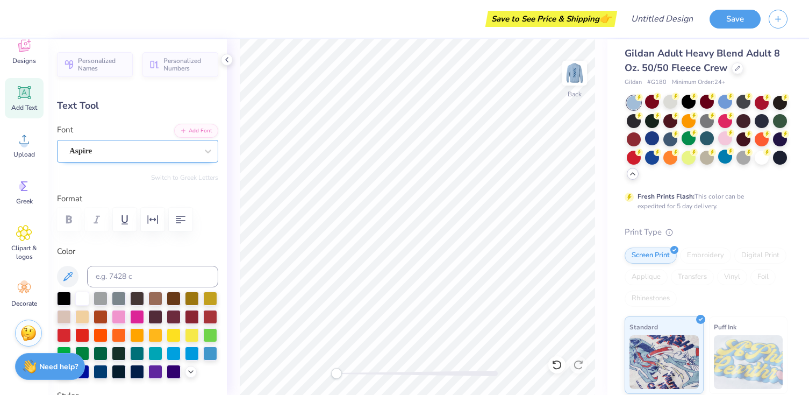
click at [134, 157] on div at bounding box center [133, 151] width 128 height 15
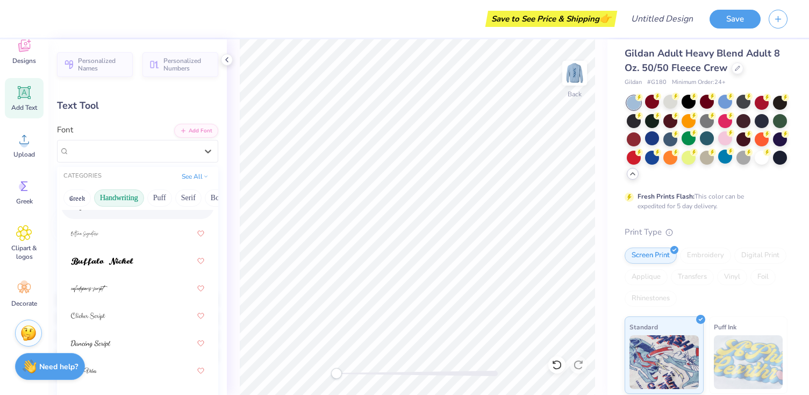
scroll to position [36, 0]
click at [70, 195] on button "Greek" at bounding box center [76, 197] width 27 height 17
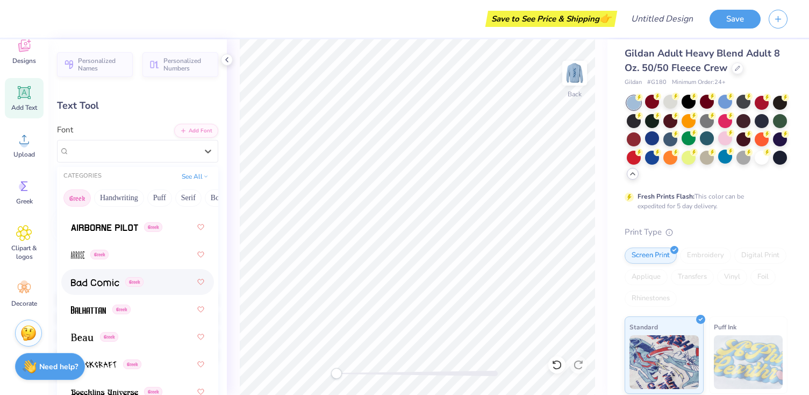
scroll to position [96, 0]
click at [101, 316] on div "Greek" at bounding box center [137, 307] width 133 height 19
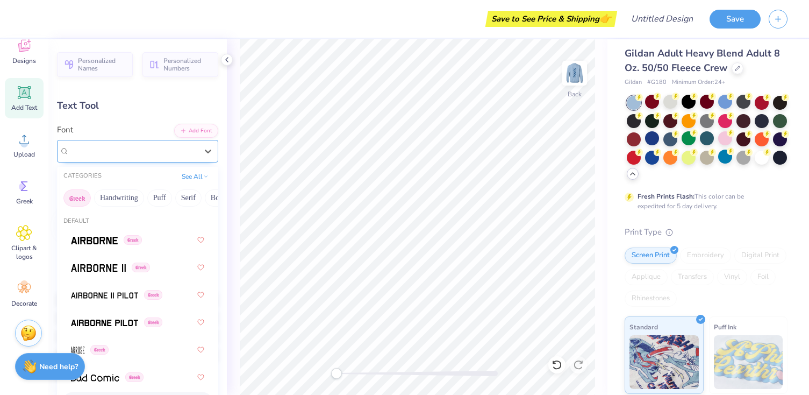
click at [114, 158] on div "Balhattan Greek" at bounding box center [133, 150] width 130 height 17
click at [165, 197] on button "Puff" at bounding box center [159, 197] width 25 height 17
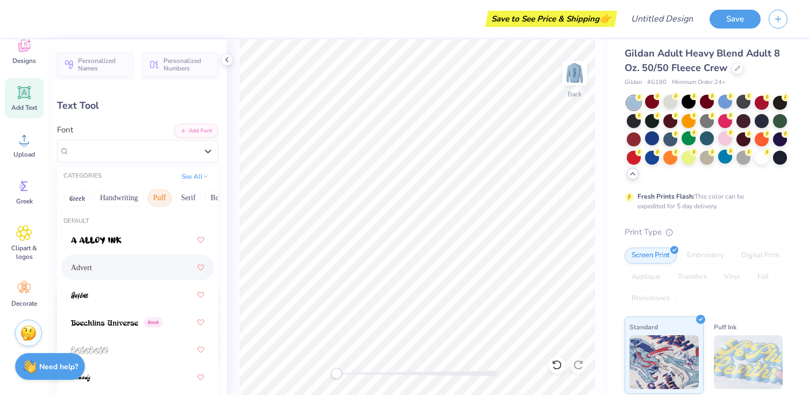
click at [154, 276] on div "Advert" at bounding box center [137, 266] width 133 height 19
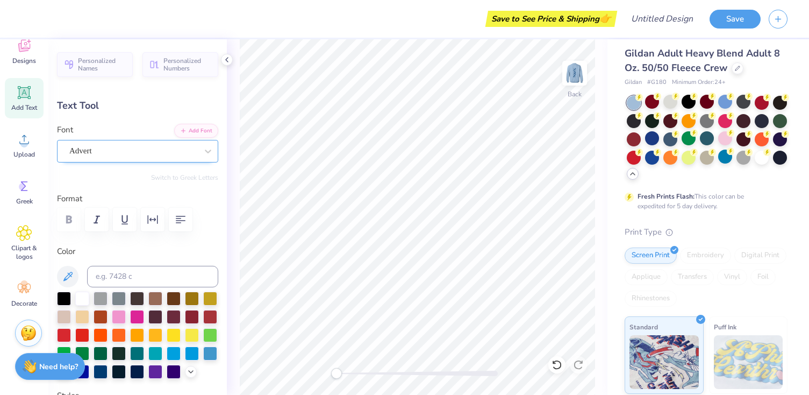
click at [144, 153] on div "Advert" at bounding box center [133, 150] width 130 height 17
click at [707, 259] on div "Embroidery" at bounding box center [705, 255] width 51 height 16
click at [703, 254] on div "Embroidery" at bounding box center [705, 255] width 51 height 16
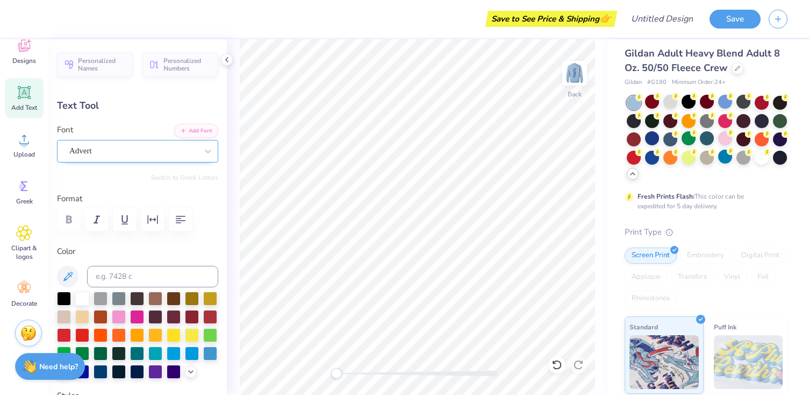
click at [198, 151] on div at bounding box center [207, 150] width 19 height 19
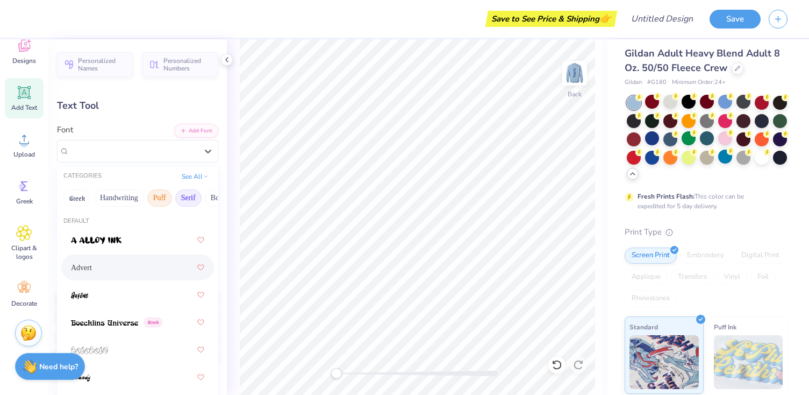
click at [196, 193] on button "Serif" at bounding box center [188, 197] width 26 height 17
click at [138, 261] on div at bounding box center [137, 266] width 133 height 19
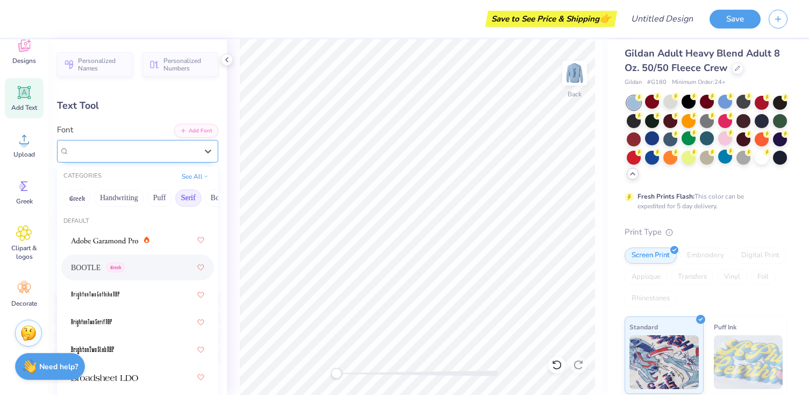
click at [192, 154] on div "BOOTLE Greek" at bounding box center [133, 150] width 130 height 17
click at [150, 201] on button "Bold" at bounding box center [148, 197] width 26 height 17
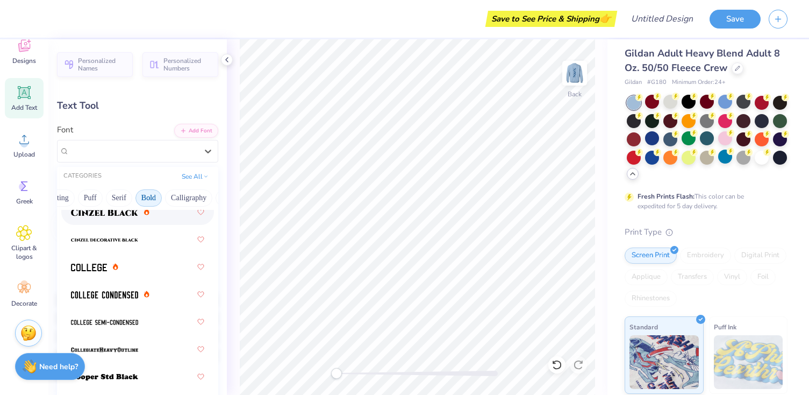
scroll to position [125, 0]
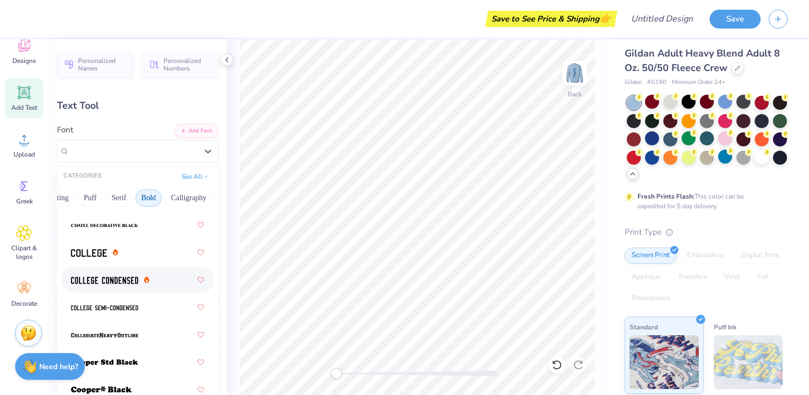
click at [126, 285] on span at bounding box center [104, 279] width 67 height 11
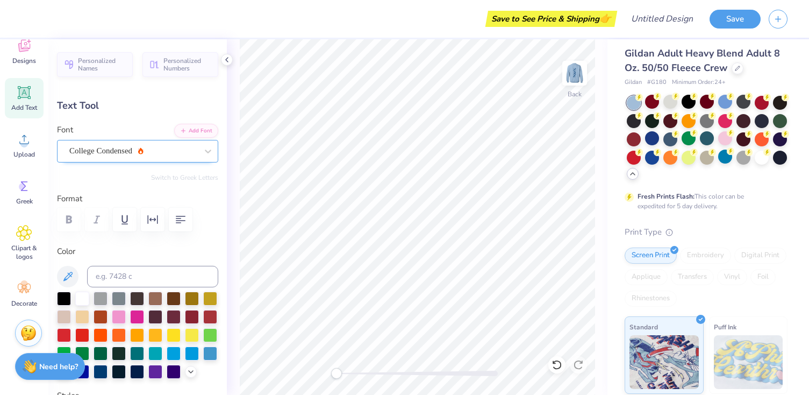
click at [194, 150] on div "College Condensed" at bounding box center [133, 150] width 130 height 17
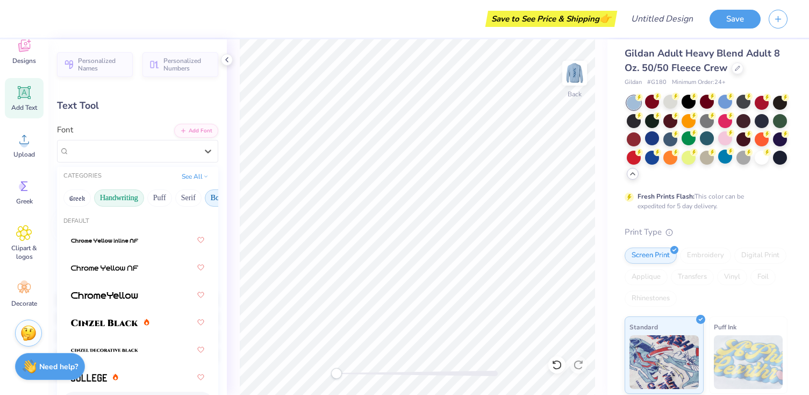
click at [119, 195] on button "Handwriting" at bounding box center [119, 197] width 50 height 17
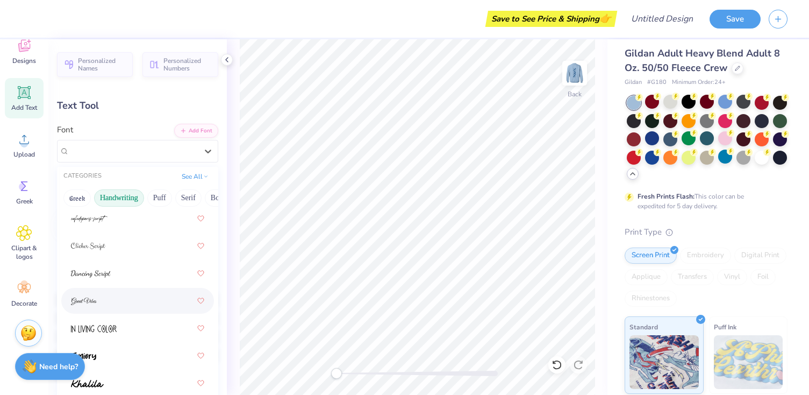
scroll to position [152, 0]
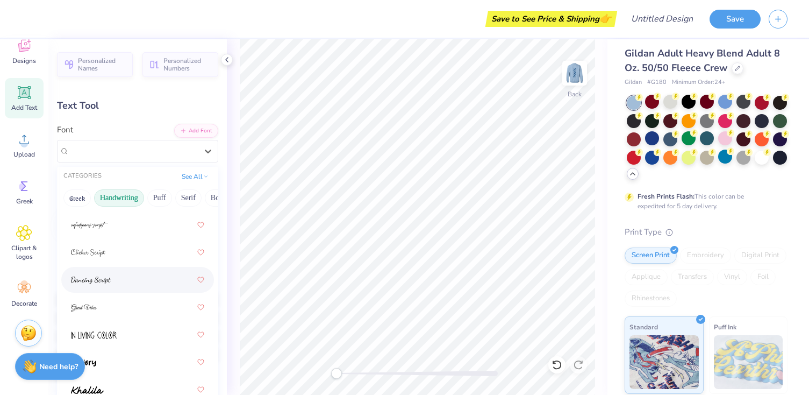
click at [106, 277] on img at bounding box center [91, 280] width 40 height 8
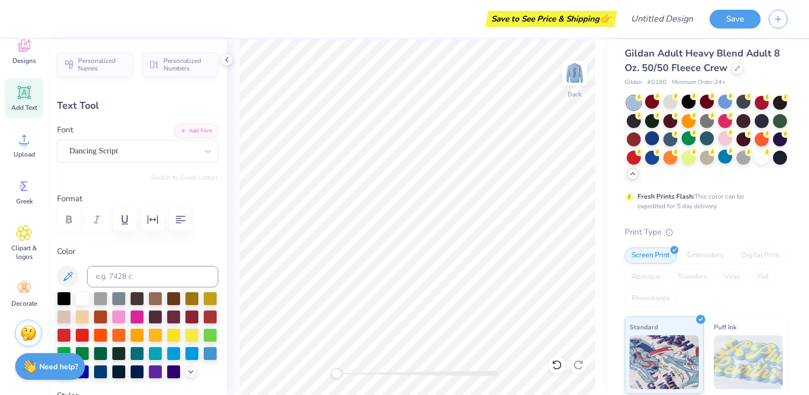
click at [181, 163] on div "Personalized Names Personalized Numbers Text Tool Add Font Font Dancing Script …" at bounding box center [137, 216] width 178 height 355
click at [183, 152] on div "Dancing Script" at bounding box center [133, 150] width 130 height 17
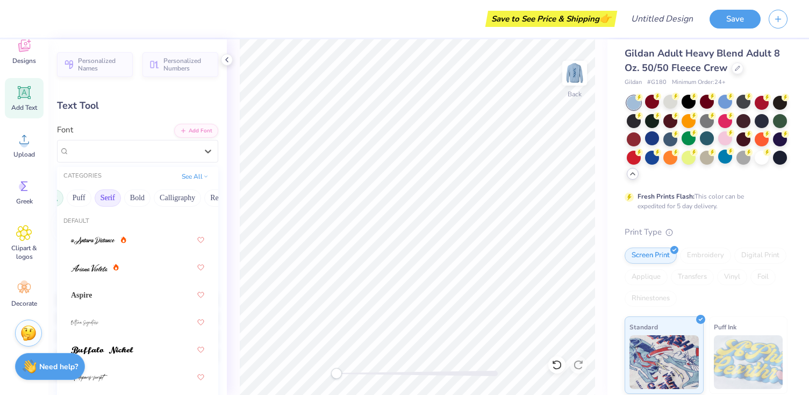
scroll to position [0, 88]
click at [153, 199] on button "Calligraphy" at bounding box center [170, 197] width 47 height 17
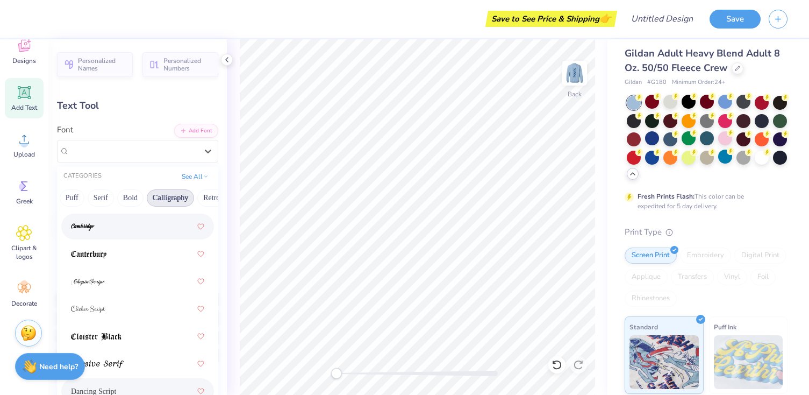
scroll to position [209, 0]
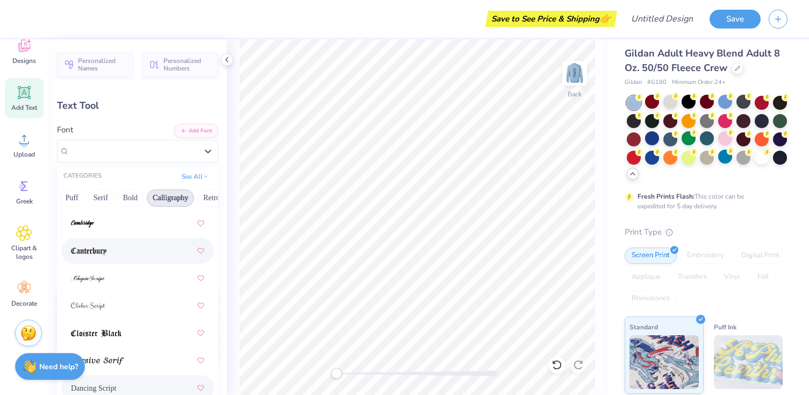
click at [111, 253] on div at bounding box center [137, 250] width 133 height 19
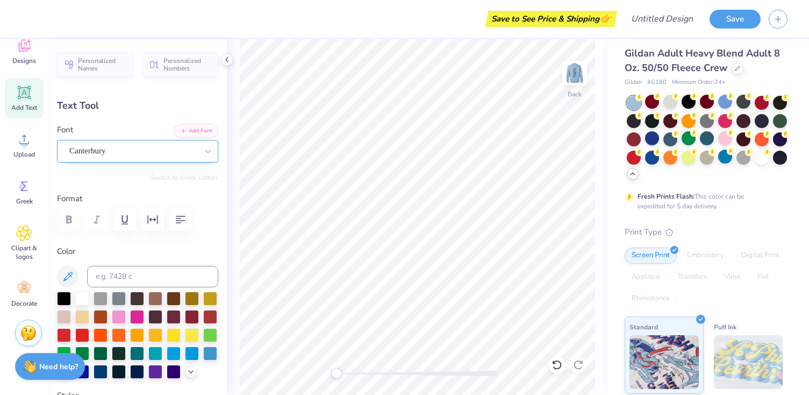
click at [133, 153] on div "Canterbury" at bounding box center [133, 150] width 130 height 17
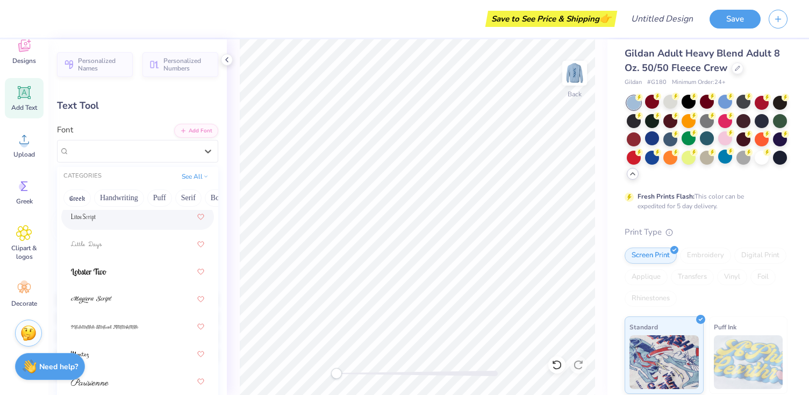
scroll to position [497, 0]
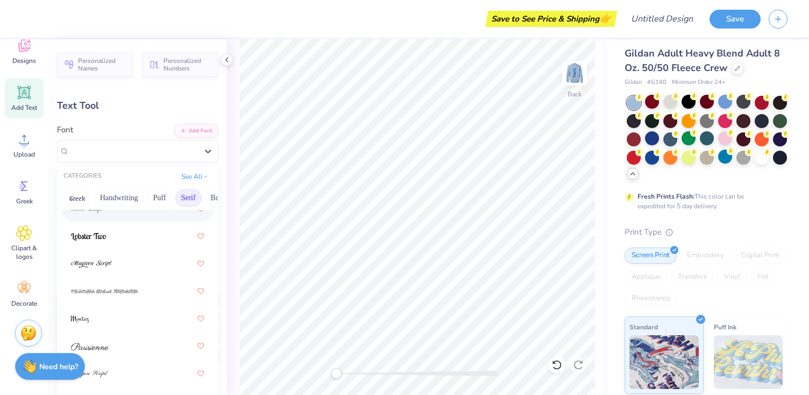
click at [180, 197] on button "Serif" at bounding box center [188, 197] width 26 height 17
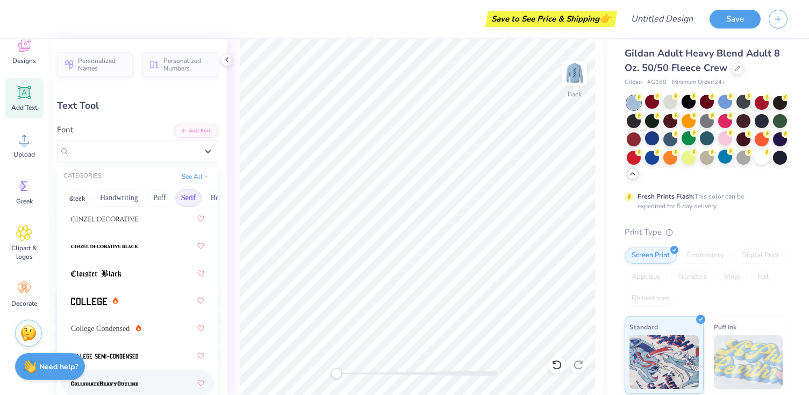
scroll to position [349, 0]
click at [150, 245] on div at bounding box center [137, 247] width 133 height 19
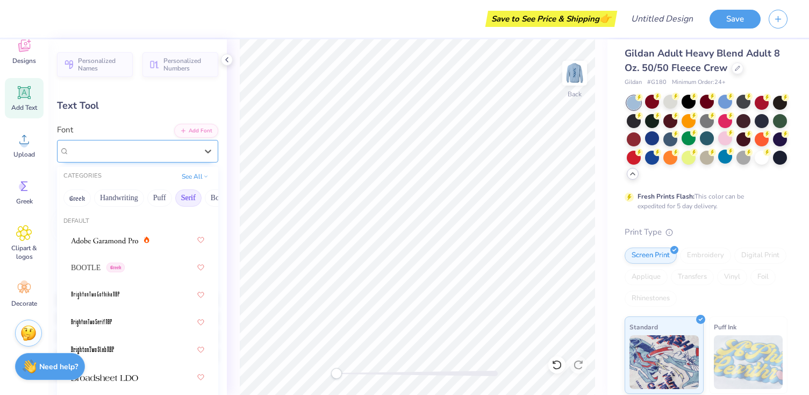
click at [183, 154] on div "Cinzel Decorative Black (Black)" at bounding box center [133, 150] width 130 height 17
click at [154, 194] on button "Bold" at bounding box center [159, 197] width 26 height 17
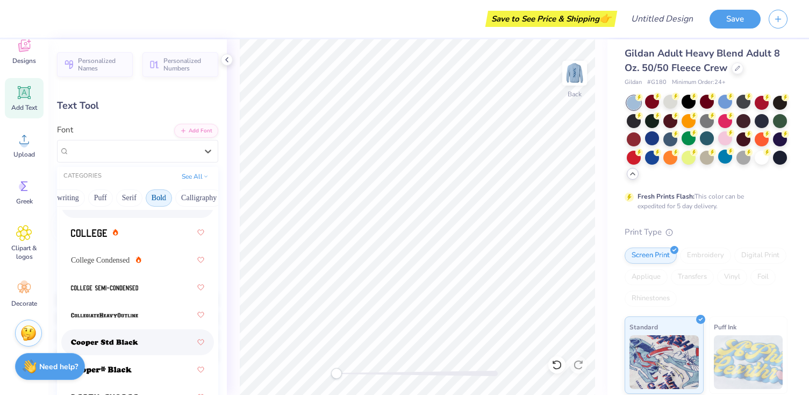
scroll to position [129, 0]
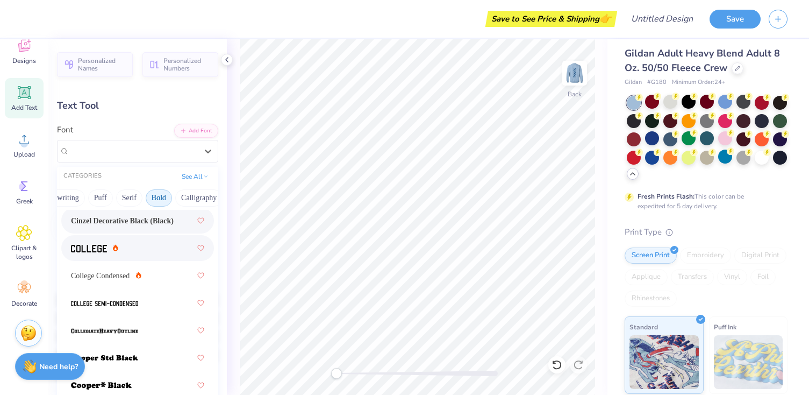
click at [101, 245] on img at bounding box center [89, 249] width 36 height 8
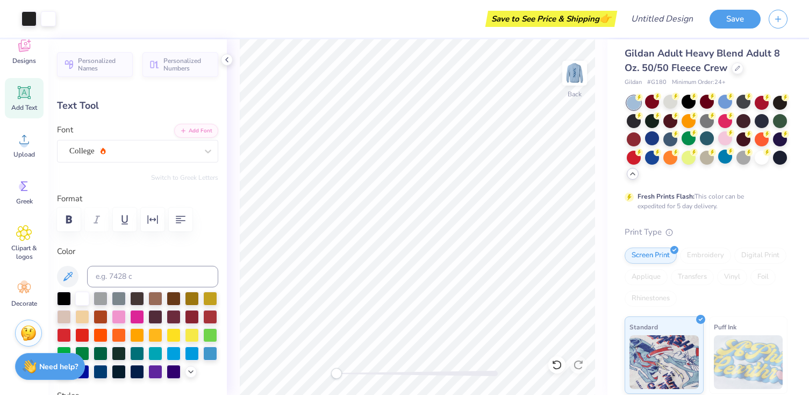
type input "6.78"
type input "1.66"
type input "11.04"
click at [190, 371] on icon at bounding box center [191, 370] width 9 height 9
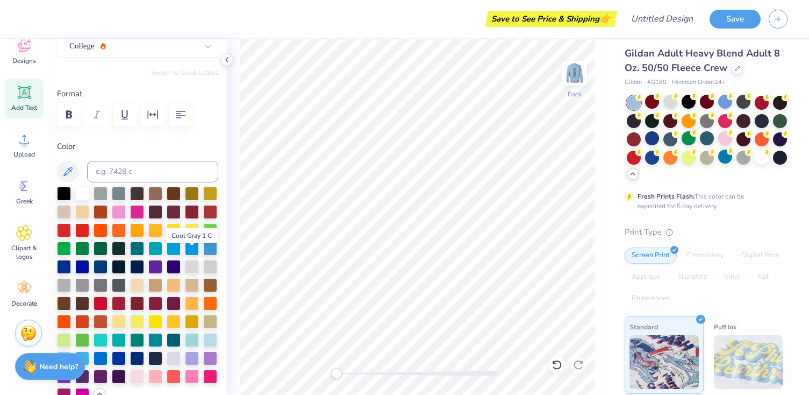
scroll to position [116, 0]
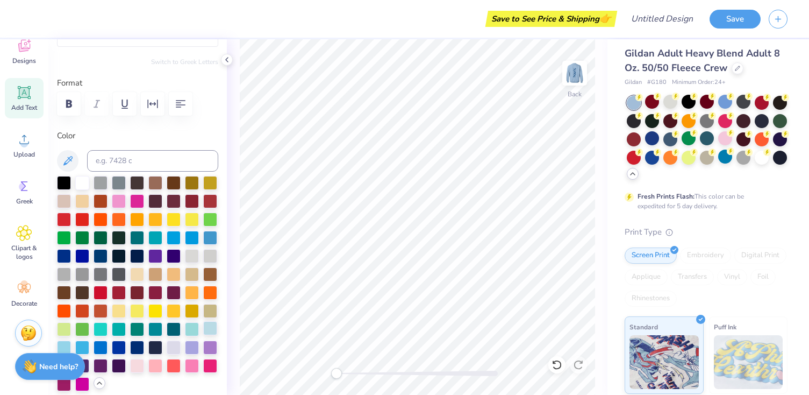
click at [208, 328] on div at bounding box center [210, 328] width 14 height 14
click at [192, 328] on div at bounding box center [192, 328] width 14 height 14
click at [94, 332] on div at bounding box center [101, 328] width 14 height 14
click at [83, 341] on div at bounding box center [82, 346] width 14 height 14
click at [18, 189] on icon at bounding box center [24, 186] width 16 height 16
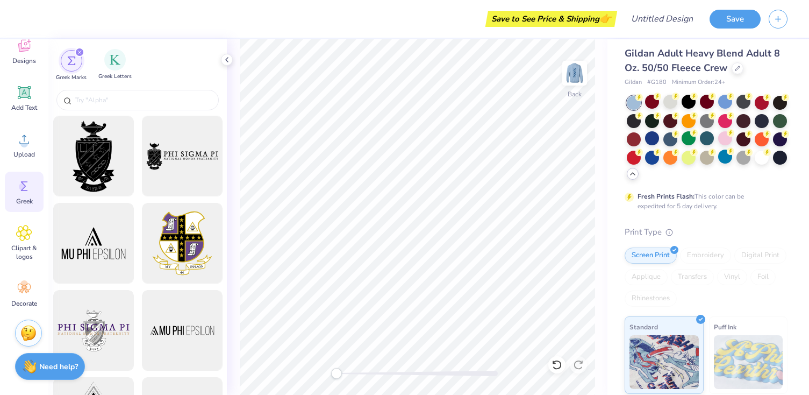
click at [116, 77] on span "Greek Letters" at bounding box center [114, 77] width 33 height 8
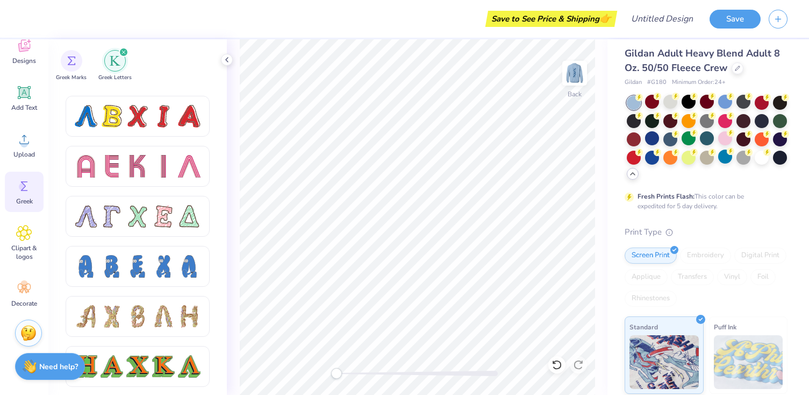
scroll to position [923, 0]
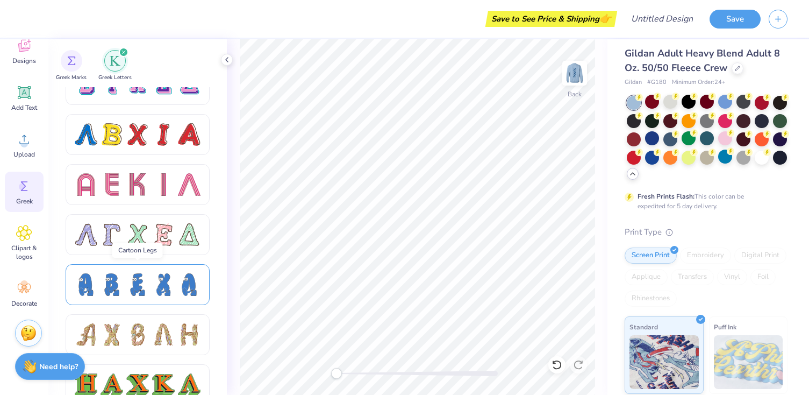
click at [177, 290] on div at bounding box center [138, 284] width 126 height 23
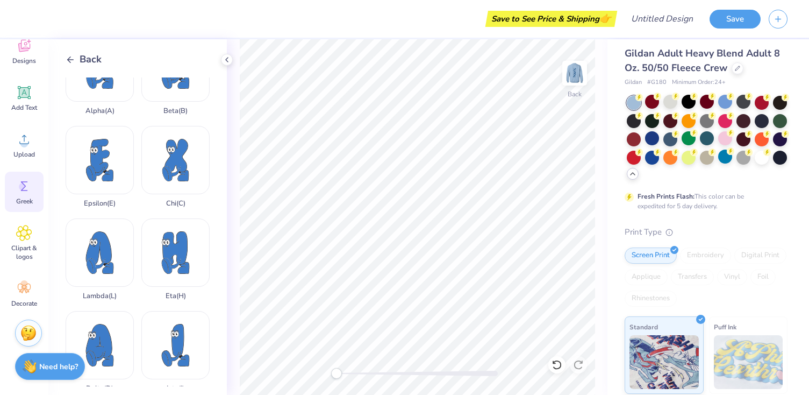
scroll to position [0, 0]
